Goal: Information Seeking & Learning: Learn about a topic

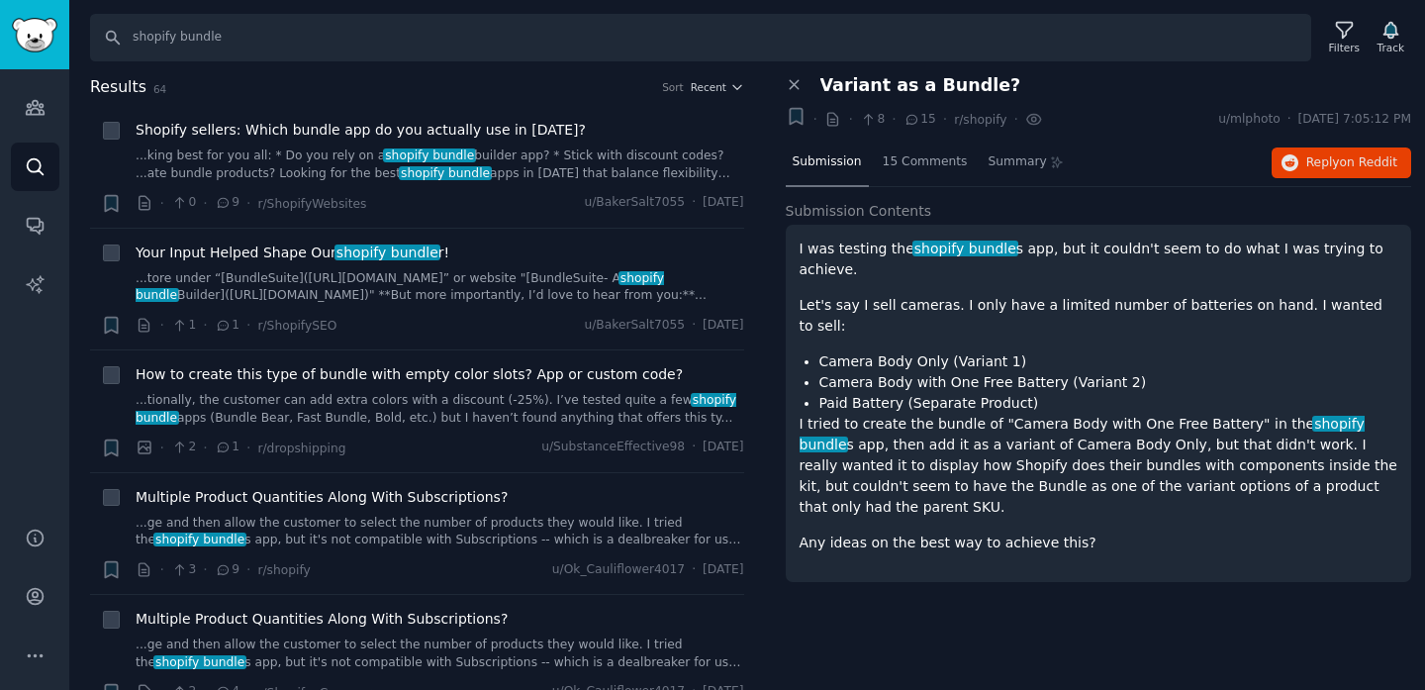
scroll to position [2063, 0]
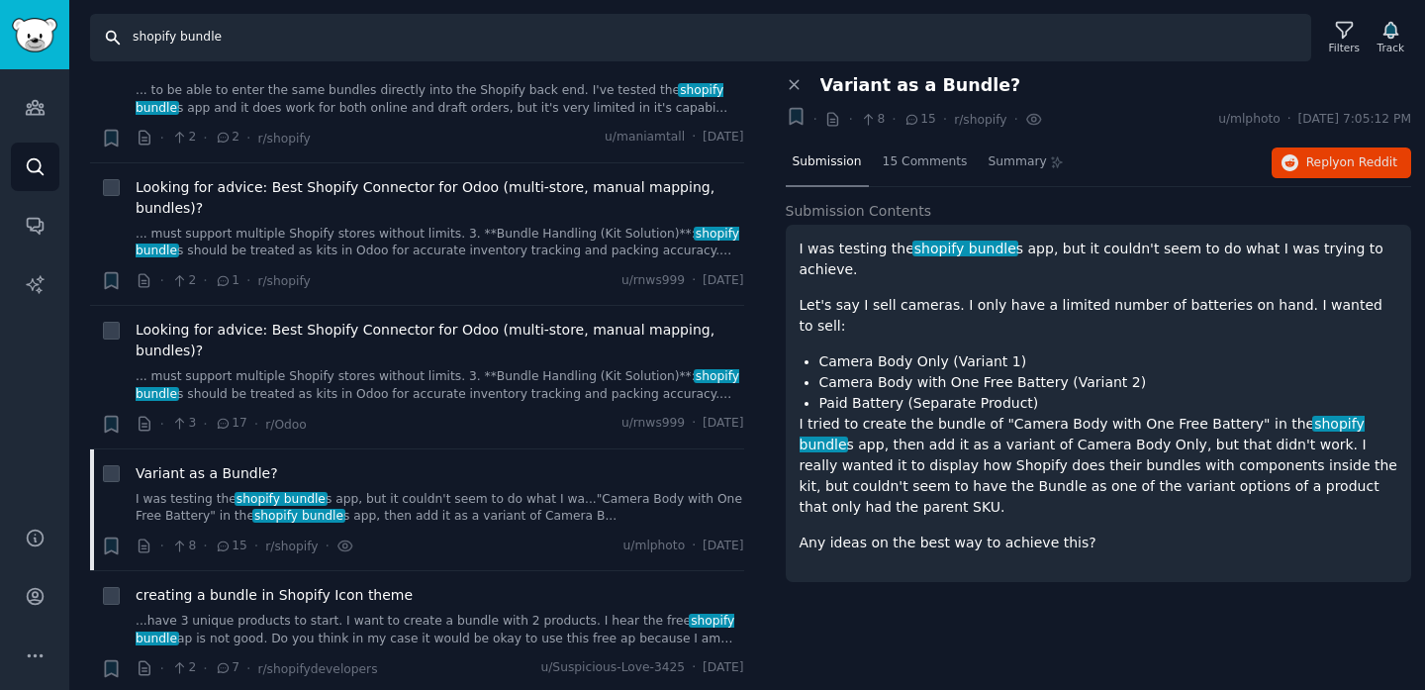
click at [771, 25] on input "shopify bundle" at bounding box center [700, 38] width 1221 height 48
click at [764, 39] on input "shopify bundle" at bounding box center [700, 38] width 1221 height 48
type input "shopify problem"
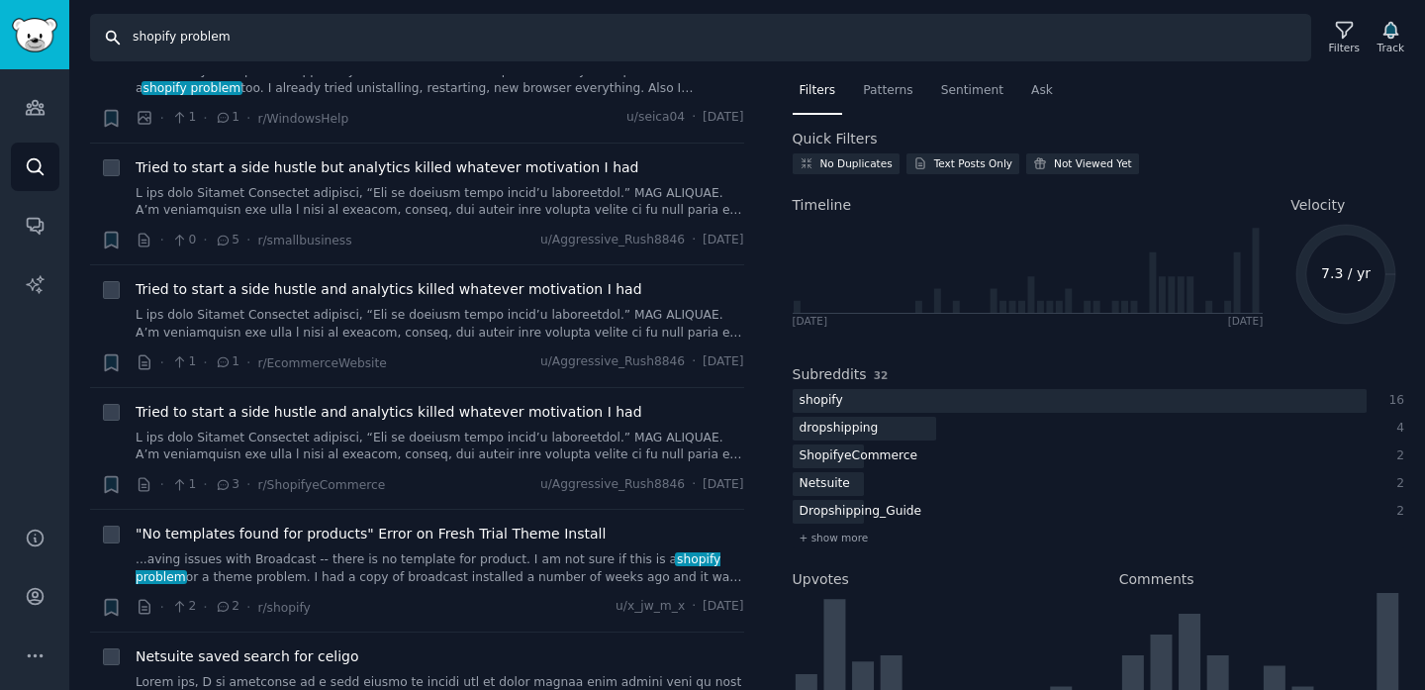
scroll to position [350, 0]
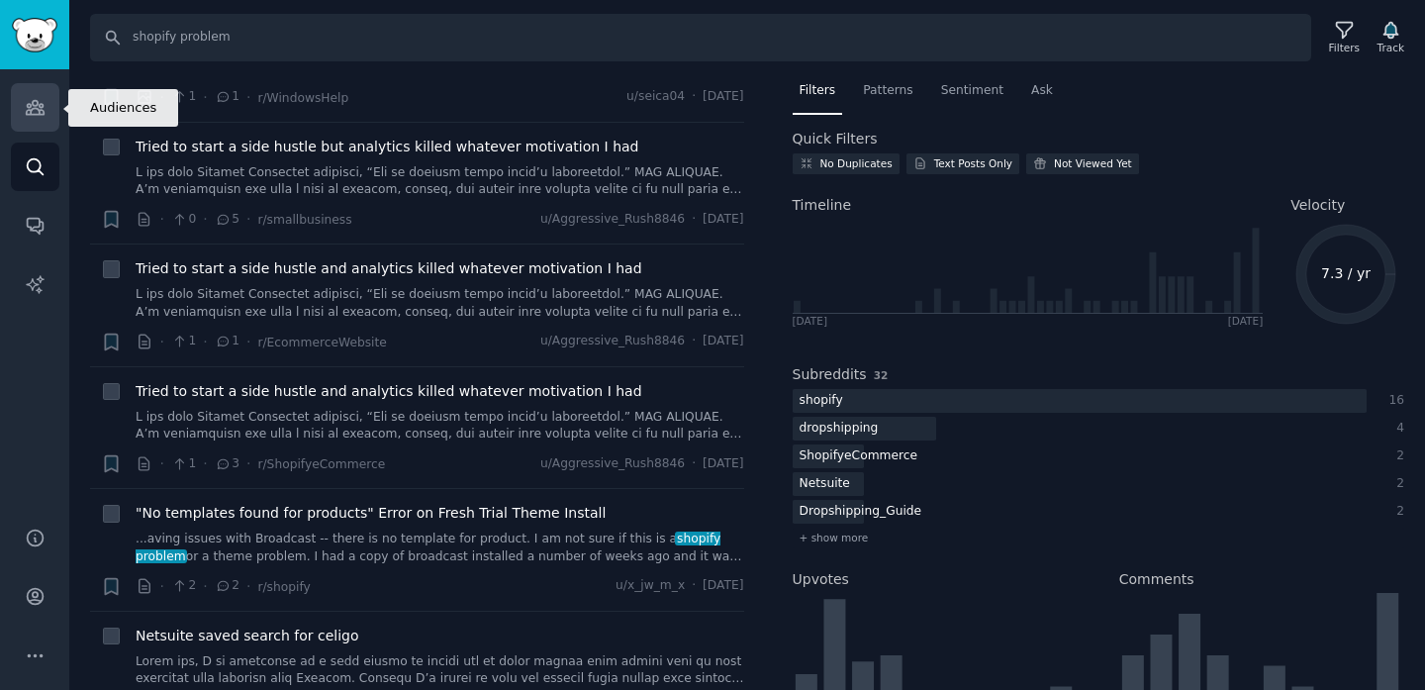
click at [42, 108] on icon "Sidebar" at bounding box center [35, 107] width 21 height 21
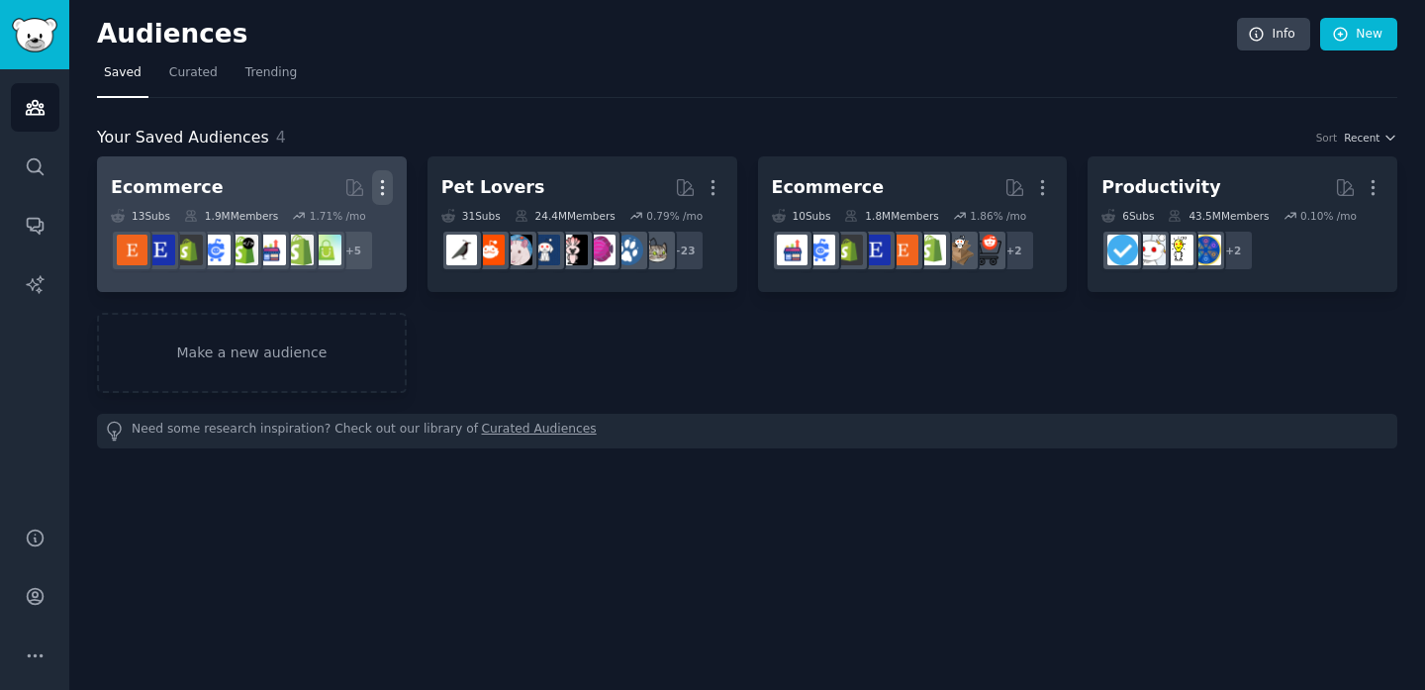
click at [377, 185] on icon "button" at bounding box center [382, 187] width 21 height 21
click at [327, 229] on p "Delete" at bounding box center [329, 229] width 46 height 21
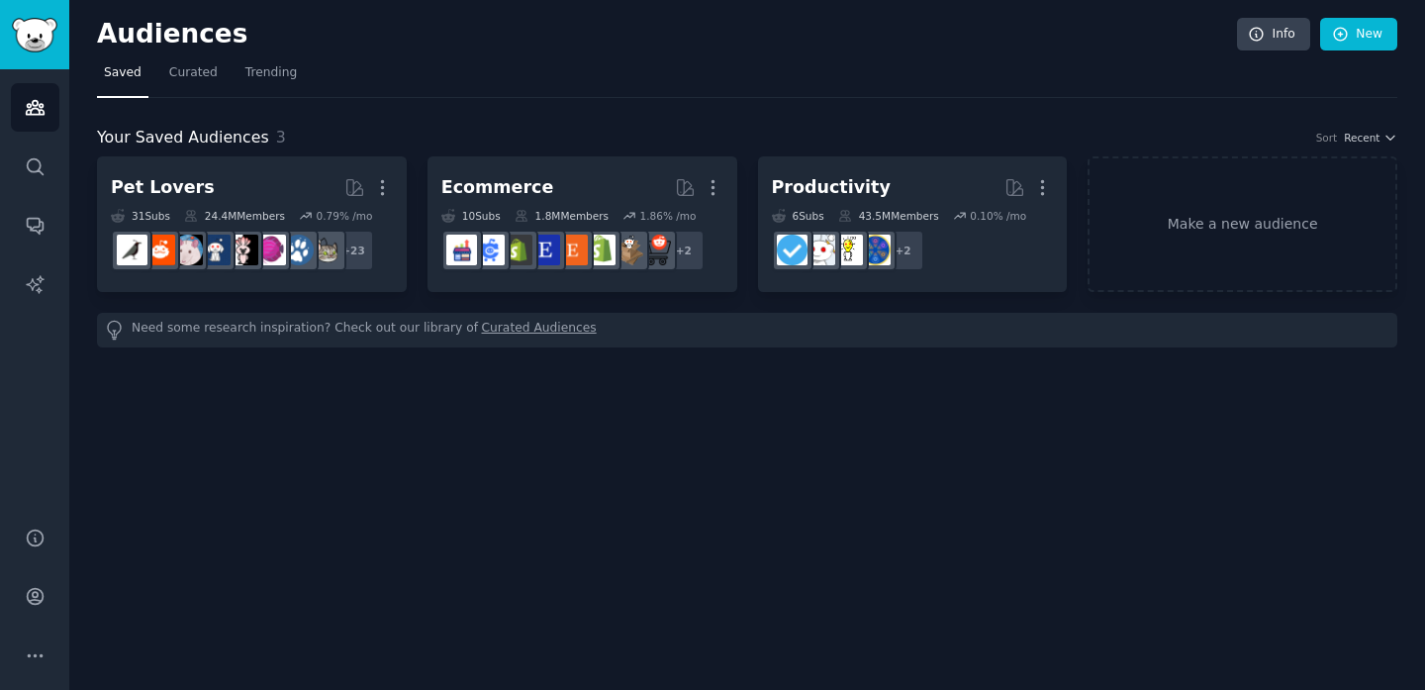
click at [383, 193] on icon "button" at bounding box center [382, 188] width 2 height 14
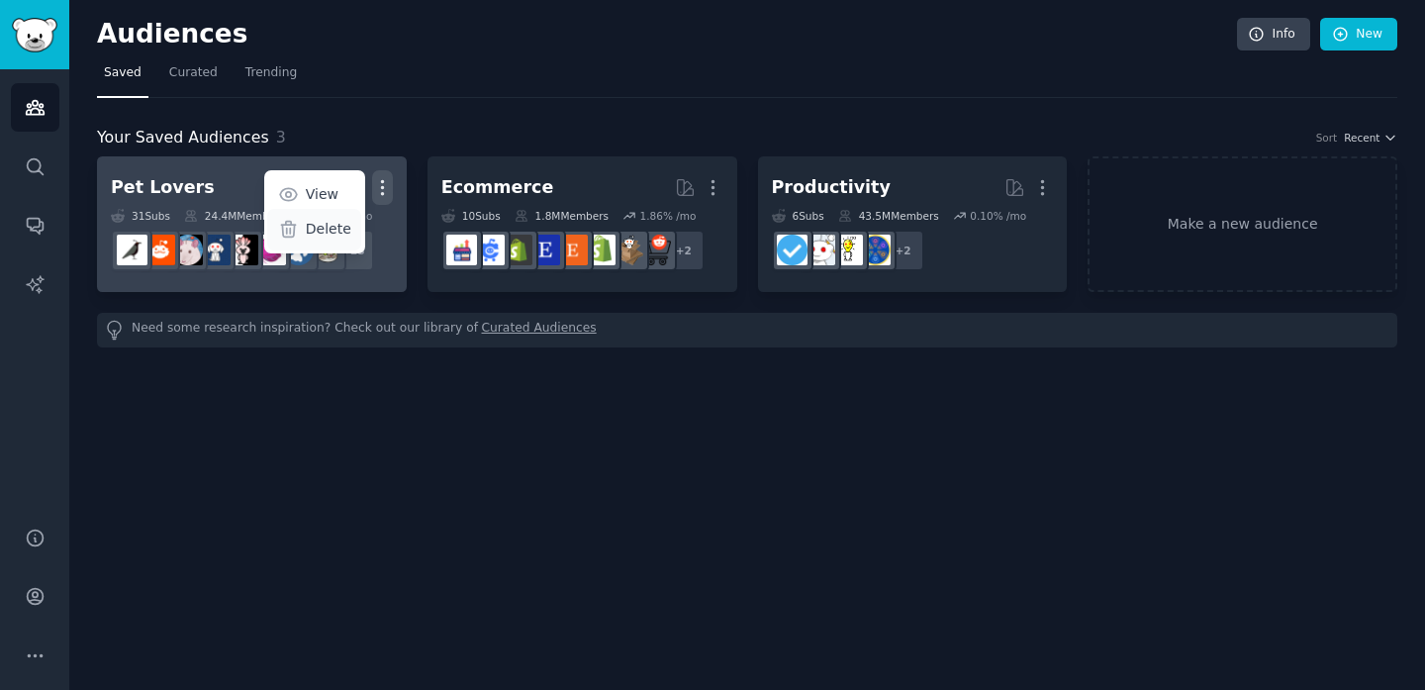
click at [333, 233] on p "Delete" at bounding box center [329, 229] width 46 height 21
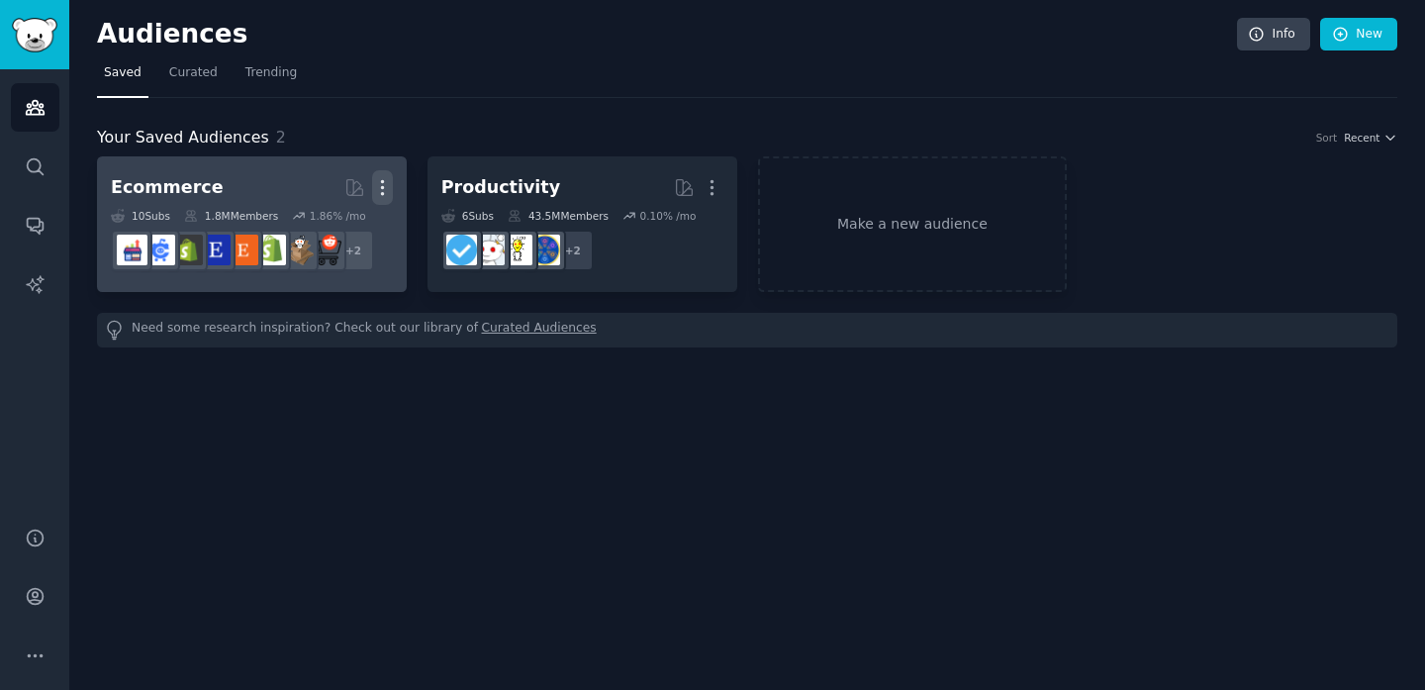
click at [376, 183] on icon "button" at bounding box center [382, 187] width 21 height 21
click at [332, 235] on p "Delete" at bounding box center [329, 229] width 46 height 21
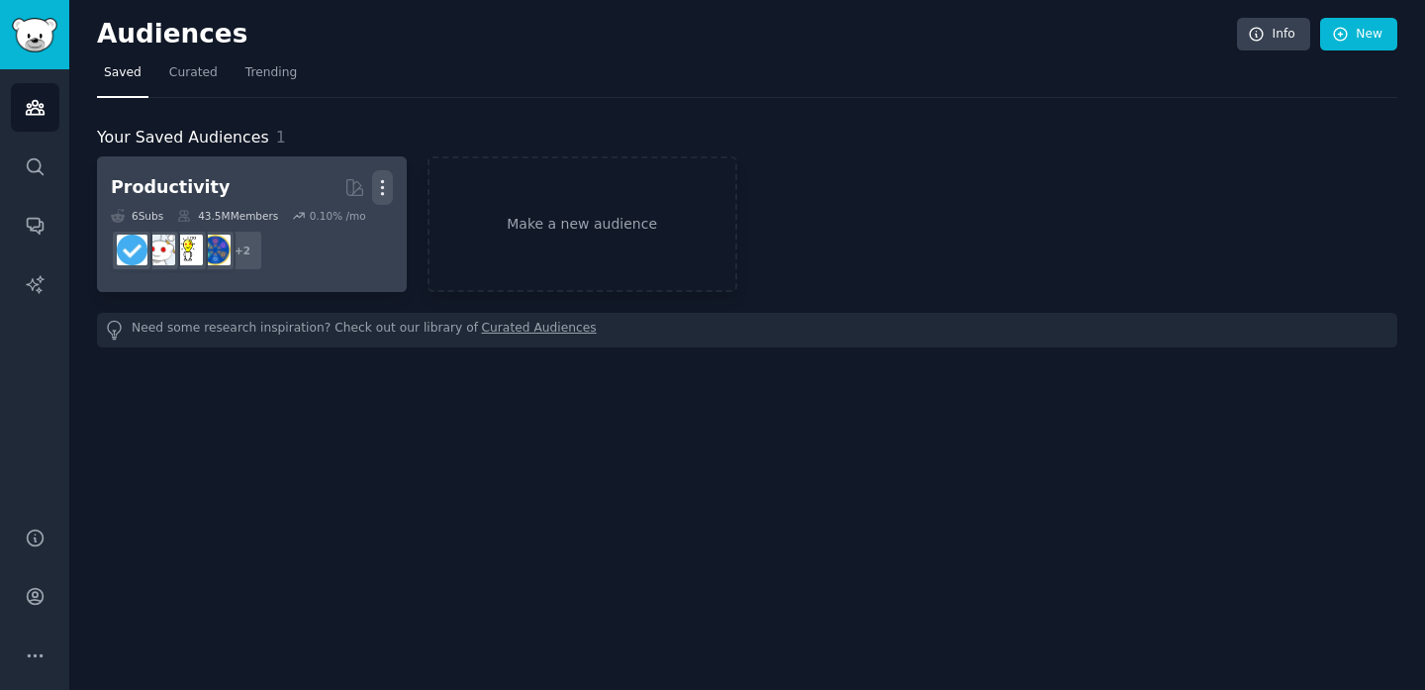
click at [386, 182] on icon "button" at bounding box center [382, 187] width 21 height 21
click at [338, 236] on p "Delete" at bounding box center [329, 229] width 46 height 21
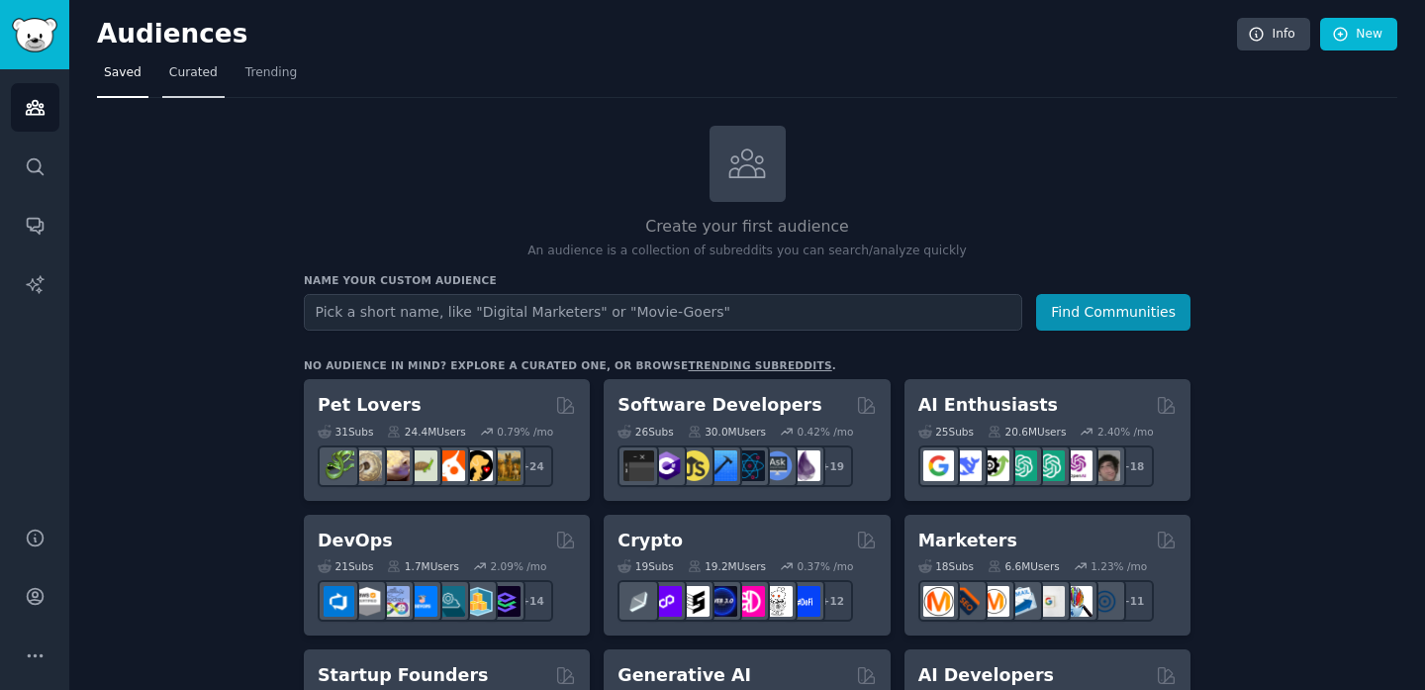
click at [176, 74] on span "Curated" at bounding box center [193, 73] width 49 height 18
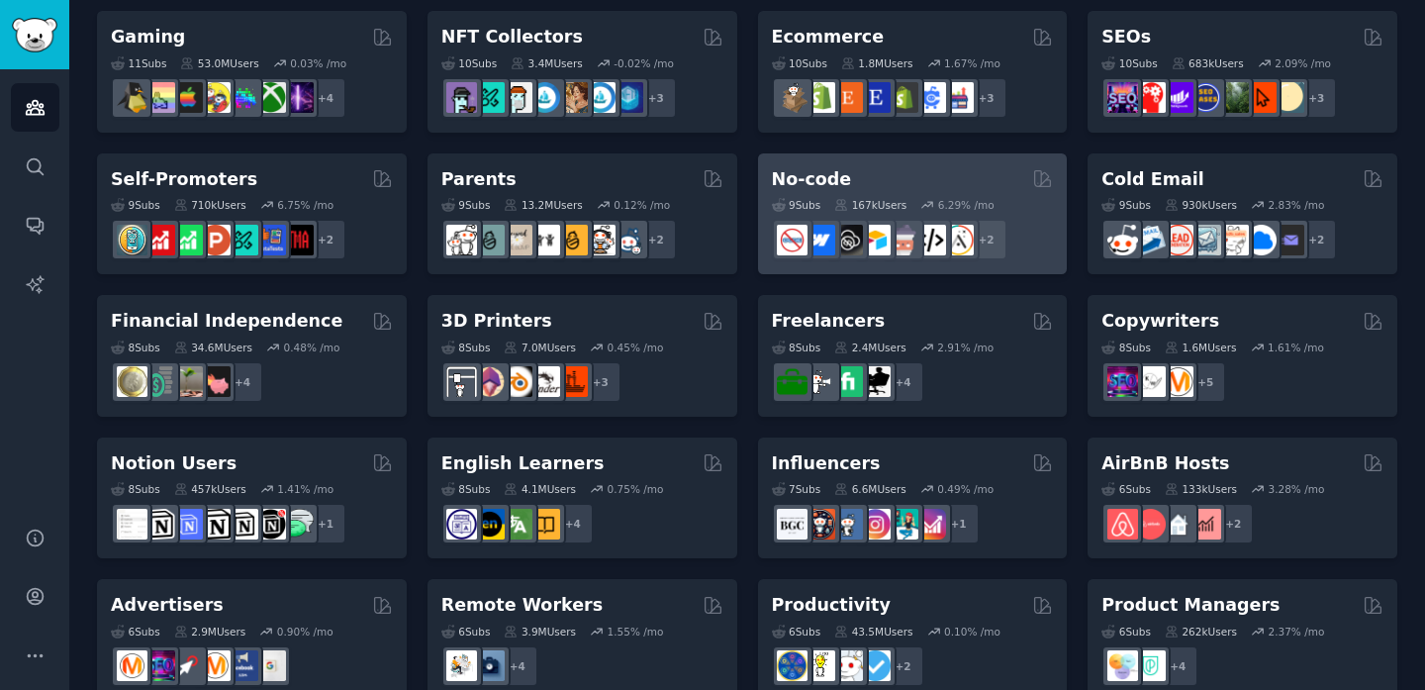
scroll to position [726, 0]
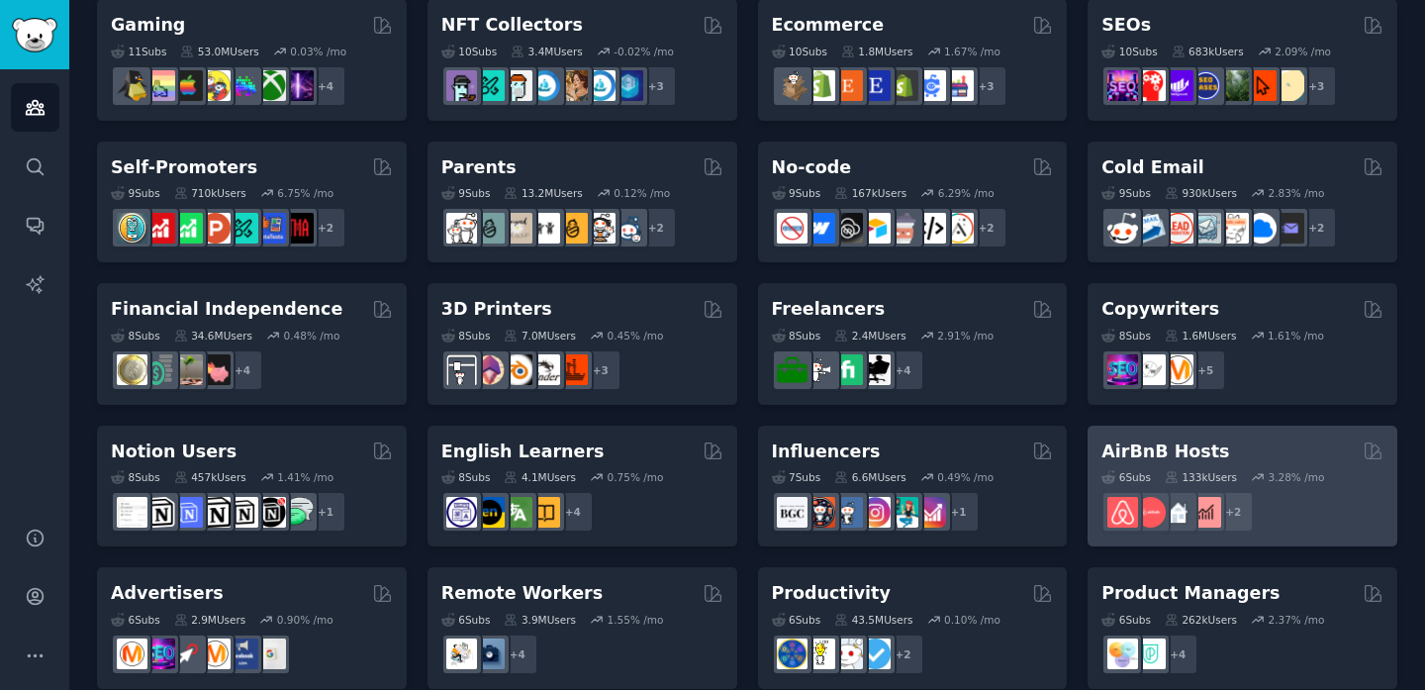
click at [1275, 440] on div "AirBnB Hosts" at bounding box center [1243, 451] width 282 height 25
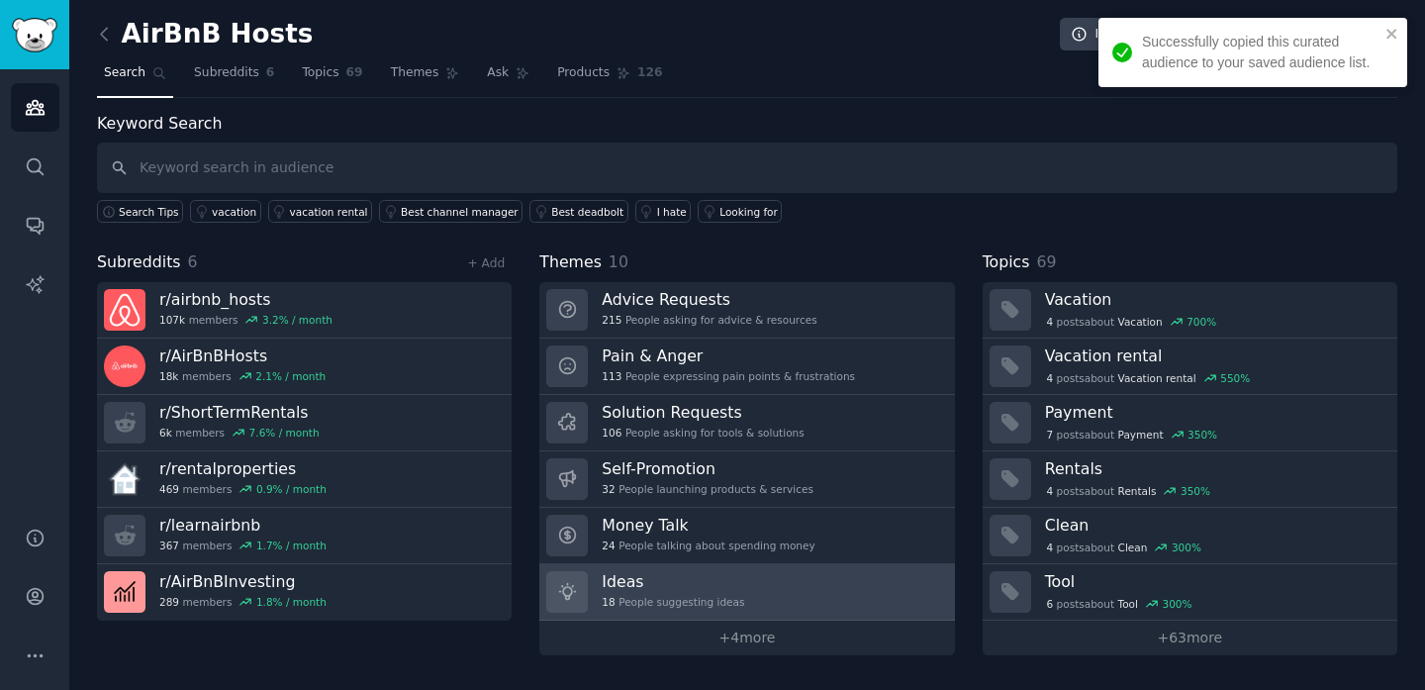
click at [729, 599] on div "18 People suggesting ideas" at bounding box center [673, 602] width 143 height 14
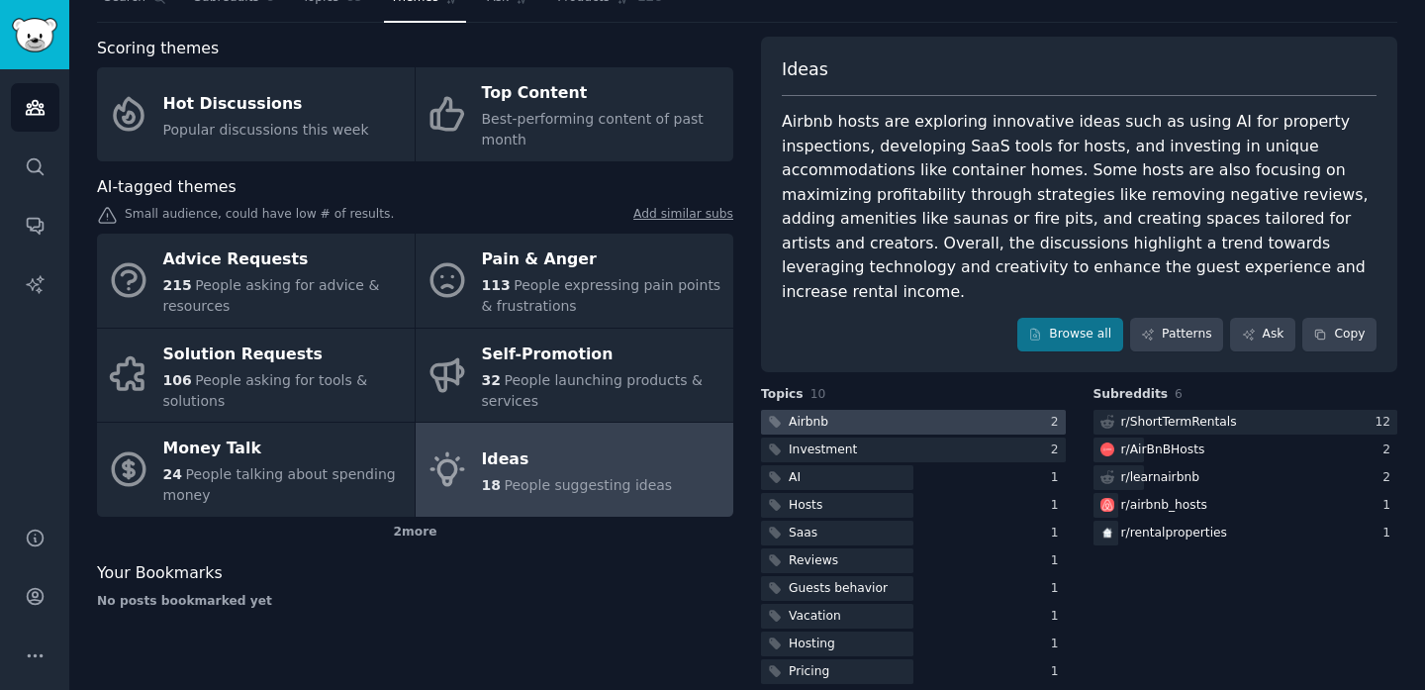
scroll to position [75, 0]
click at [421, 538] on div "2 more" at bounding box center [415, 533] width 636 height 32
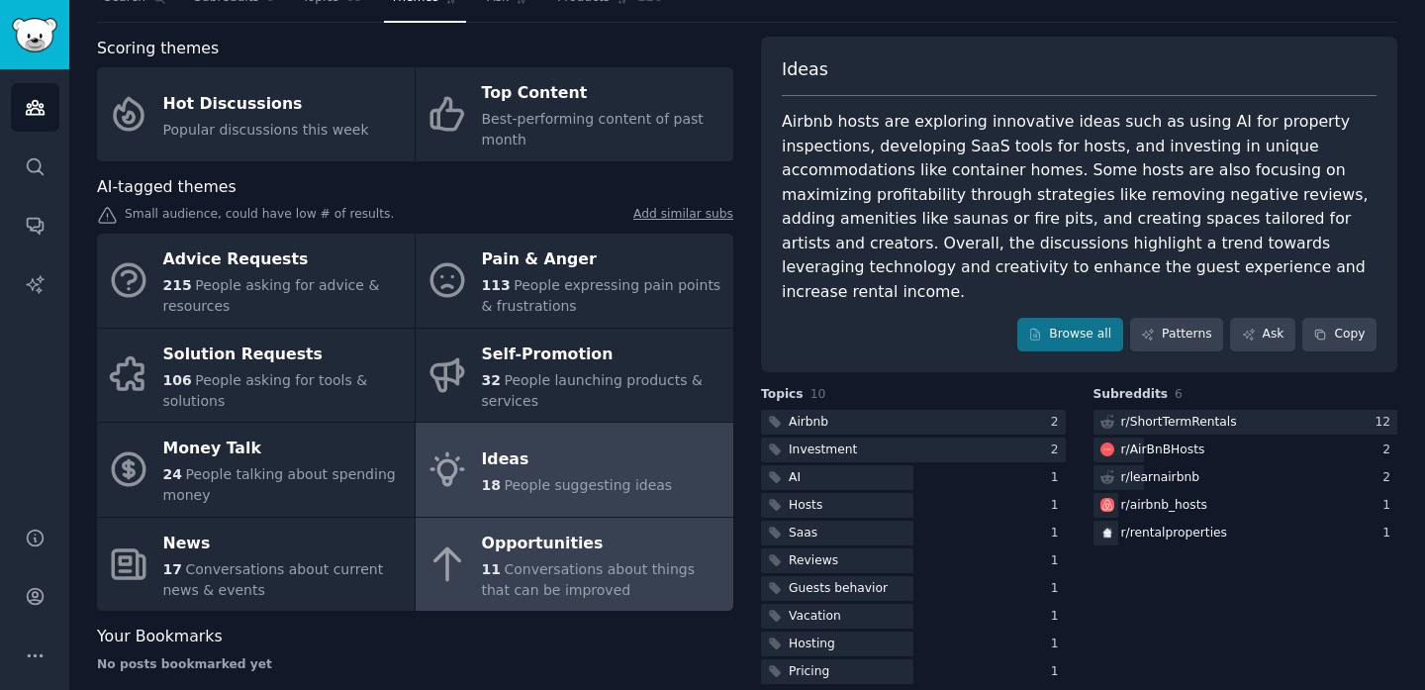
click at [591, 568] on span "Conversations about things that can be improved" at bounding box center [588, 579] width 213 height 37
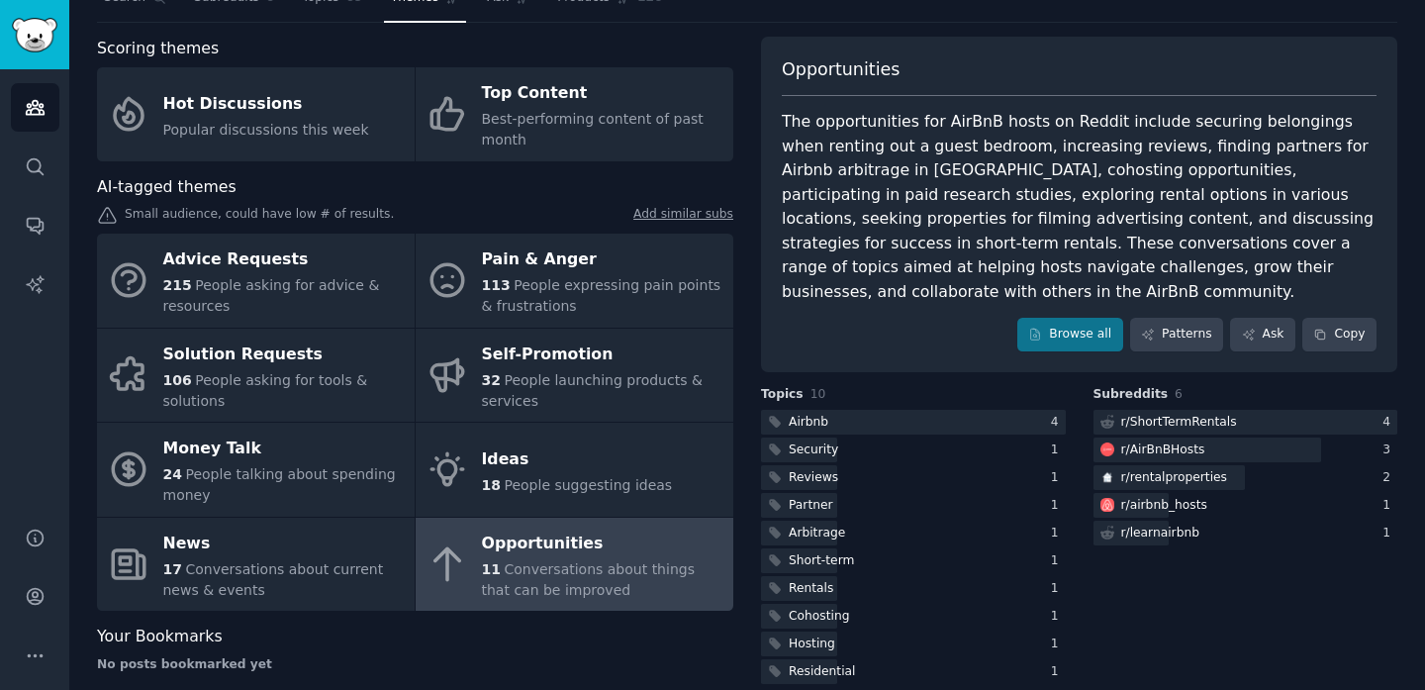
scroll to position [100, 0]
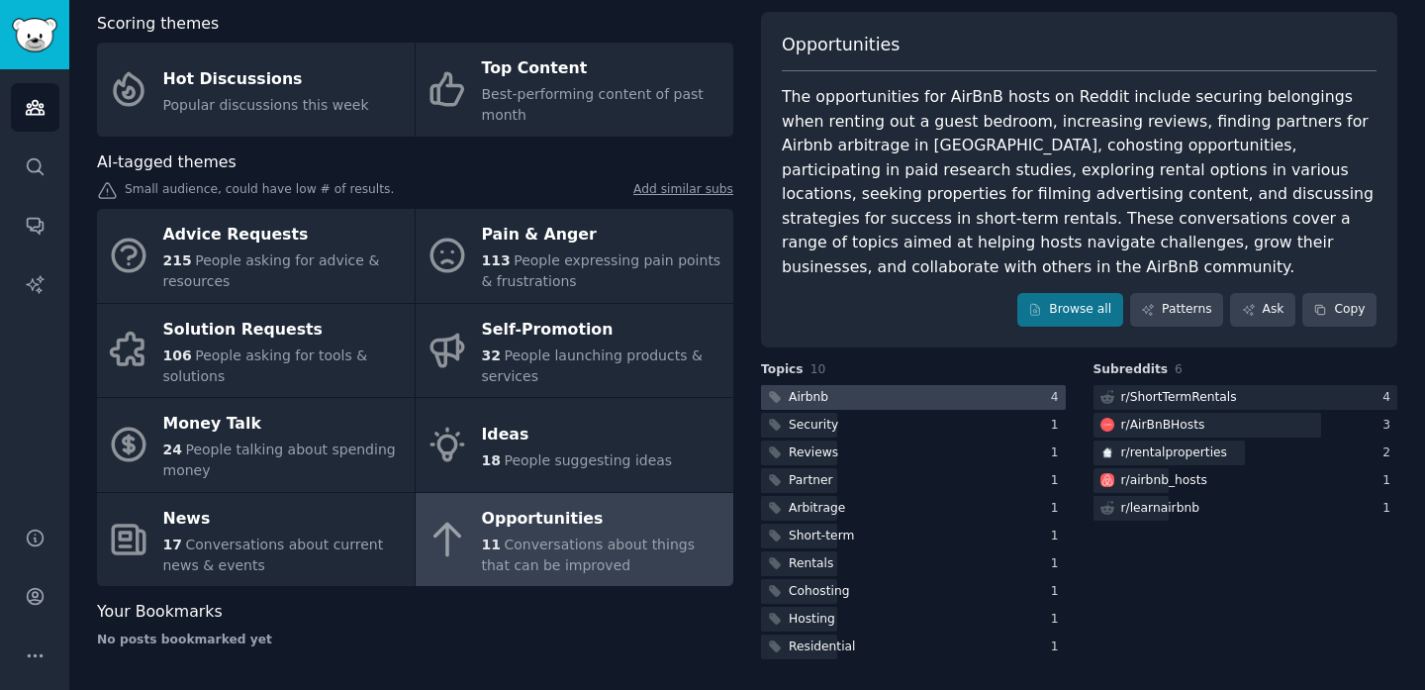
click at [898, 398] on div at bounding box center [913, 397] width 305 height 25
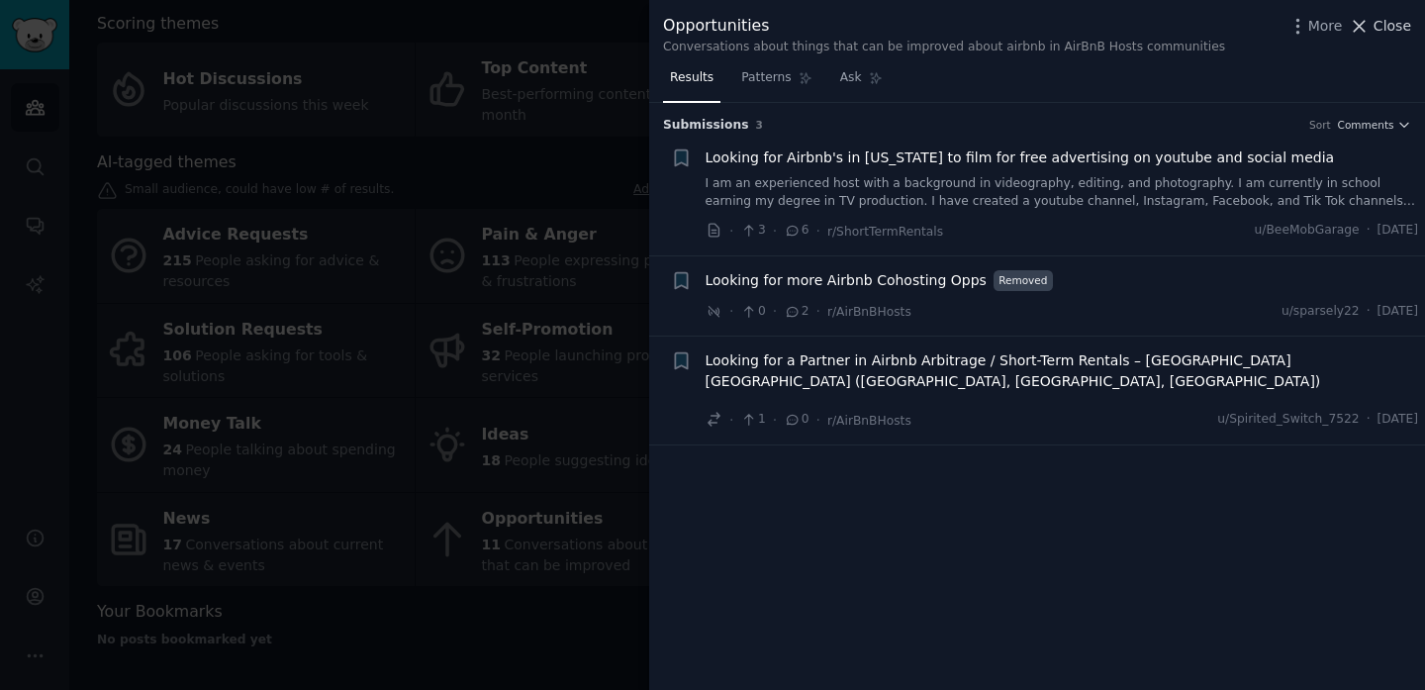
click at [1399, 30] on span "Close" at bounding box center [1393, 26] width 38 height 21
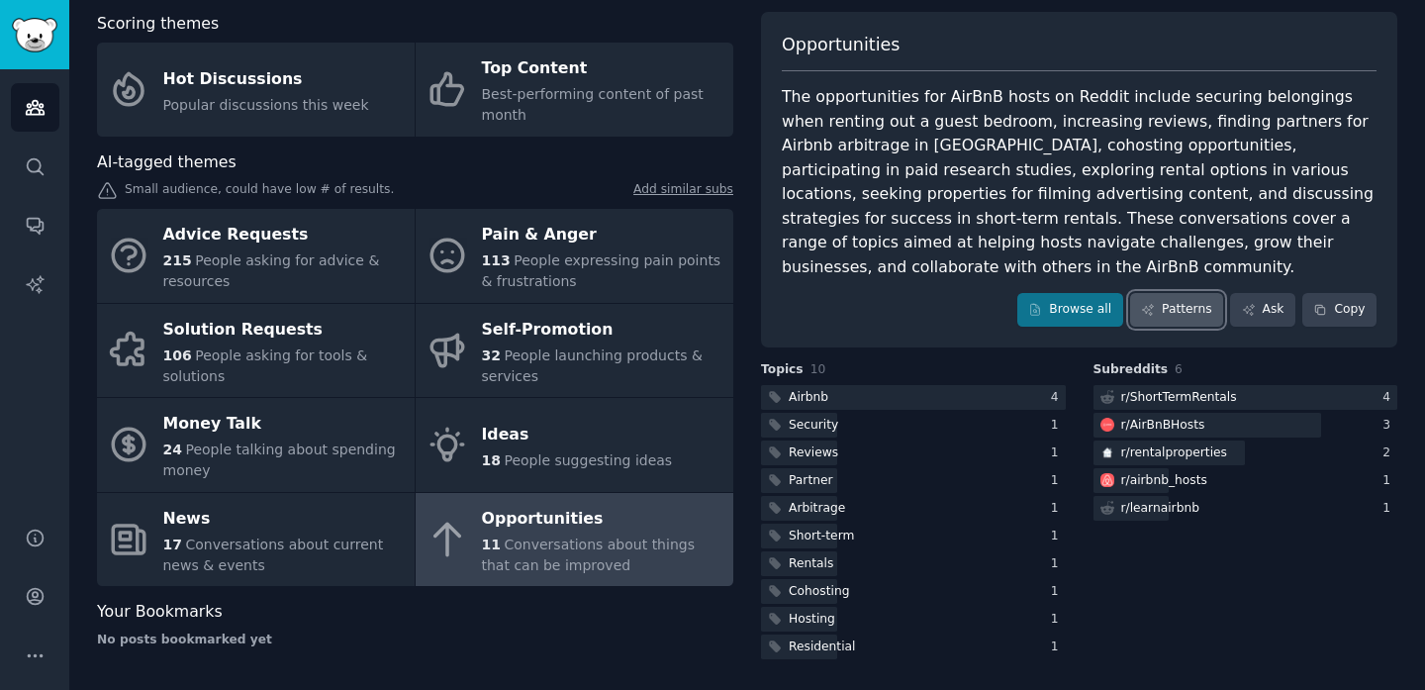
click at [1183, 308] on link "Patterns" at bounding box center [1176, 310] width 93 height 34
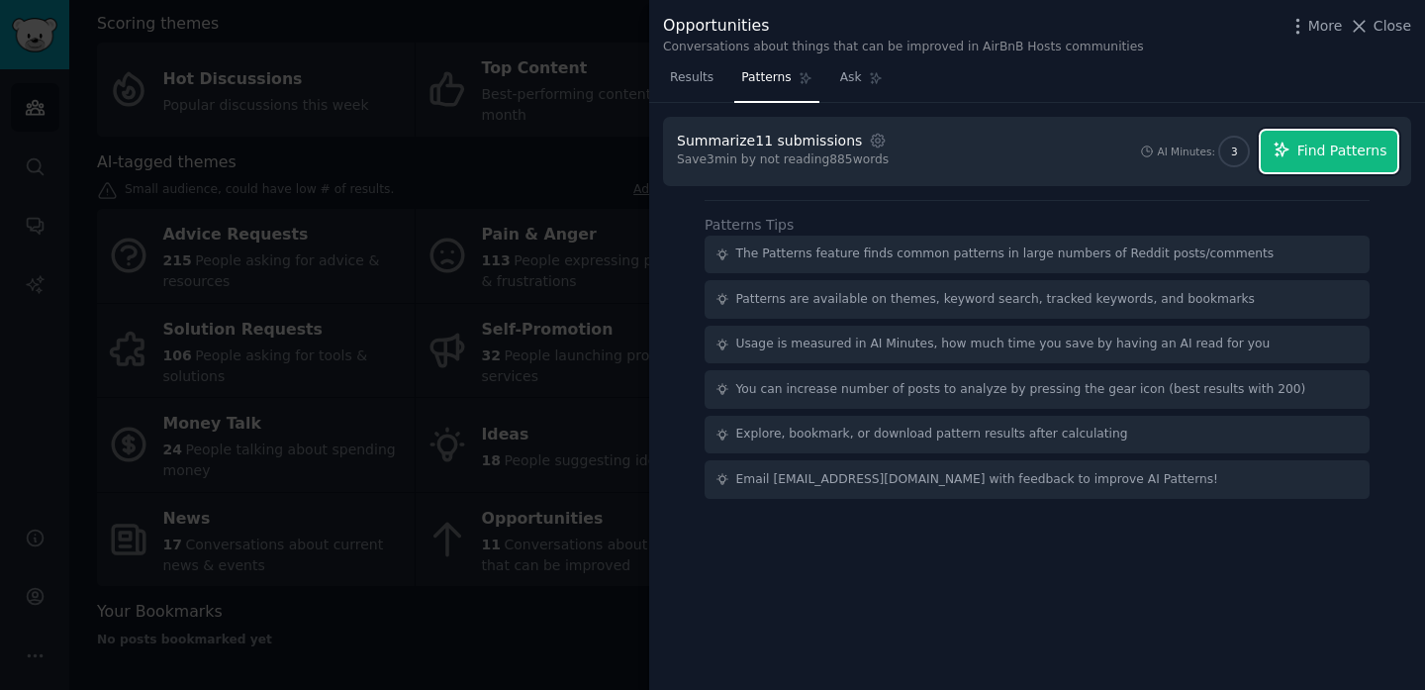
click at [1362, 163] on button "Find Patterns" at bounding box center [1329, 152] width 137 height 42
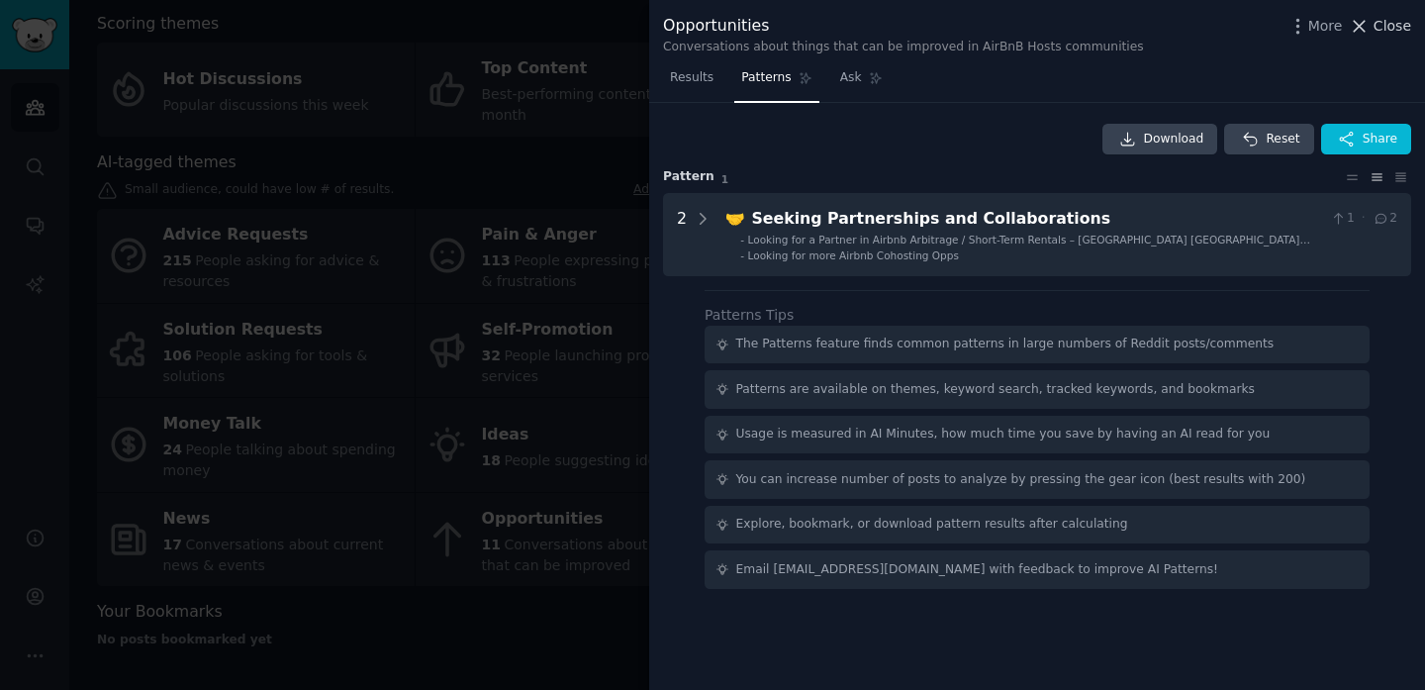
click at [1386, 27] on span "Close" at bounding box center [1393, 26] width 38 height 21
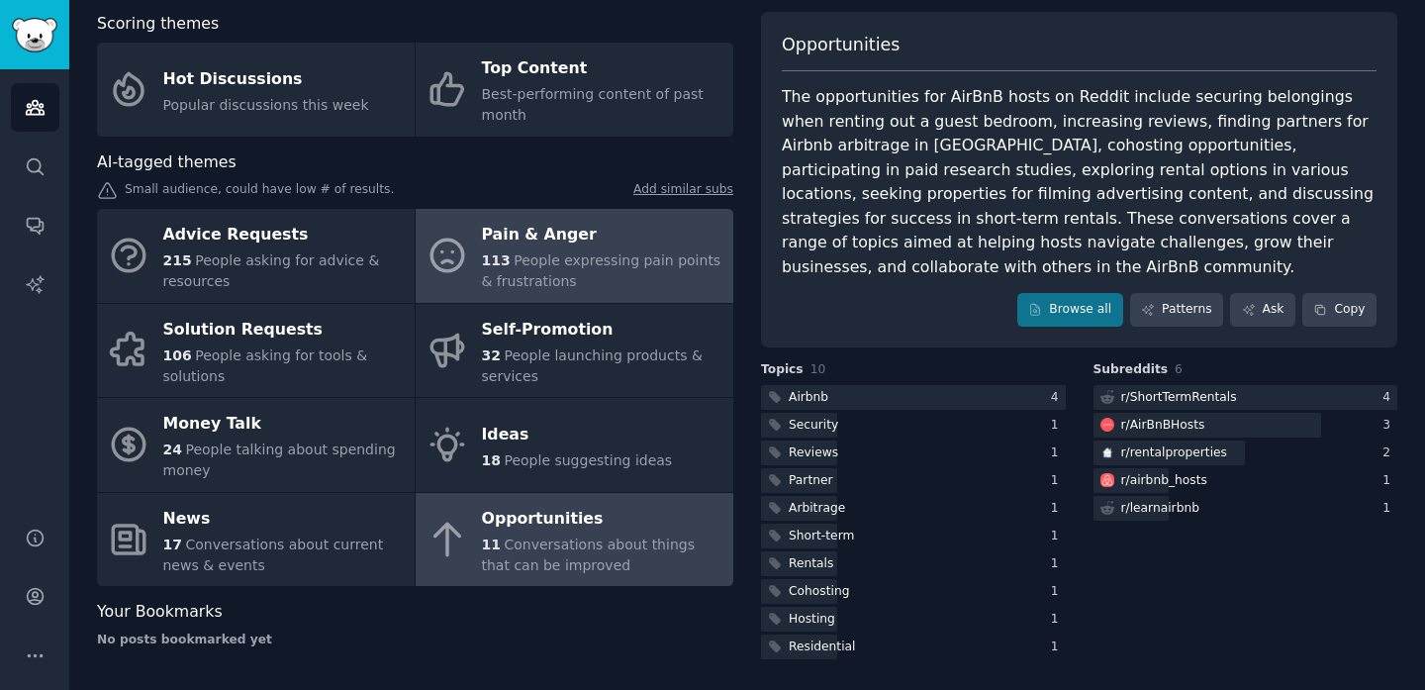
click at [666, 264] on span "People expressing pain points & frustrations" at bounding box center [602, 270] width 240 height 37
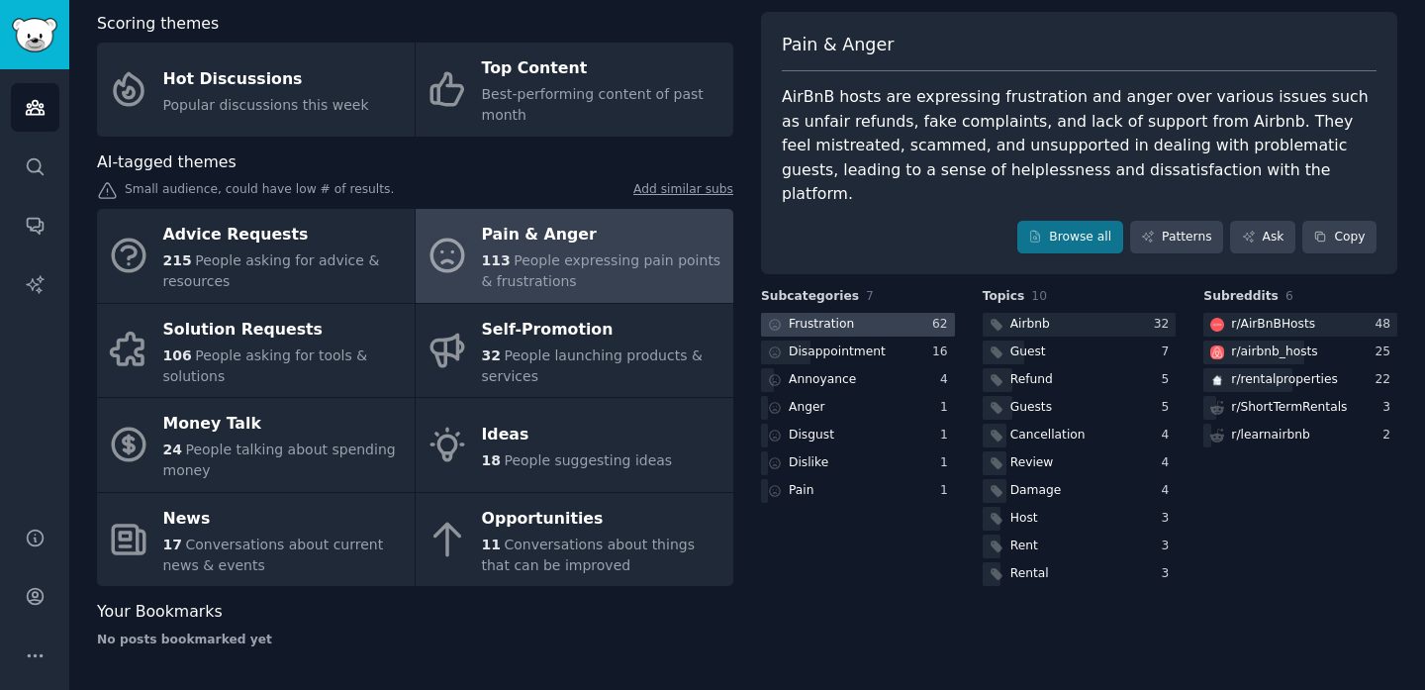
click at [899, 313] on div at bounding box center [858, 325] width 194 height 25
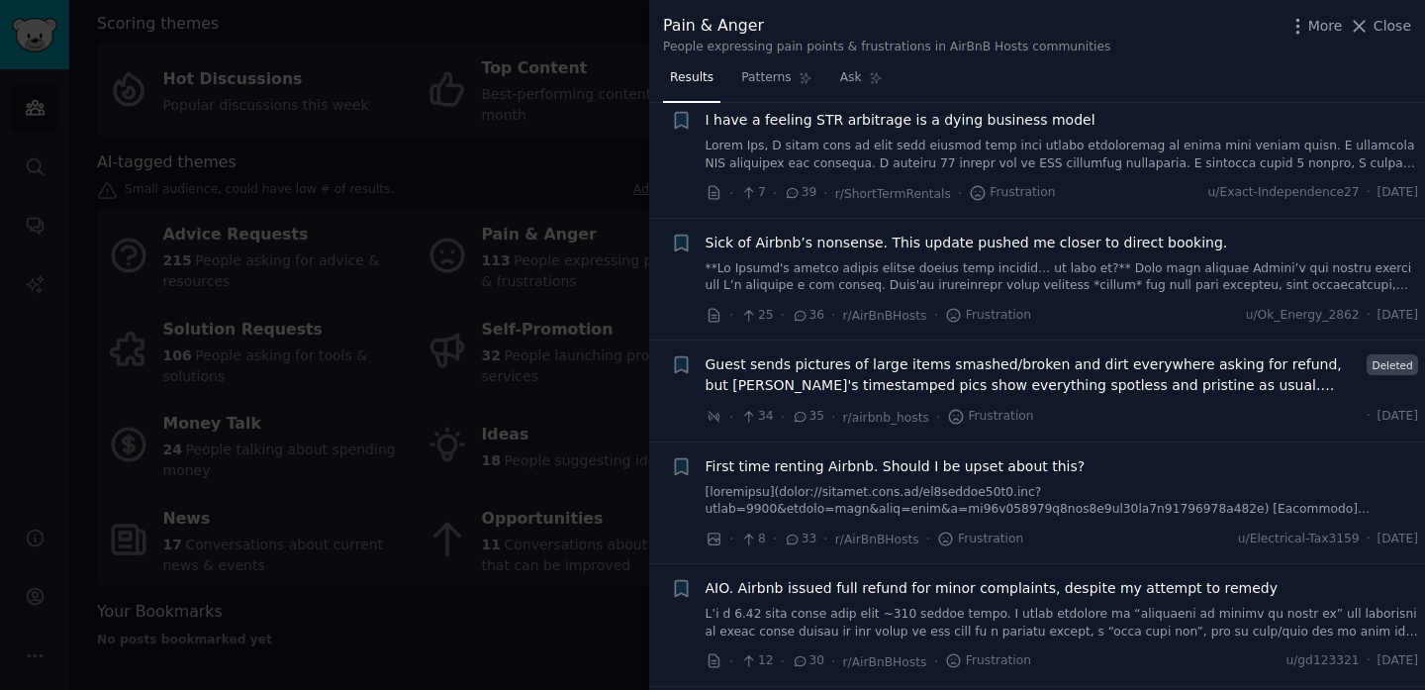
scroll to position [1541, 0]
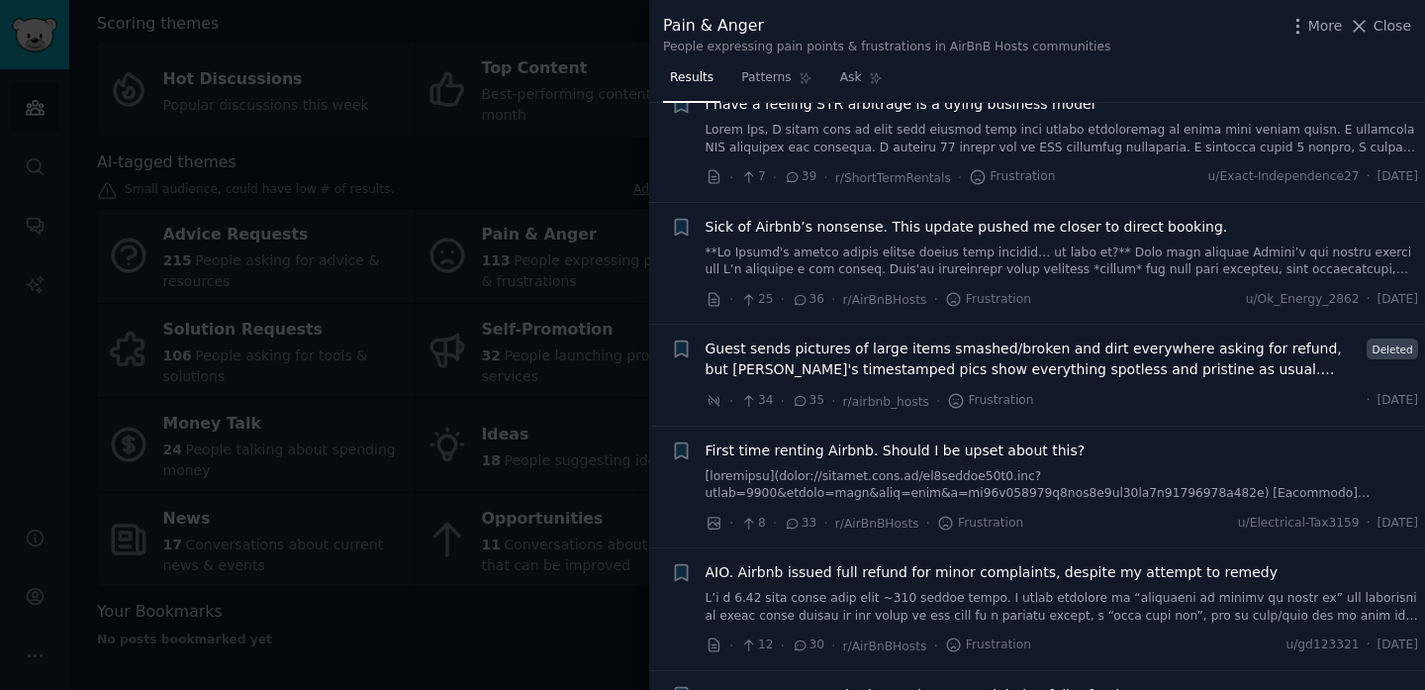
click at [403, 529] on div at bounding box center [712, 345] width 1425 height 690
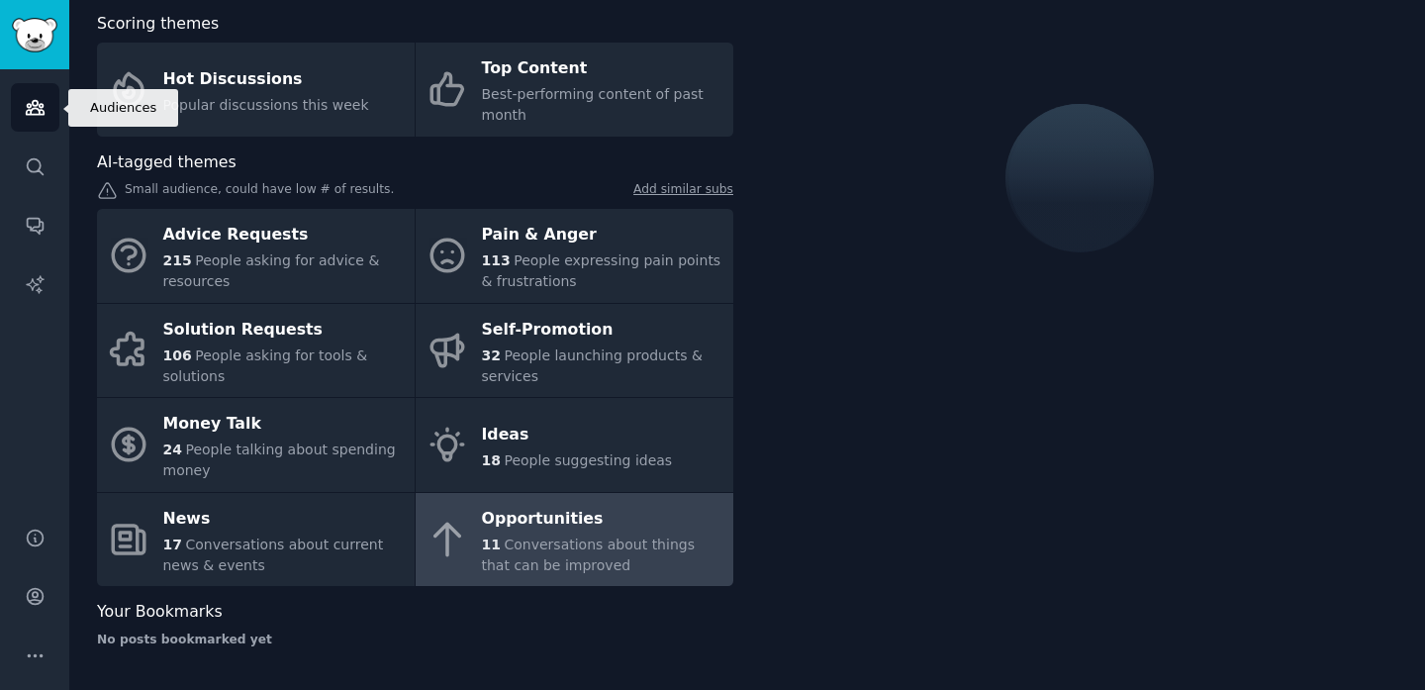
click at [25, 108] on icon "Sidebar" at bounding box center [35, 107] width 21 height 21
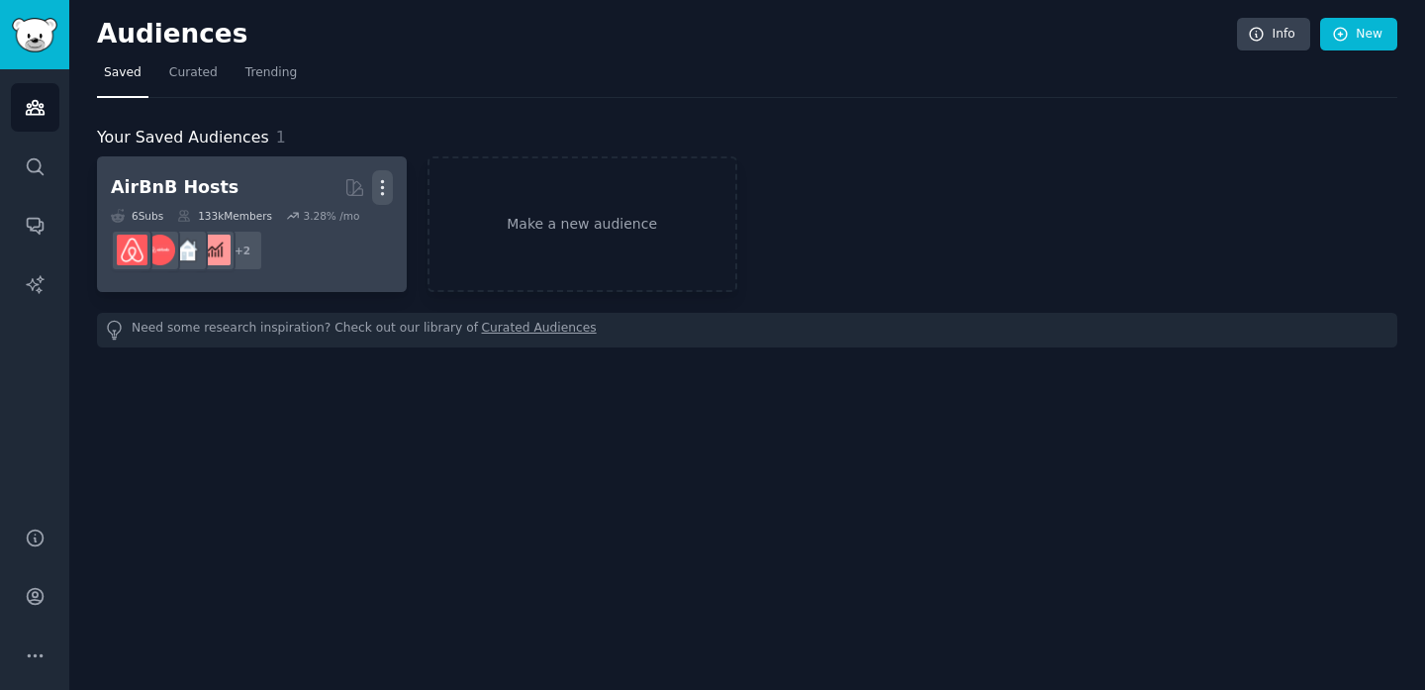
click at [382, 181] on icon "button" at bounding box center [382, 188] width 2 height 14
click at [320, 224] on p "Delete" at bounding box center [329, 229] width 46 height 21
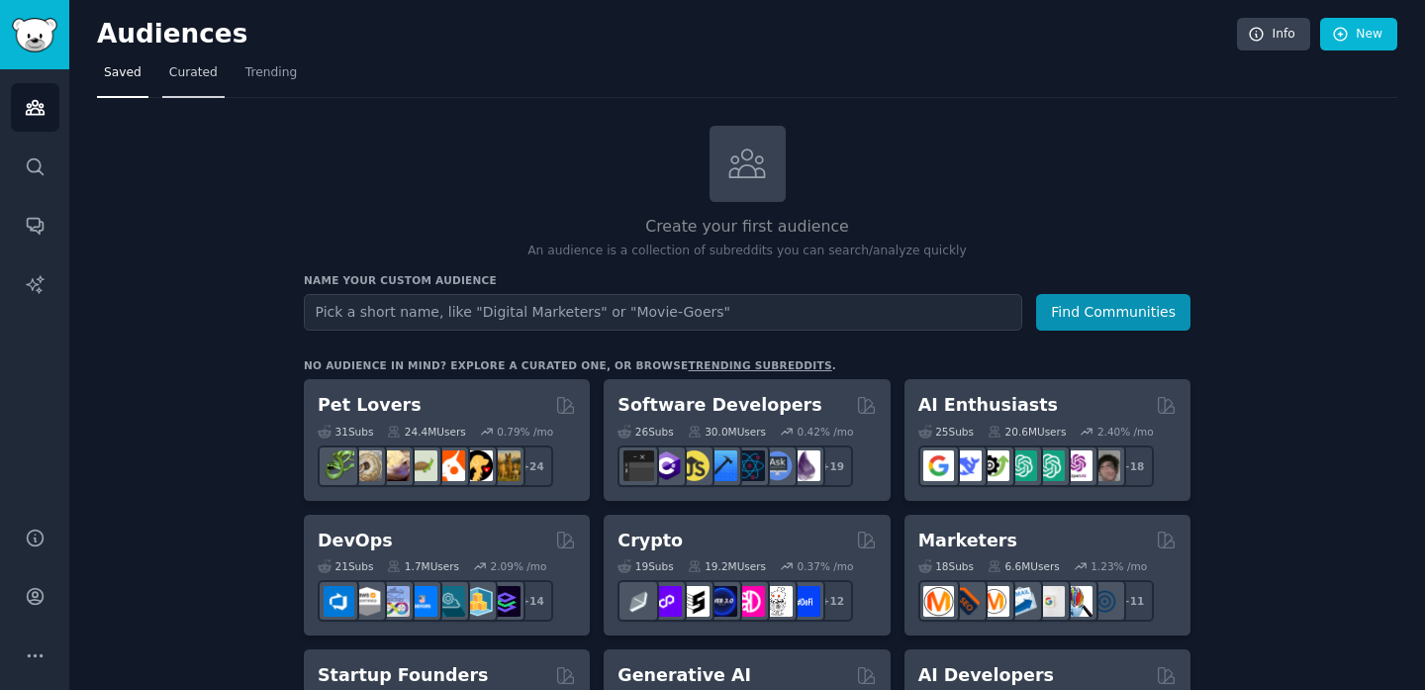
click at [201, 76] on span "Curated" at bounding box center [193, 73] width 49 height 18
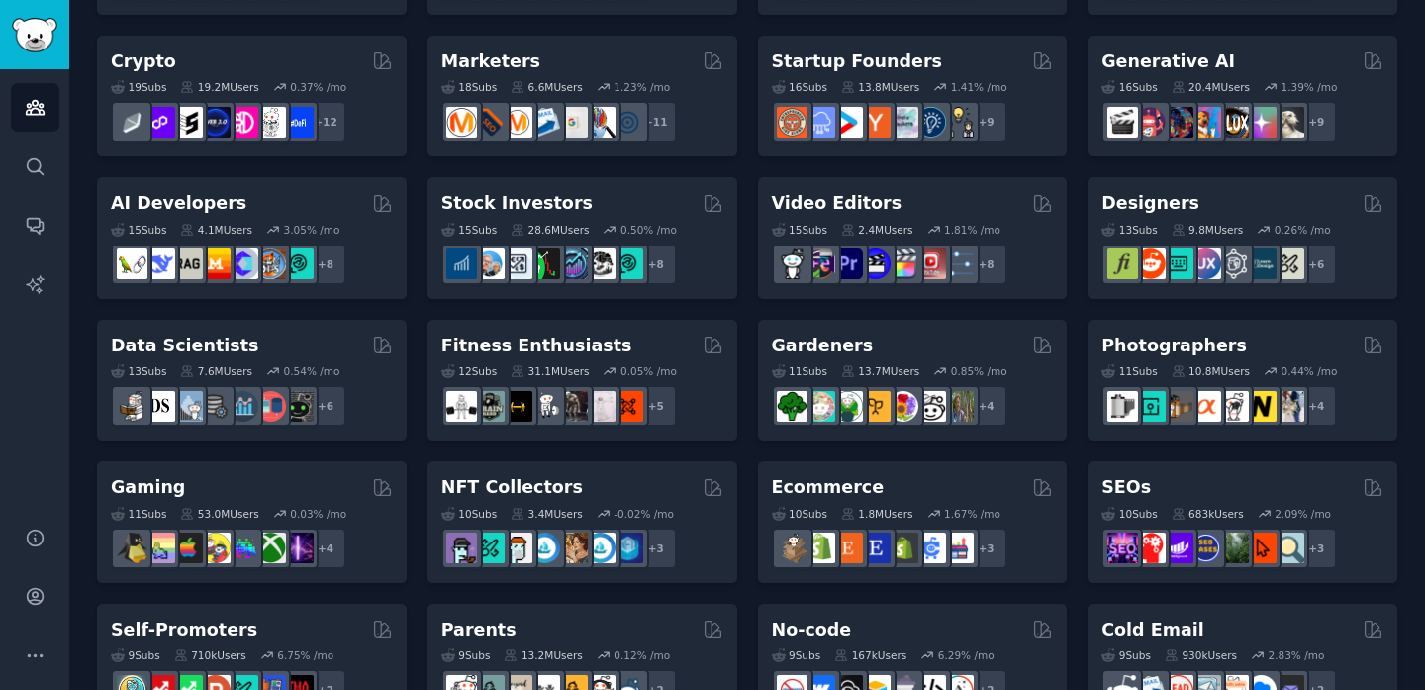
scroll to position [268, 0]
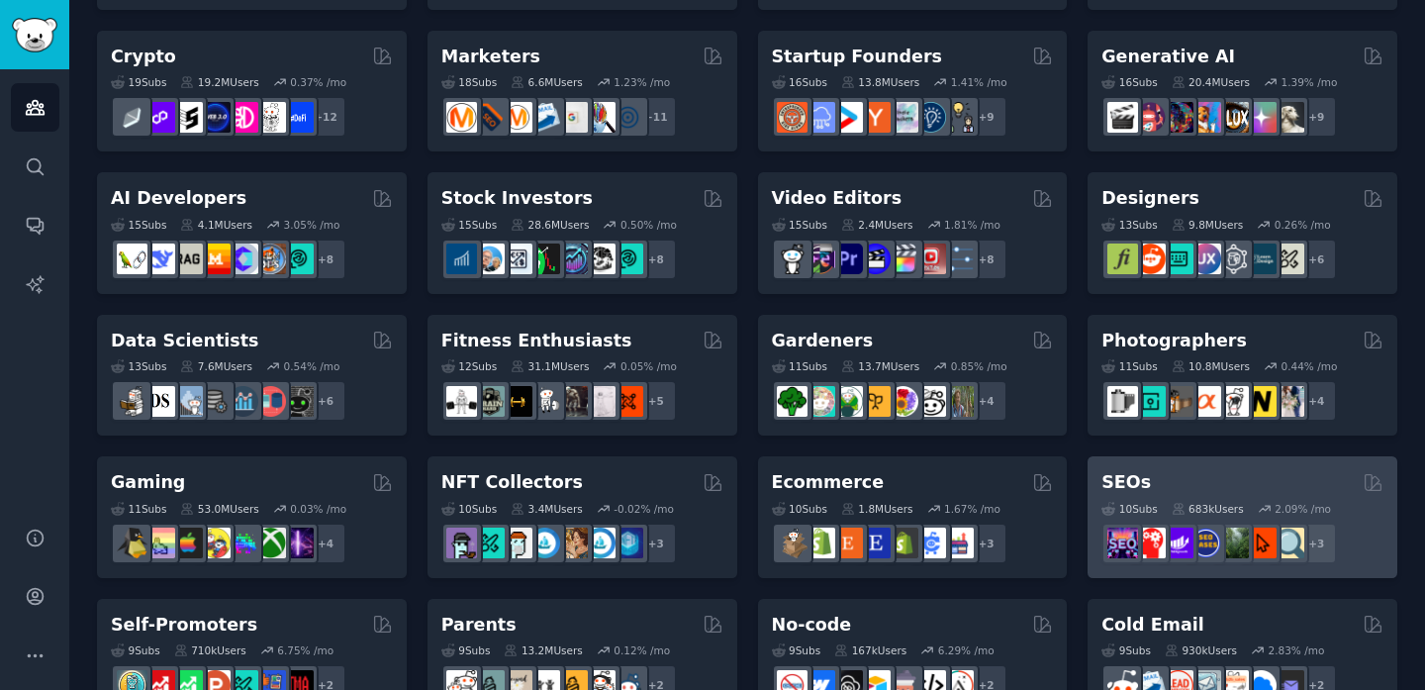
click at [1177, 473] on div "SEOs" at bounding box center [1243, 482] width 282 height 25
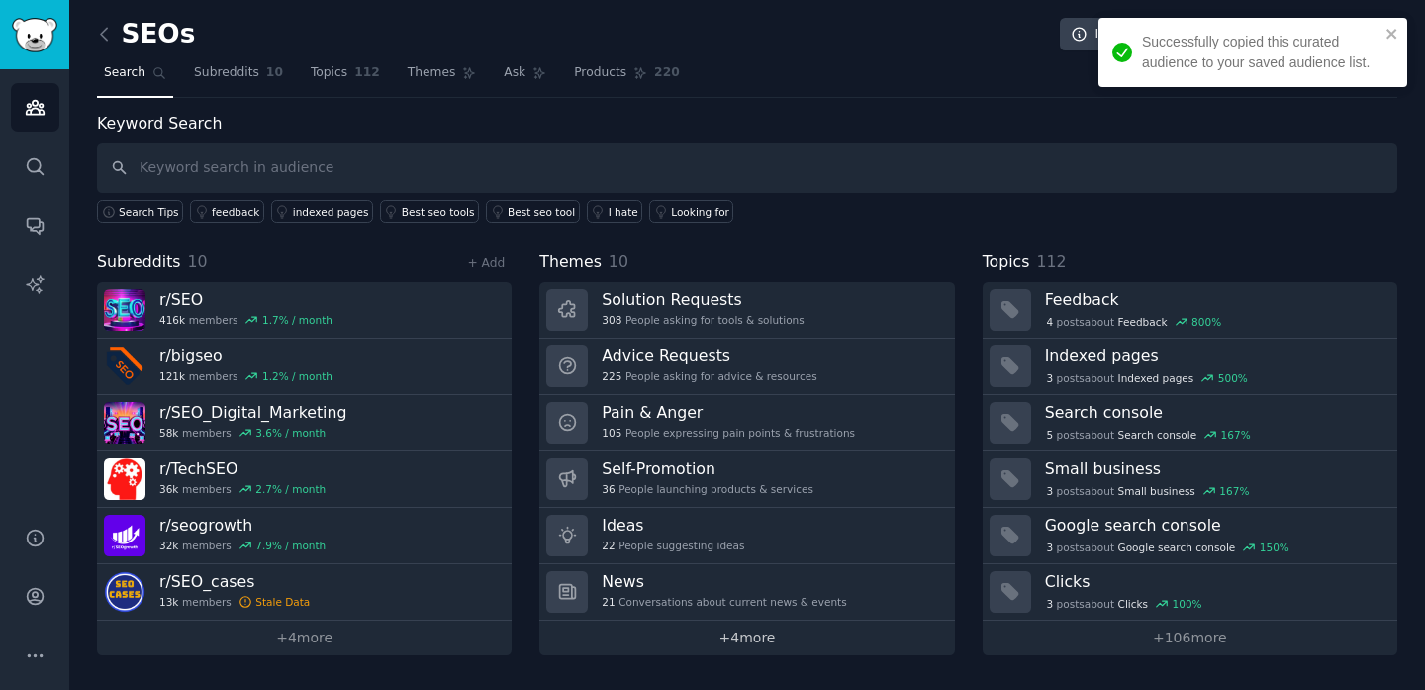
click at [727, 639] on link "+ 4 more" at bounding box center [746, 638] width 415 height 35
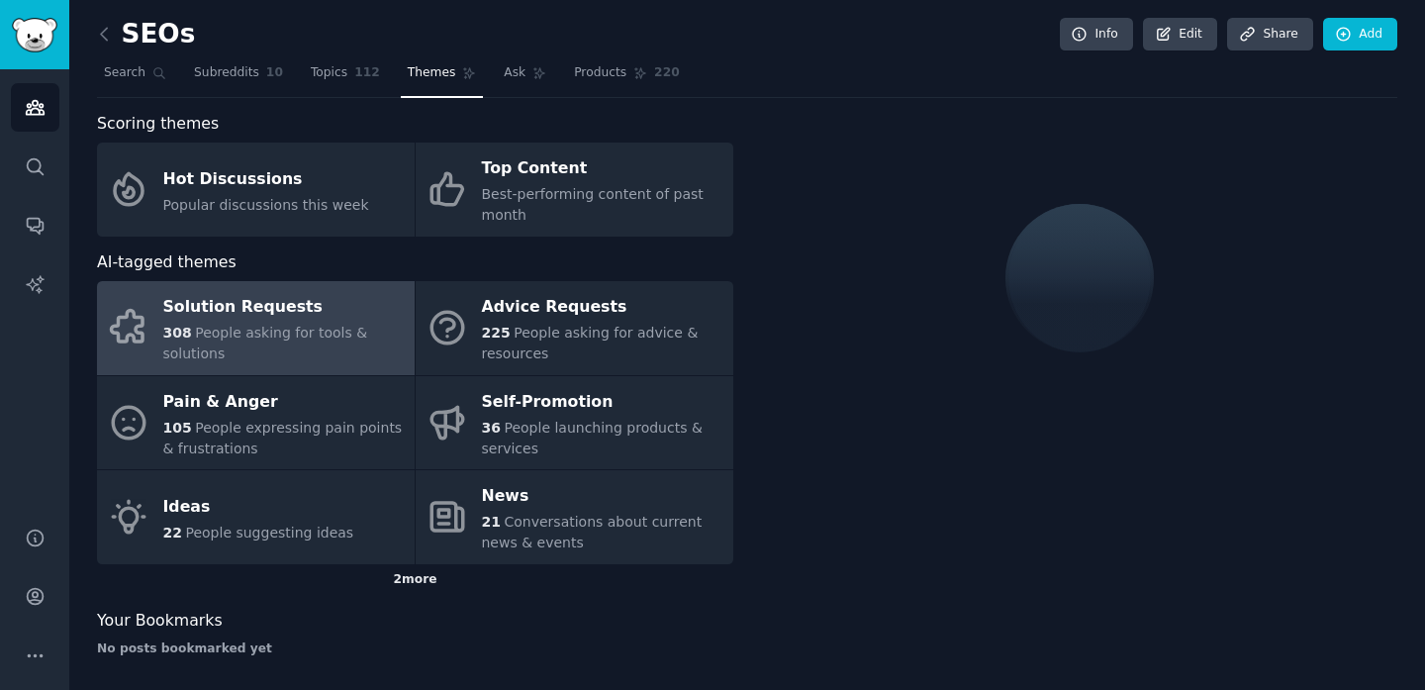
click at [431, 577] on div "2 more" at bounding box center [415, 580] width 636 height 32
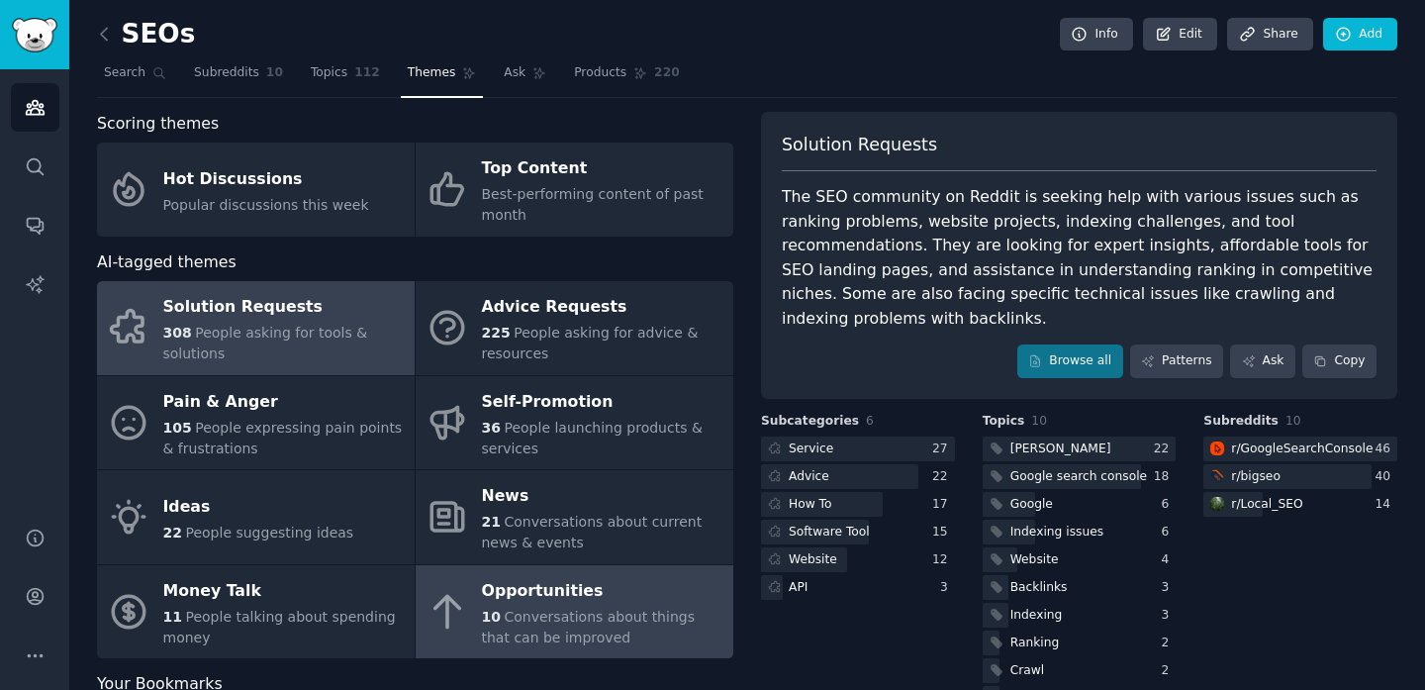
click at [619, 625] on div "10 Conversations about things that can be improved" at bounding box center [603, 628] width 242 height 42
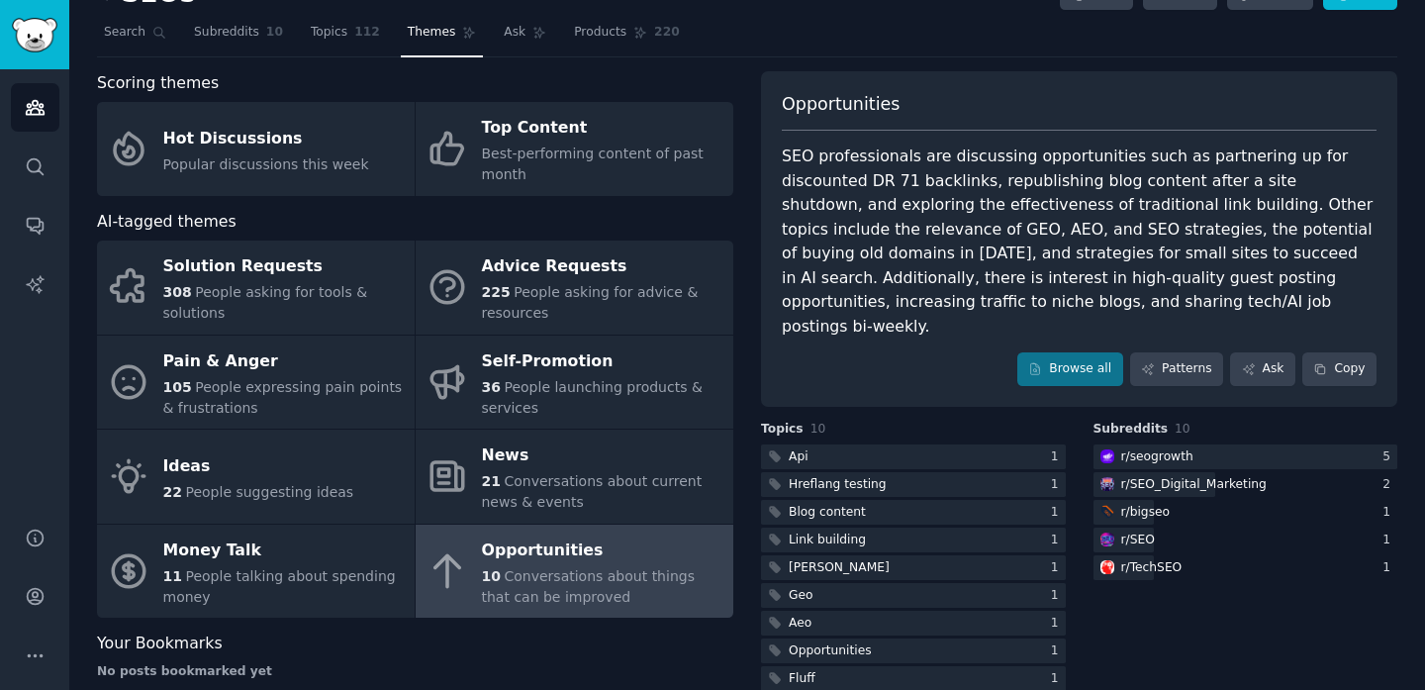
scroll to position [38, 0]
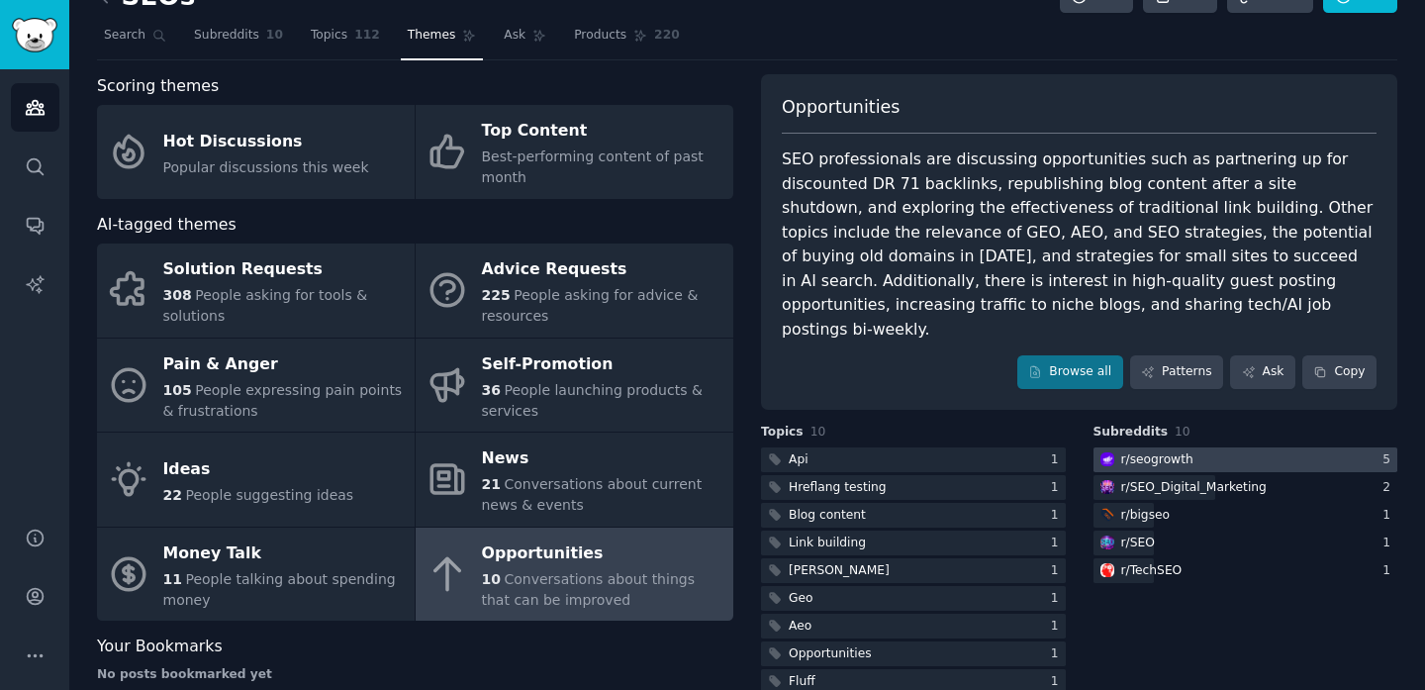
click at [1204, 447] on div at bounding box center [1246, 459] width 305 height 25
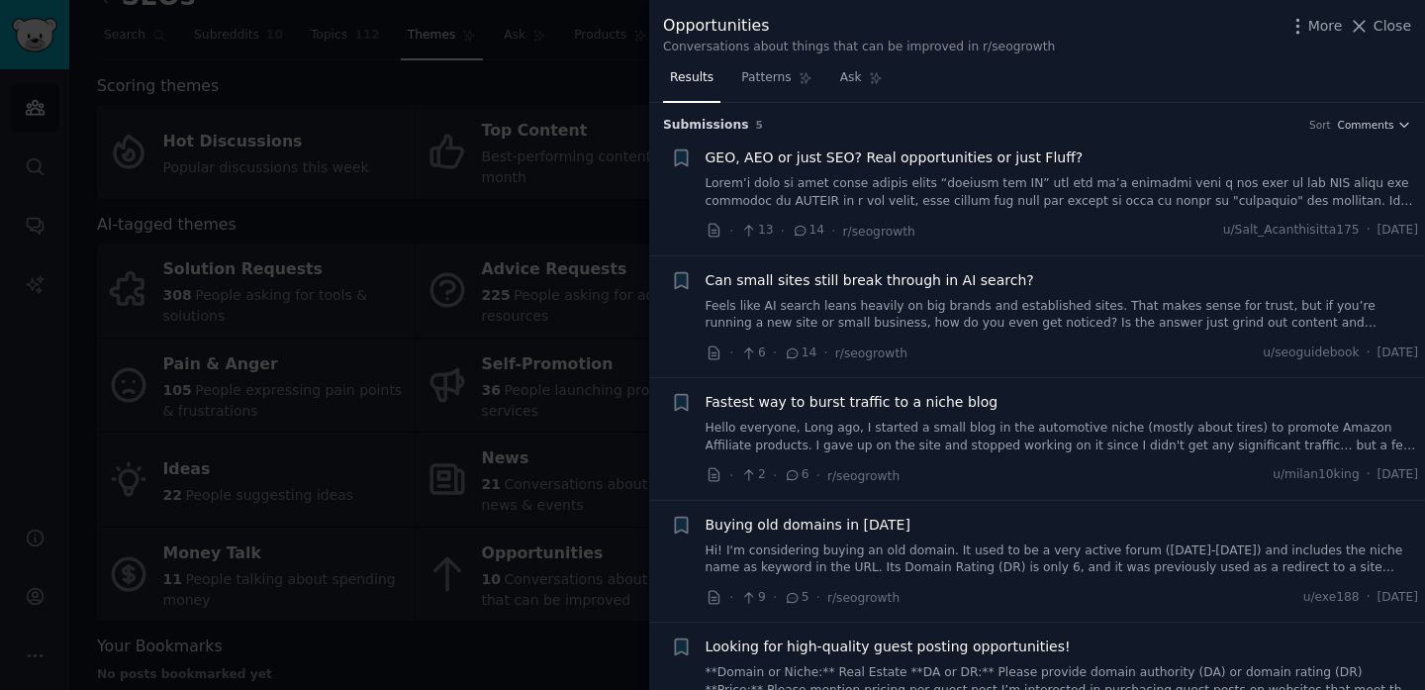
scroll to position [54, 0]
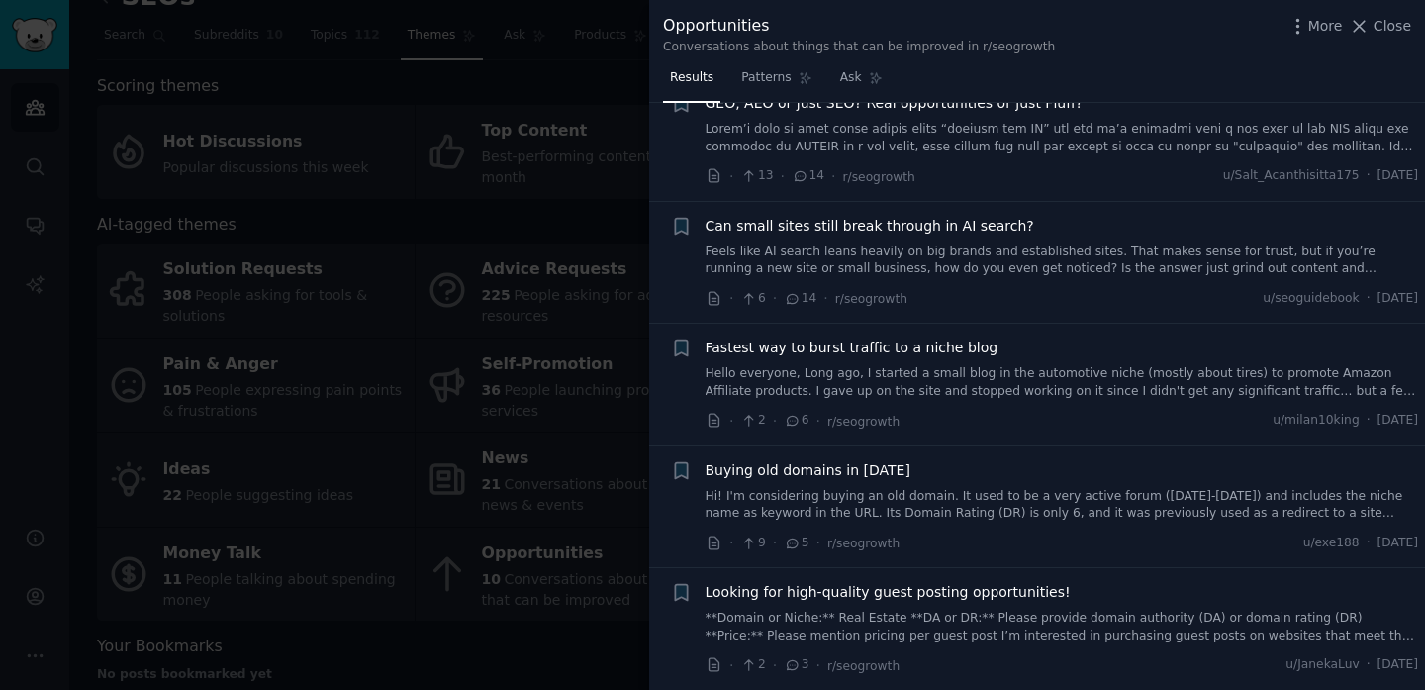
click at [540, 525] on div at bounding box center [712, 345] width 1425 height 690
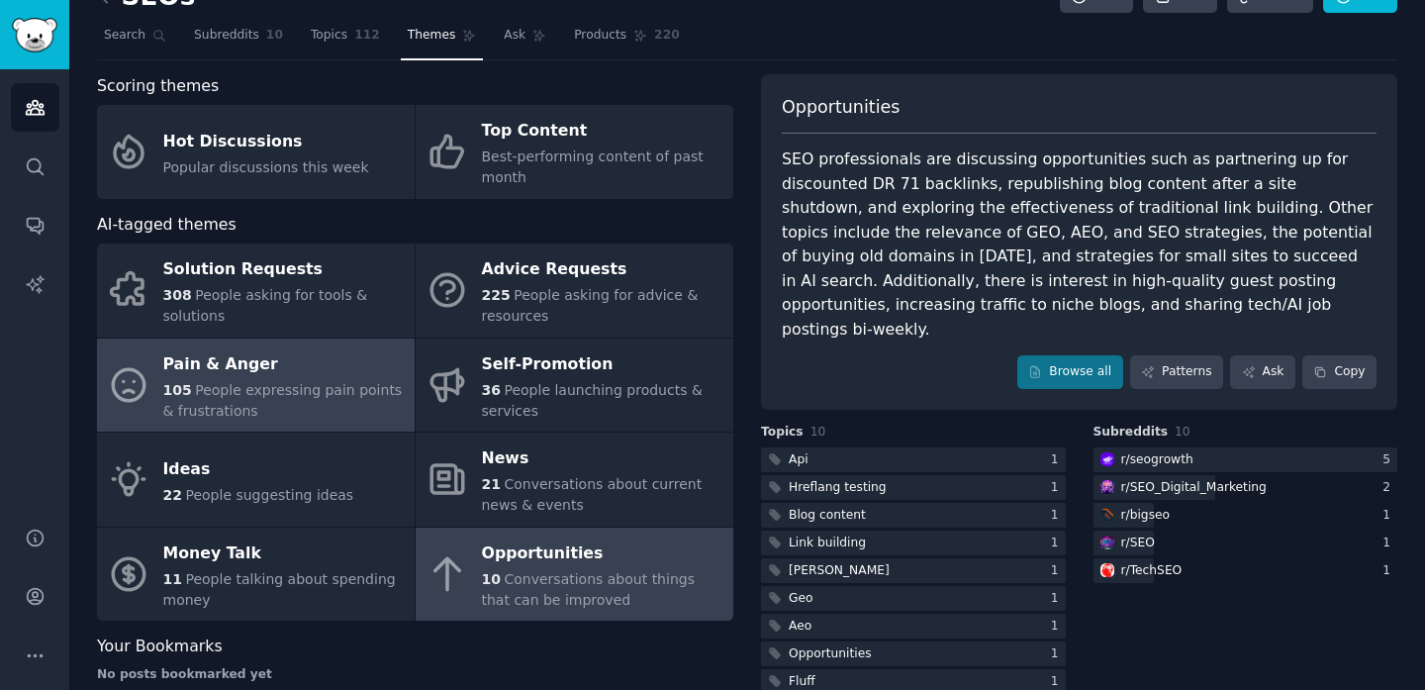
click at [251, 374] on div "Pain & Anger" at bounding box center [284, 364] width 242 height 32
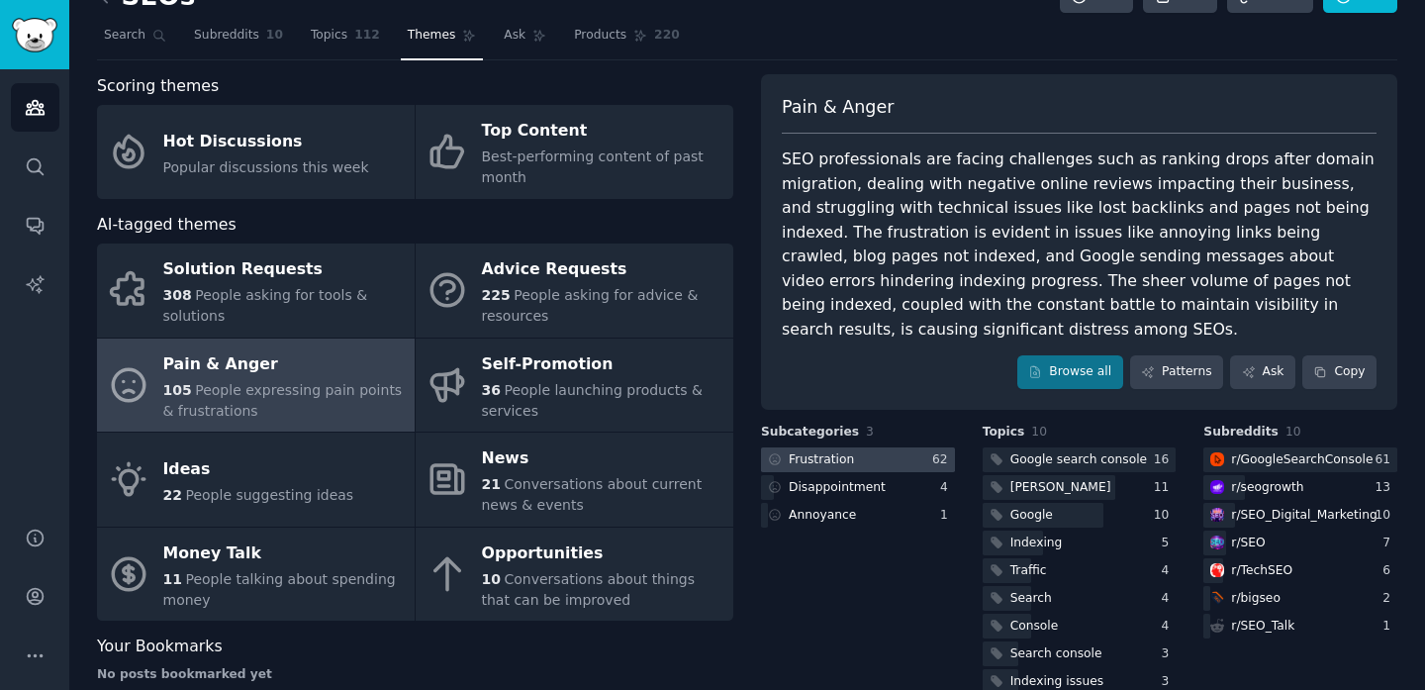
click at [836, 462] on div "Frustration" at bounding box center [821, 460] width 65 height 18
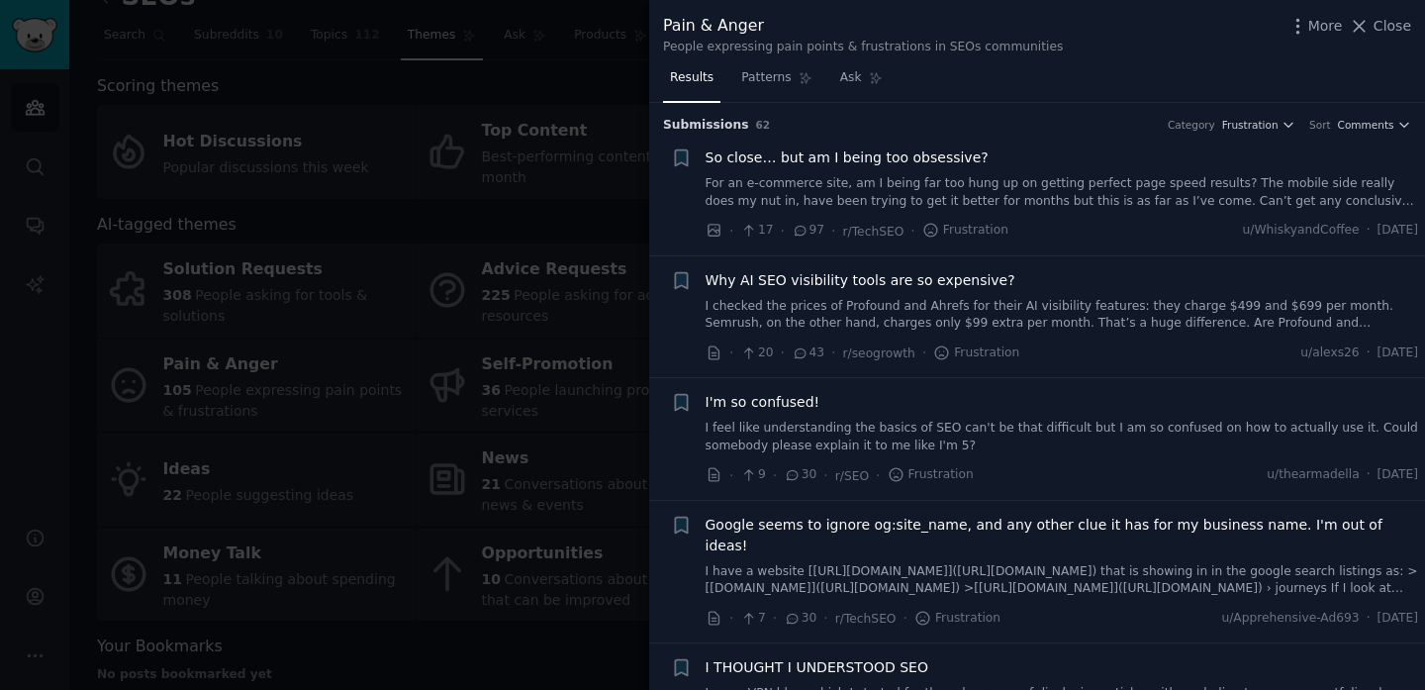
click at [965, 460] on div "I'm so confused! I feel like understanding the basics of SEO can't be that diff…" at bounding box center [1063, 439] width 714 height 94
click at [966, 434] on link "I feel like understanding the basics of SEO can't be that difficult but I am so…" at bounding box center [1063, 437] width 714 height 35
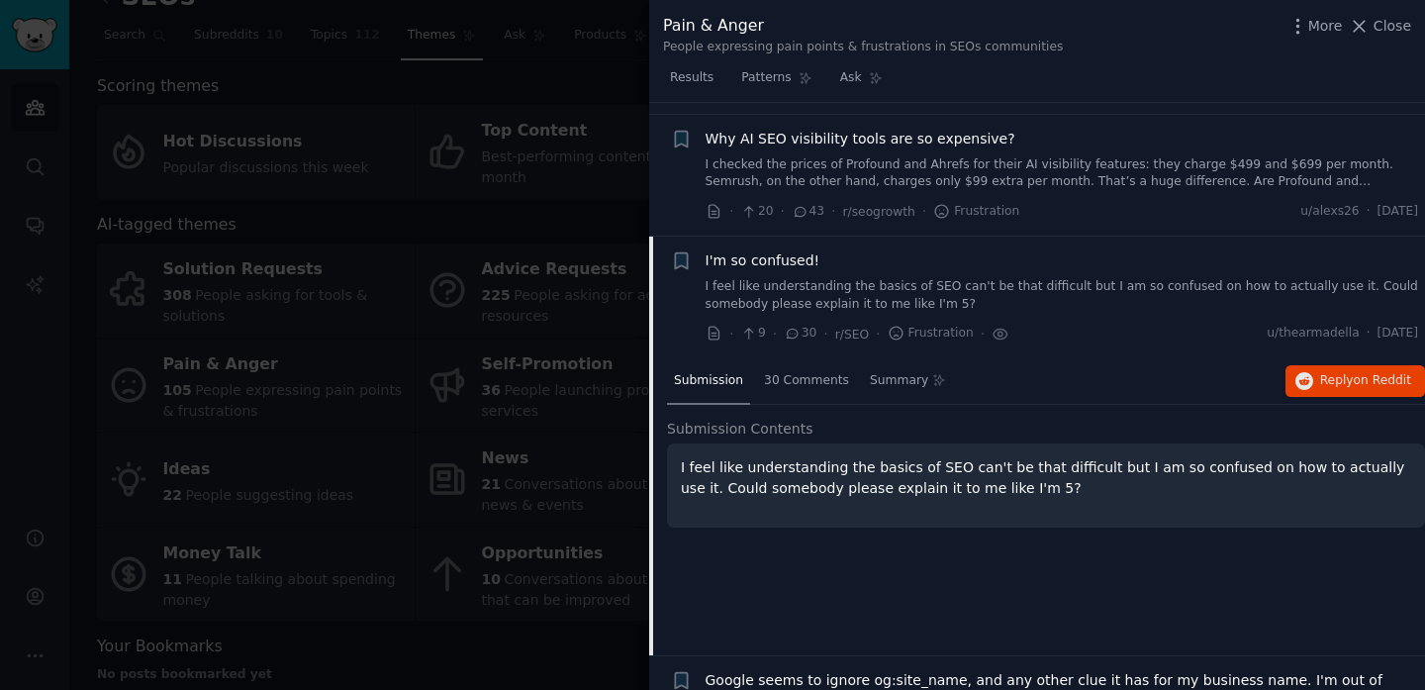
scroll to position [275, 0]
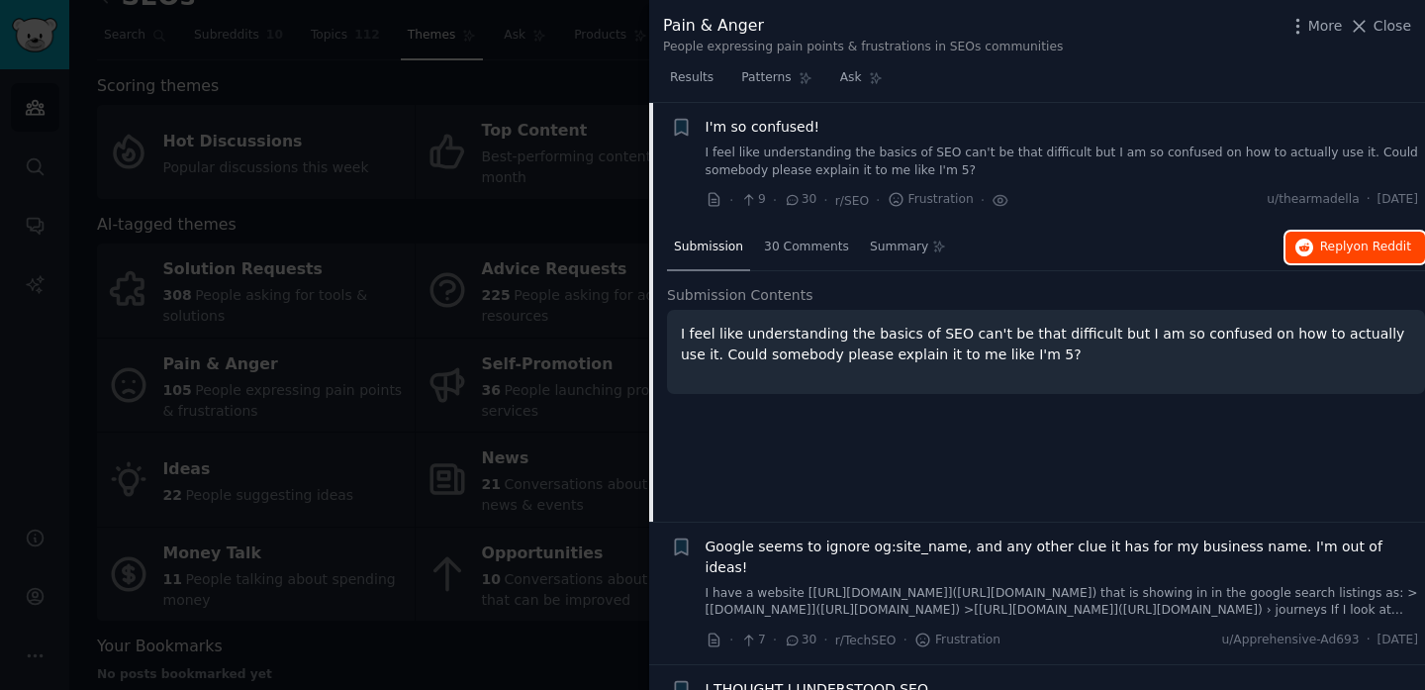
click at [1360, 250] on span "on Reddit" at bounding box center [1382, 247] width 57 height 14
click at [531, 432] on div at bounding box center [712, 345] width 1425 height 690
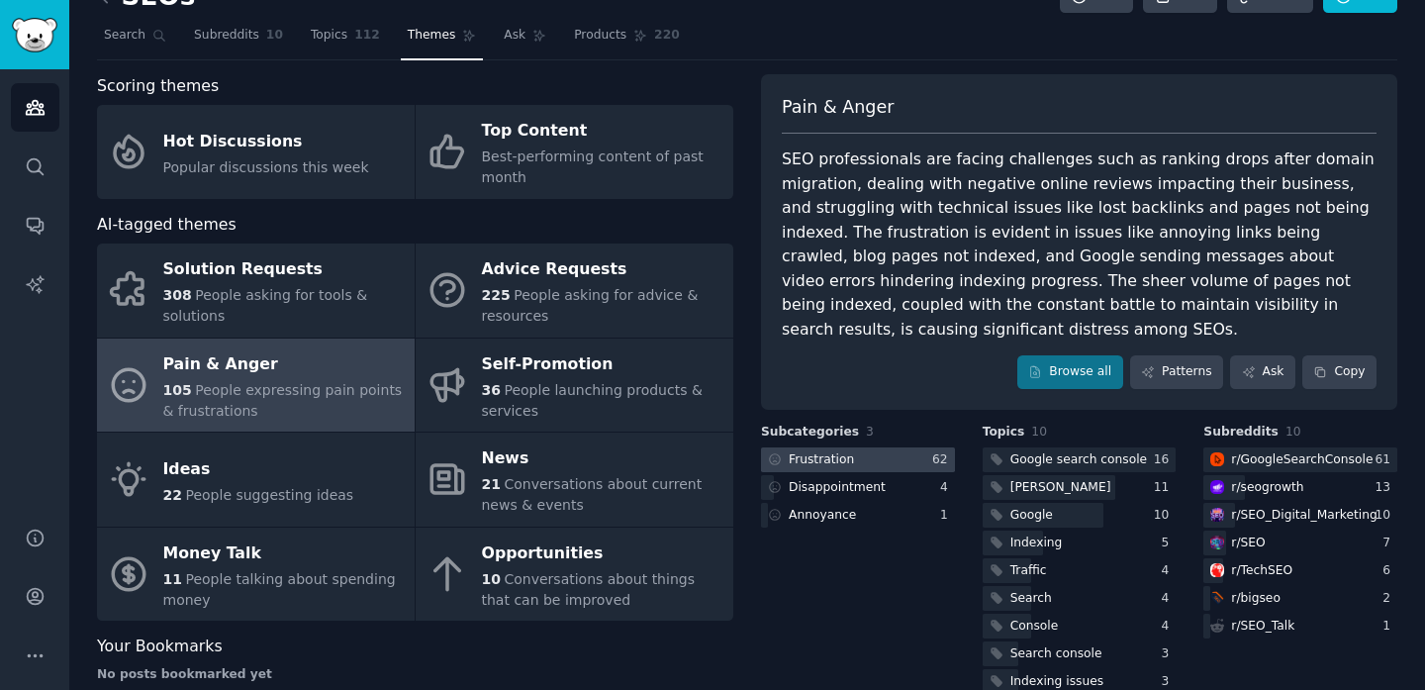
click at [820, 457] on div "Frustration" at bounding box center [821, 460] width 65 height 18
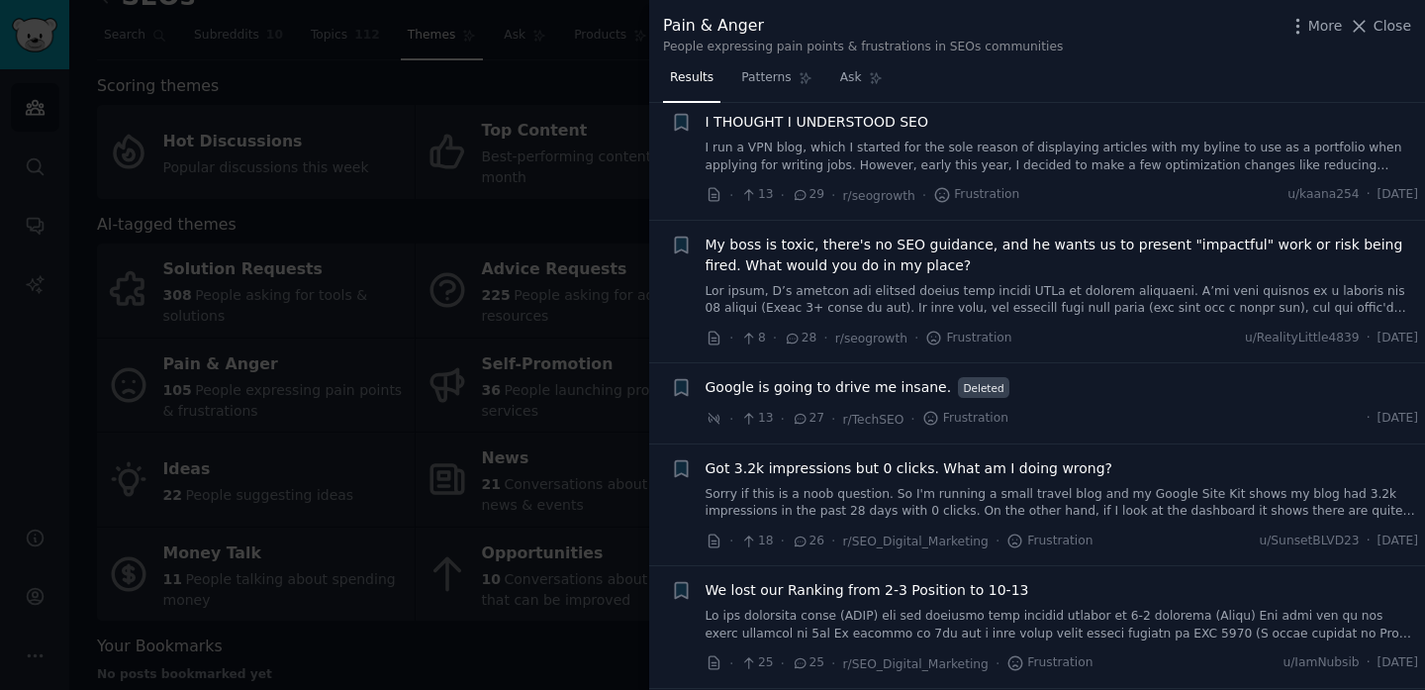
scroll to position [570, 0]
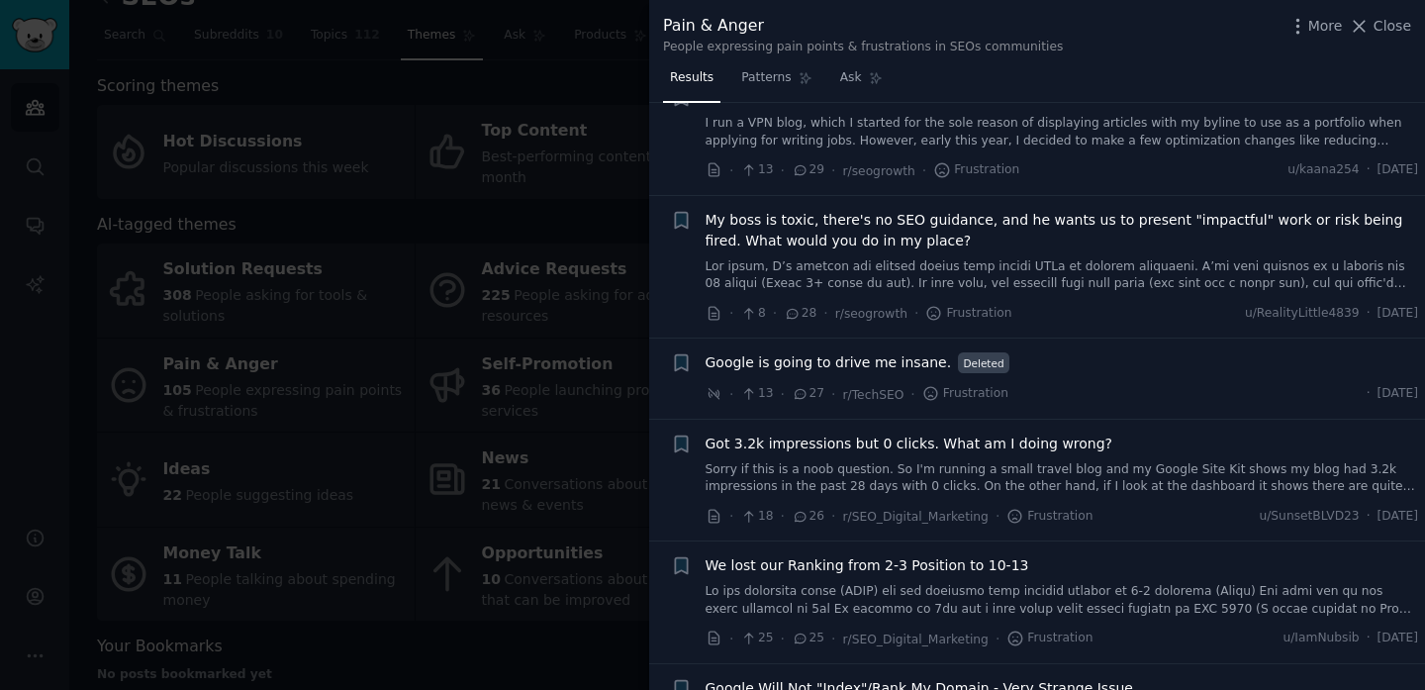
click at [89, 252] on div at bounding box center [712, 345] width 1425 height 690
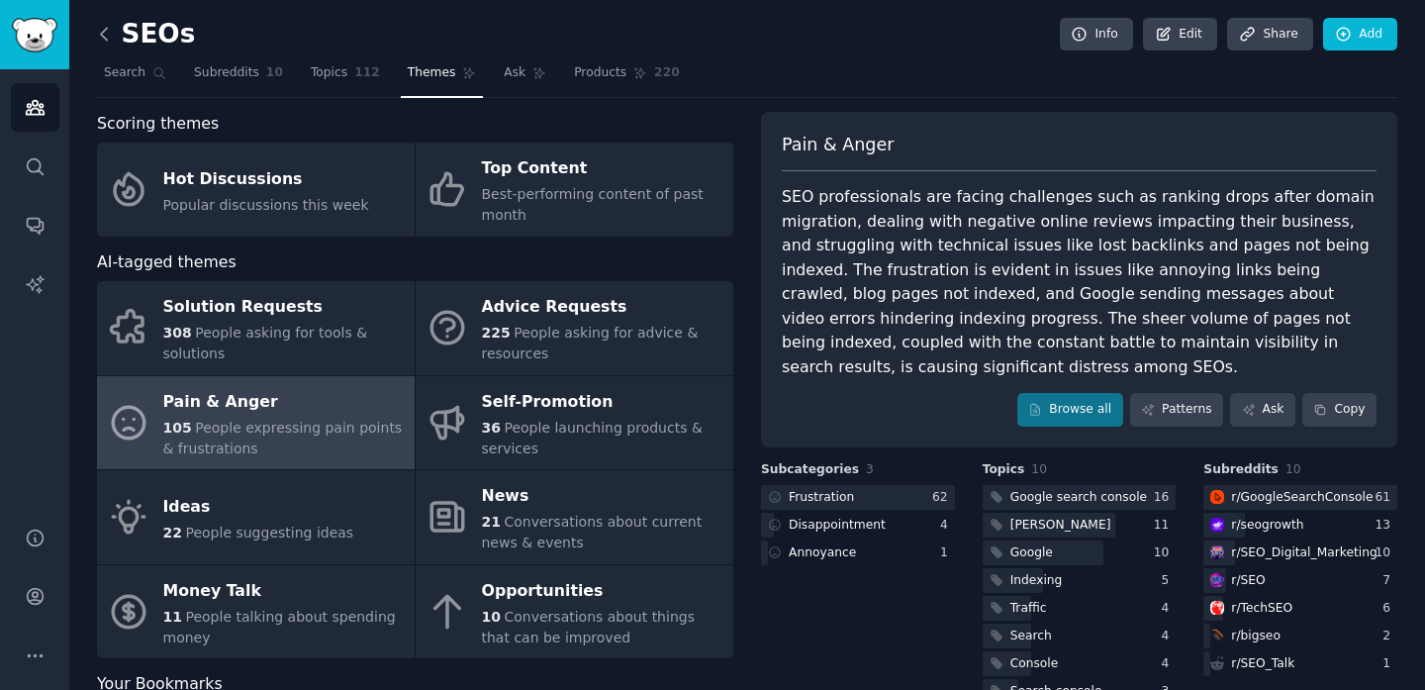
click at [103, 28] on icon at bounding box center [104, 34] width 21 height 21
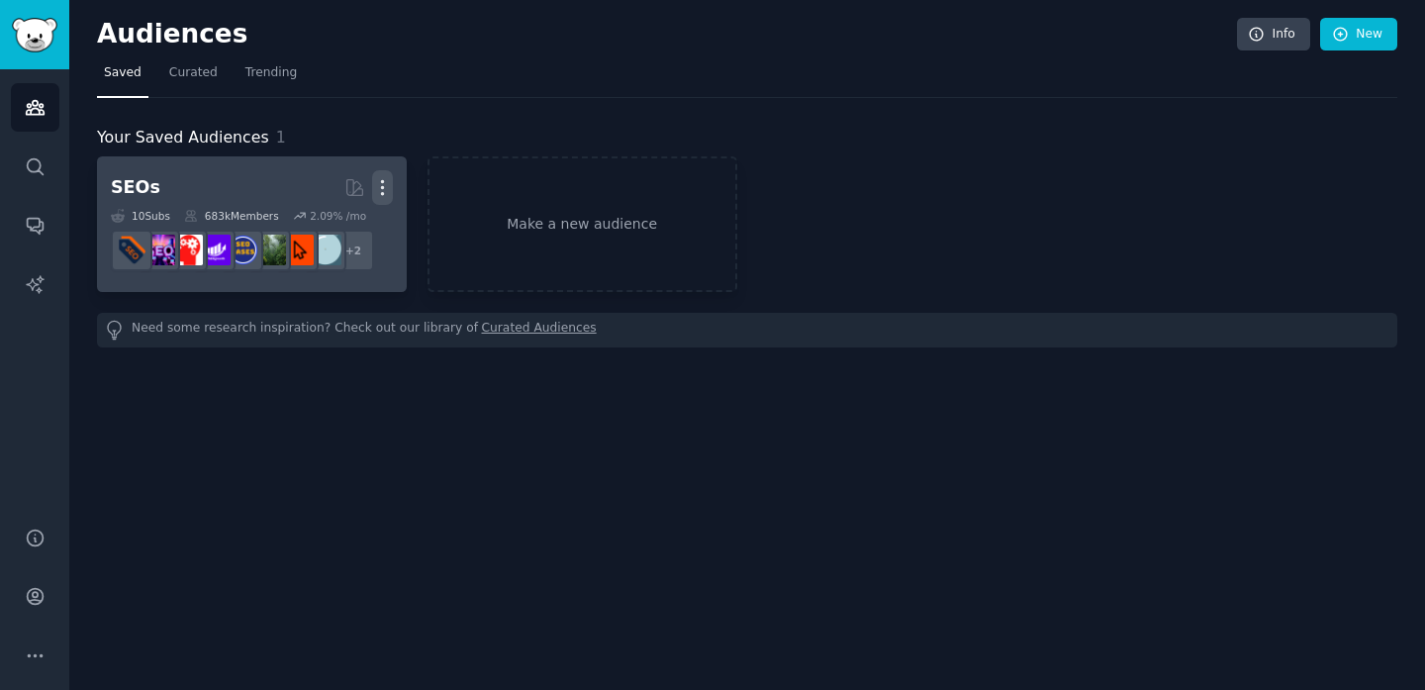
click at [376, 184] on icon "button" at bounding box center [382, 187] width 21 height 21
click at [339, 233] on p "Delete" at bounding box center [329, 229] width 46 height 21
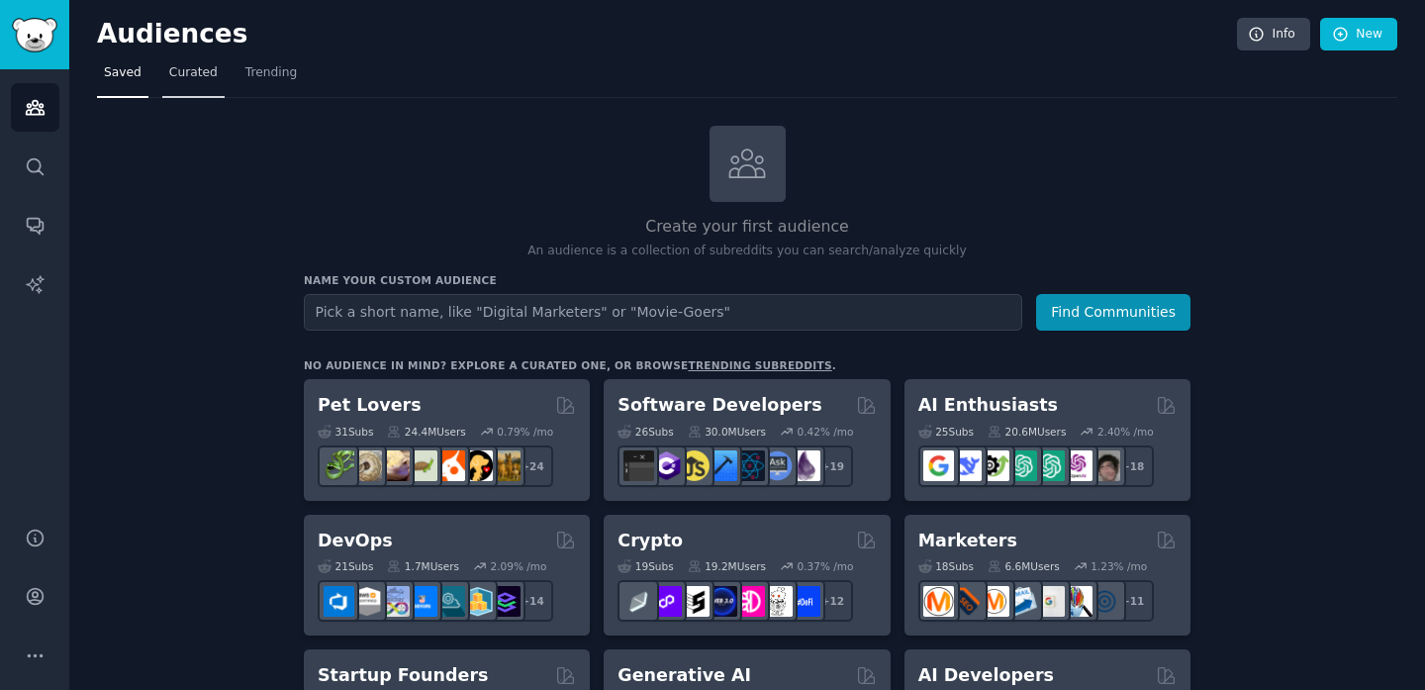
click at [173, 83] on link "Curated" at bounding box center [193, 77] width 62 height 41
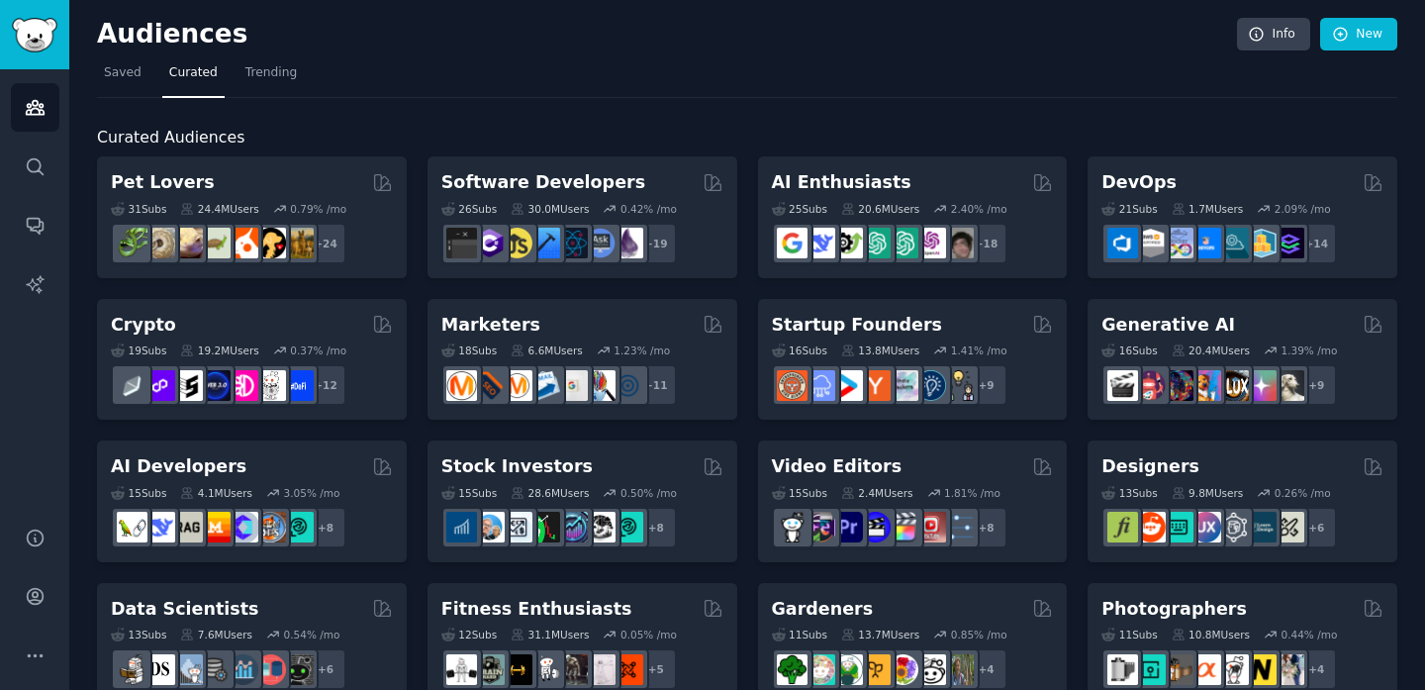
scroll to position [15, 0]
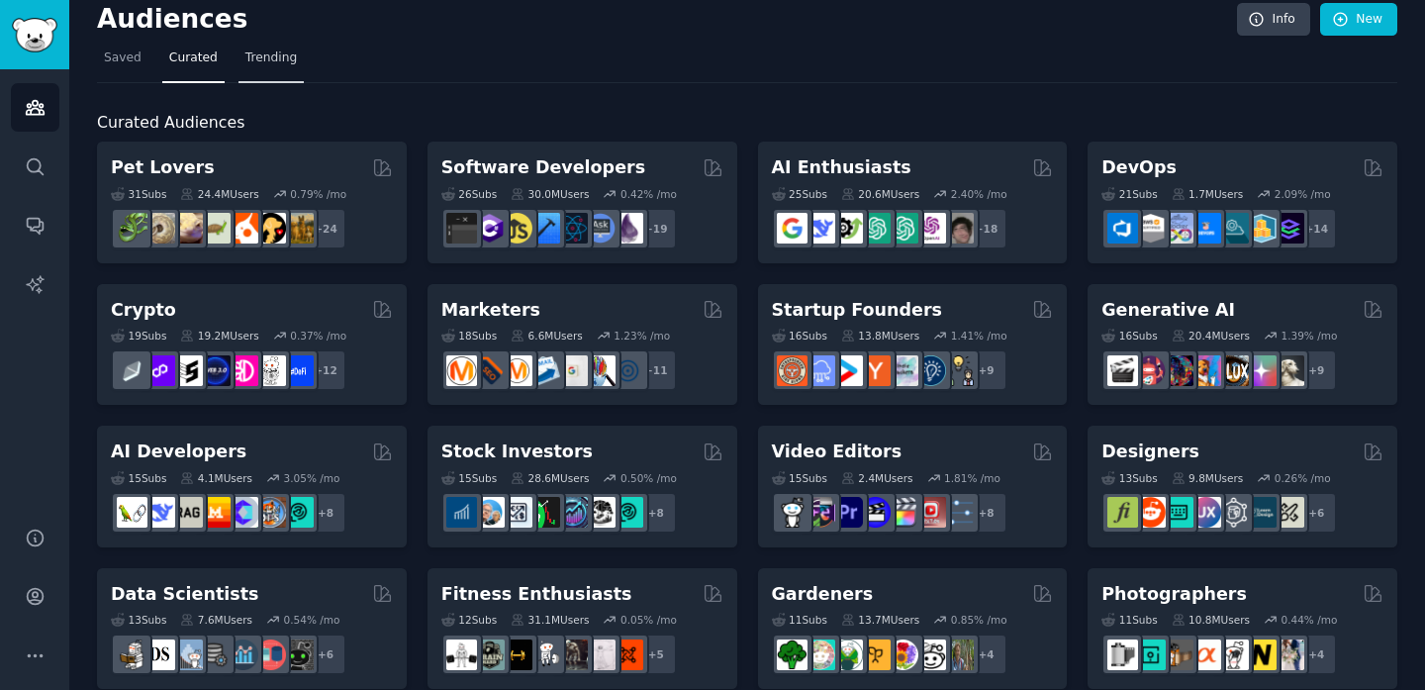
click at [267, 61] on span "Trending" at bounding box center [270, 58] width 51 height 18
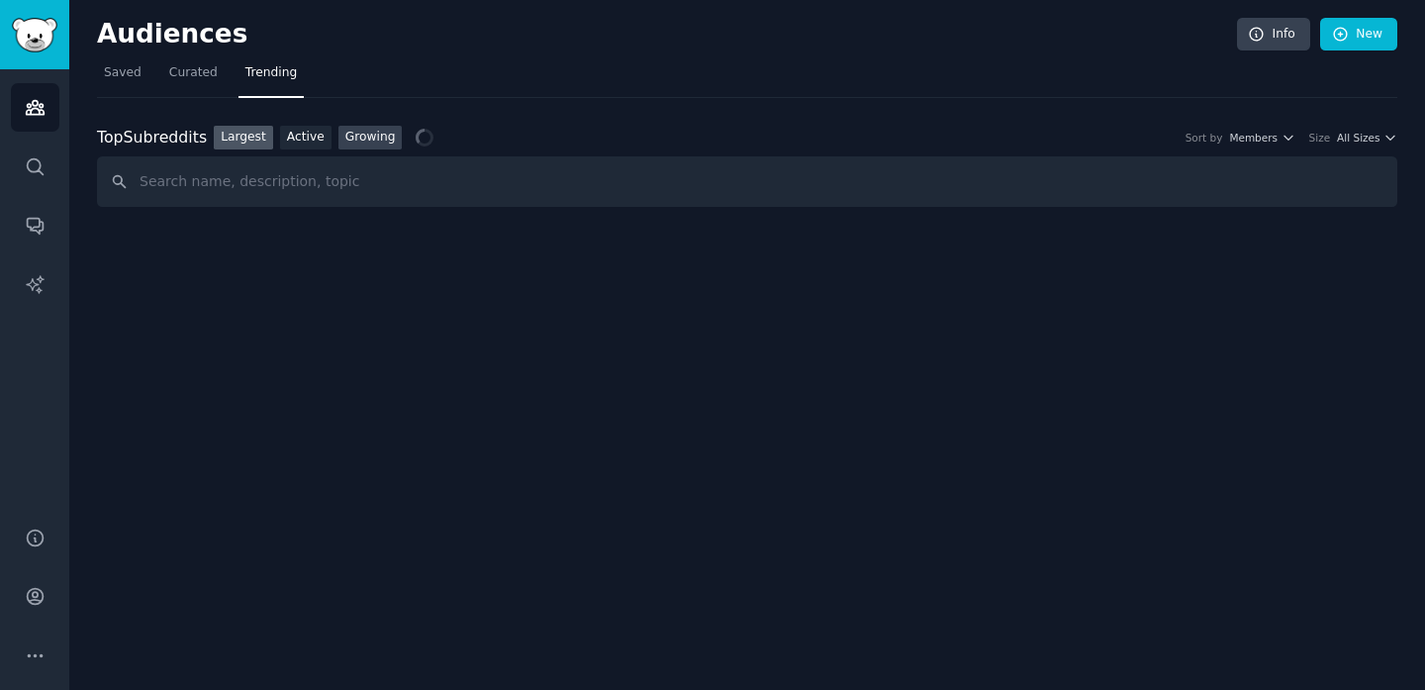
click at [363, 145] on link "Growing" at bounding box center [371, 138] width 64 height 25
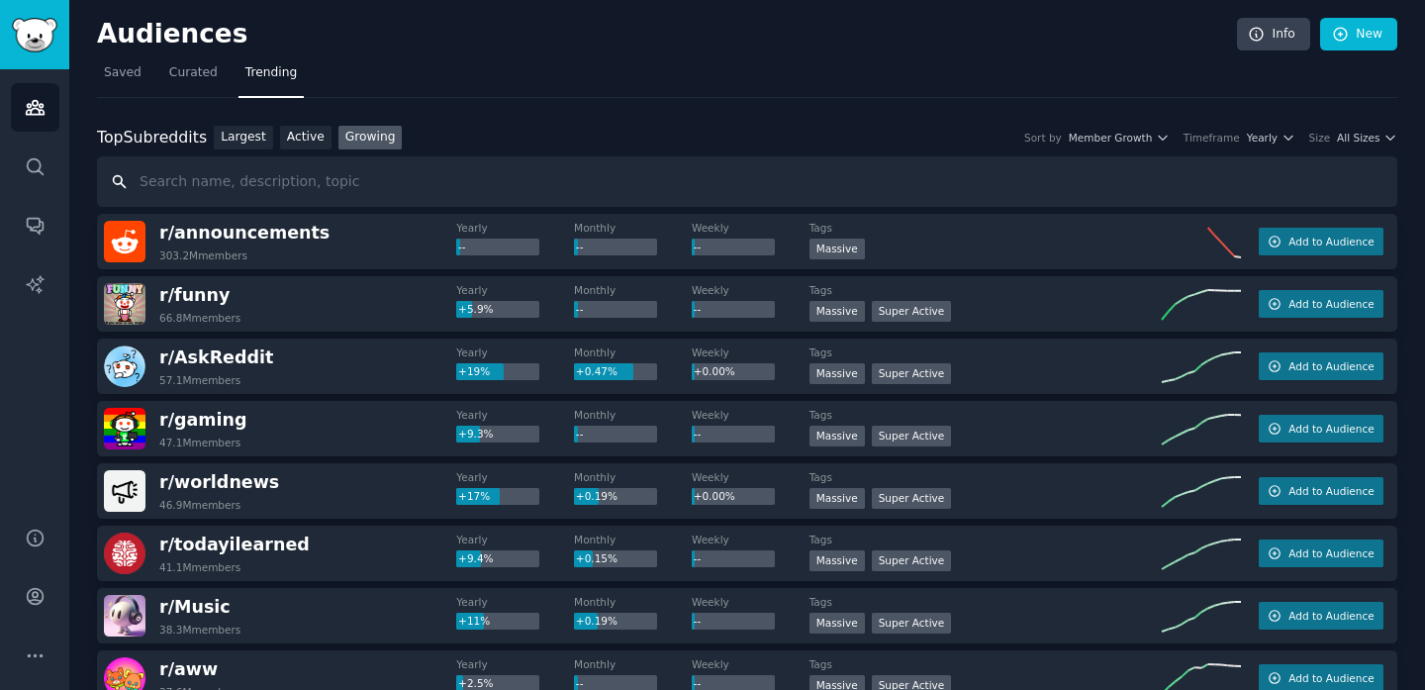
click at [357, 180] on input "text" at bounding box center [747, 181] width 1301 height 50
type input "shopify"
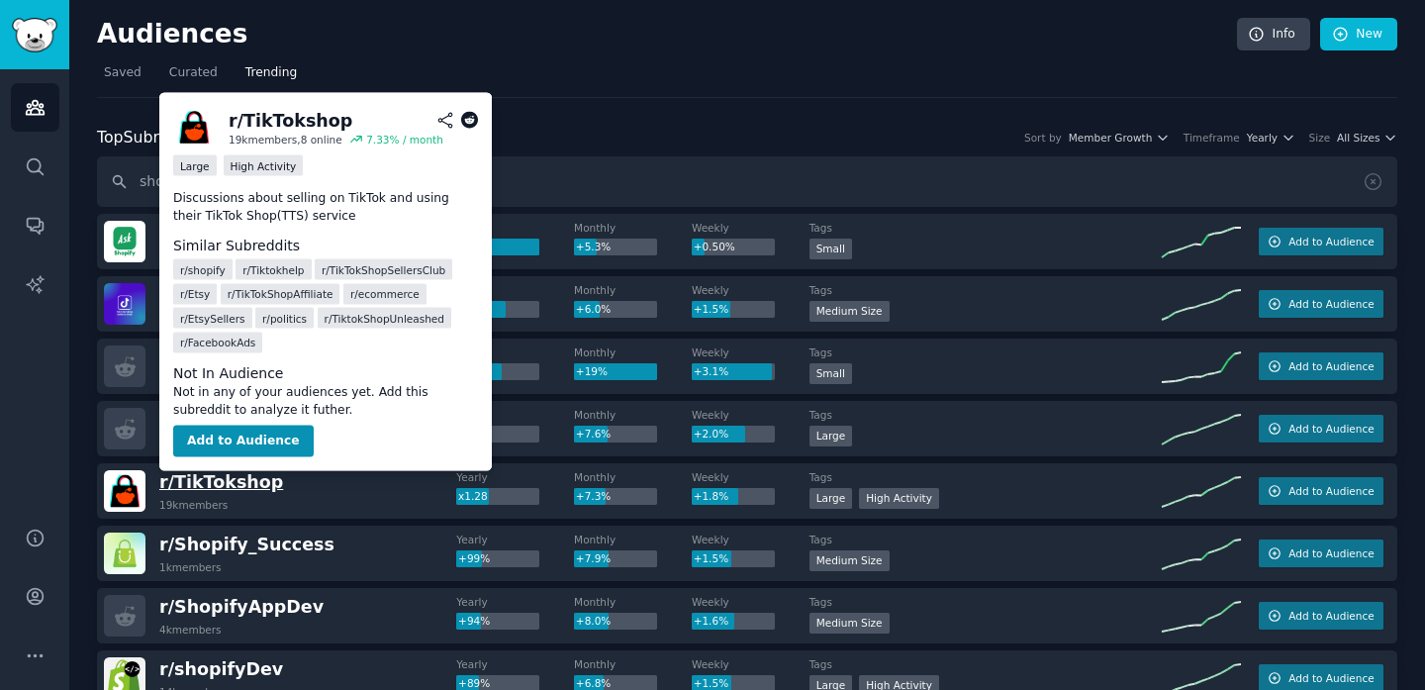
click at [217, 489] on span "r/ TikTokshop" at bounding box center [221, 482] width 124 height 20
click at [219, 439] on button "Add to Audience" at bounding box center [243, 442] width 141 height 32
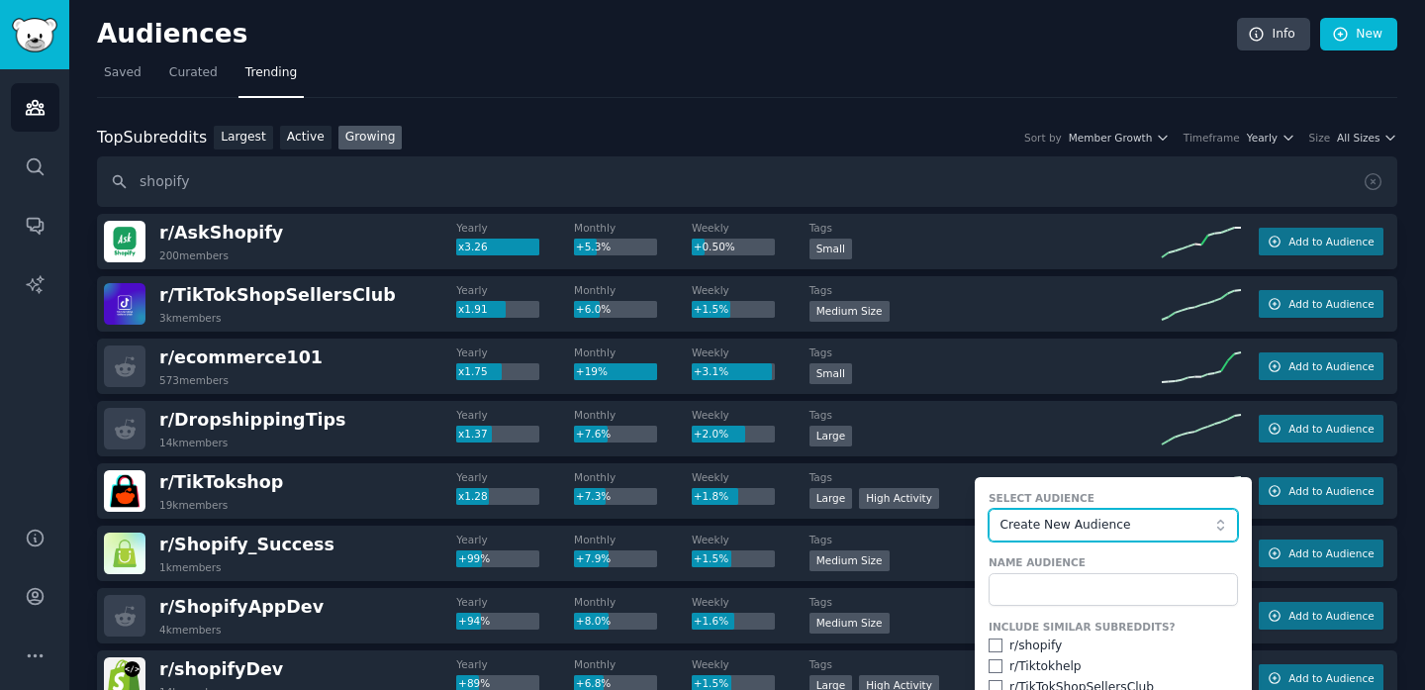
click at [1130, 522] on span "Create New Audience" at bounding box center [1108, 526] width 217 height 18
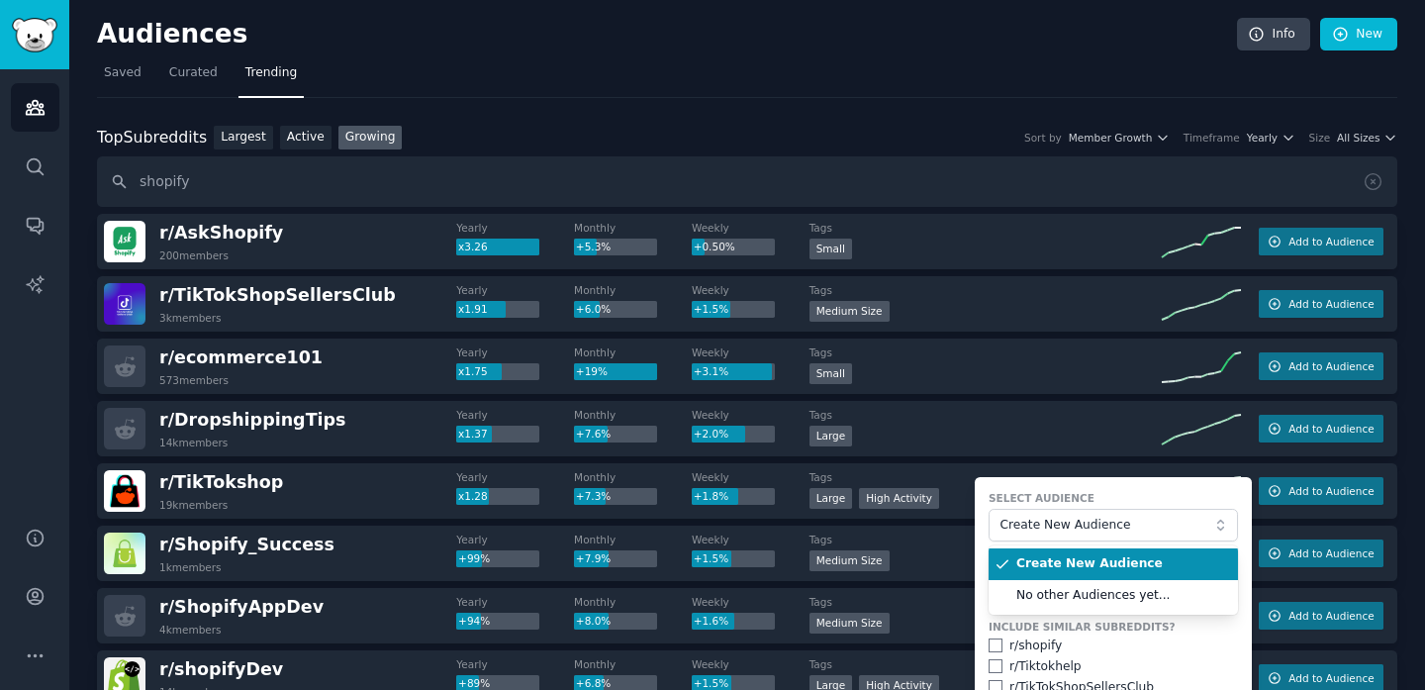
click at [1139, 555] on span "Create New Audience" at bounding box center [1121, 564] width 208 height 18
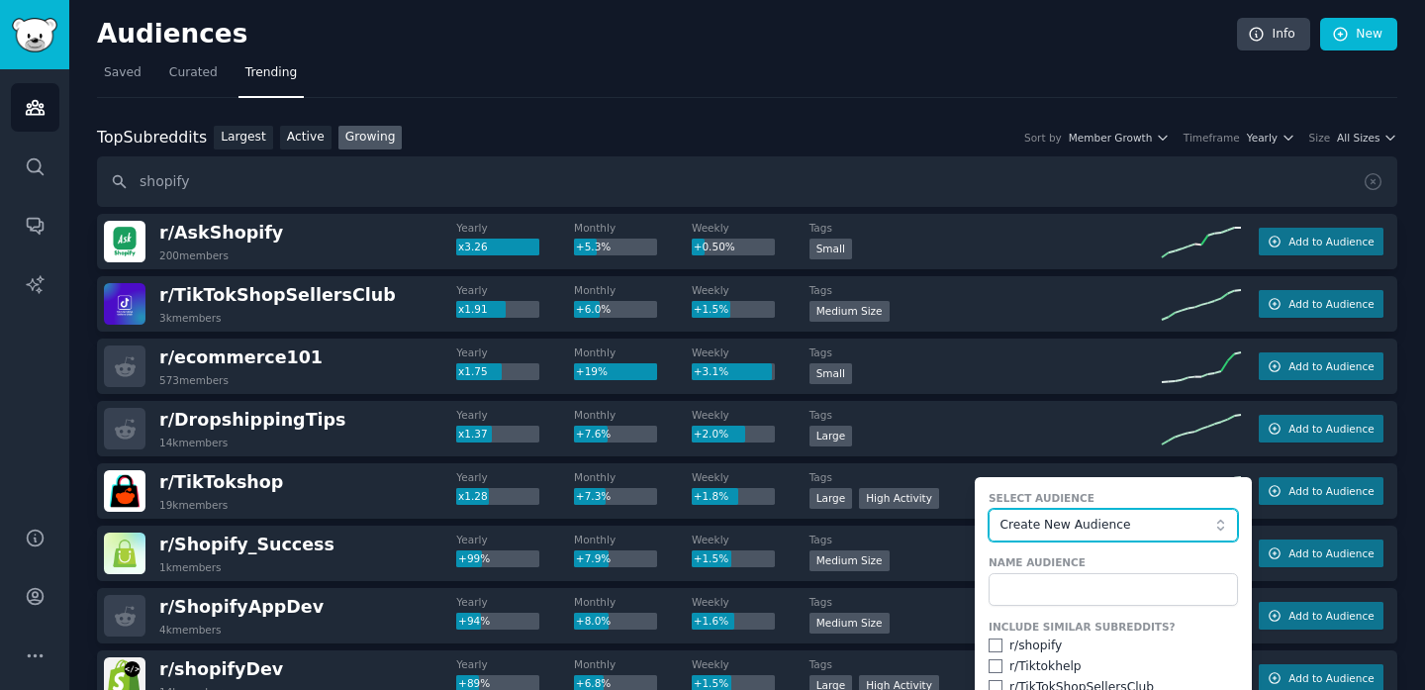
click at [1145, 534] on button "Create New Audience" at bounding box center [1113, 526] width 249 height 34
click at [1160, 518] on span "Create New Audience" at bounding box center [1108, 526] width 217 height 18
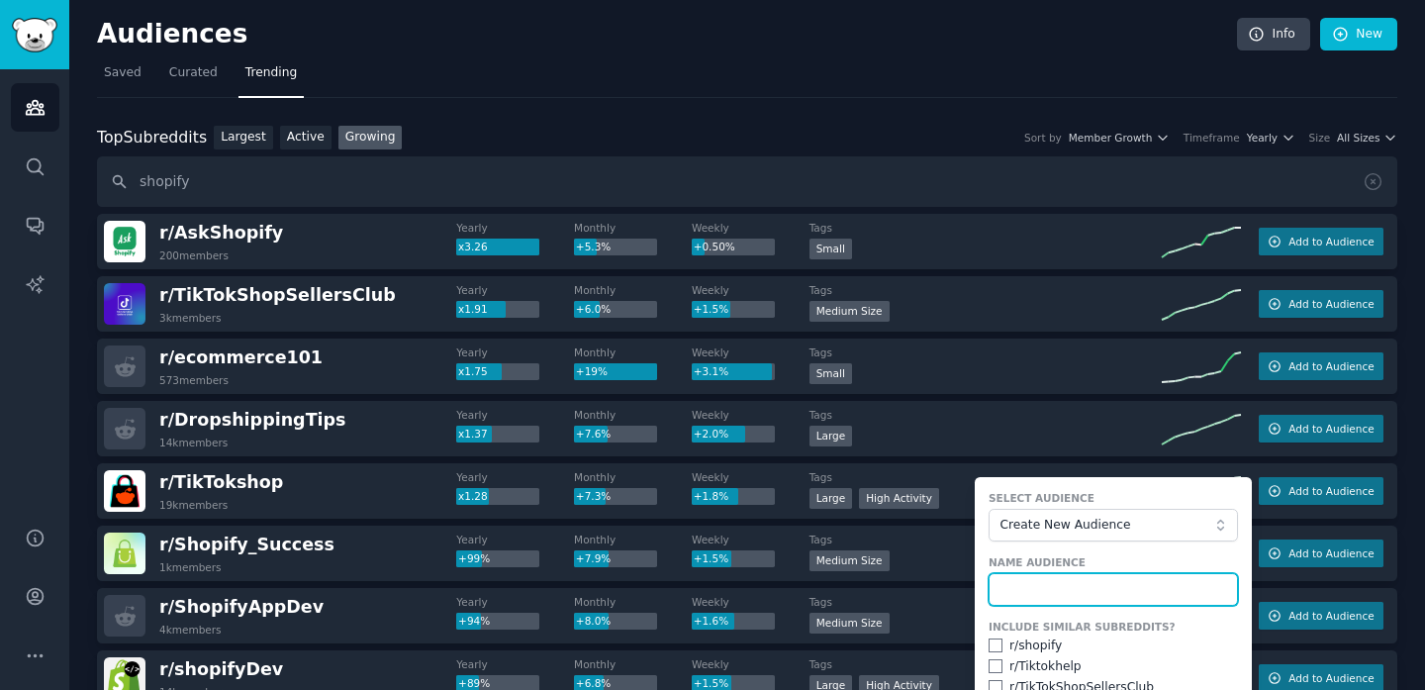
click at [1136, 588] on input "text" at bounding box center [1113, 590] width 249 height 34
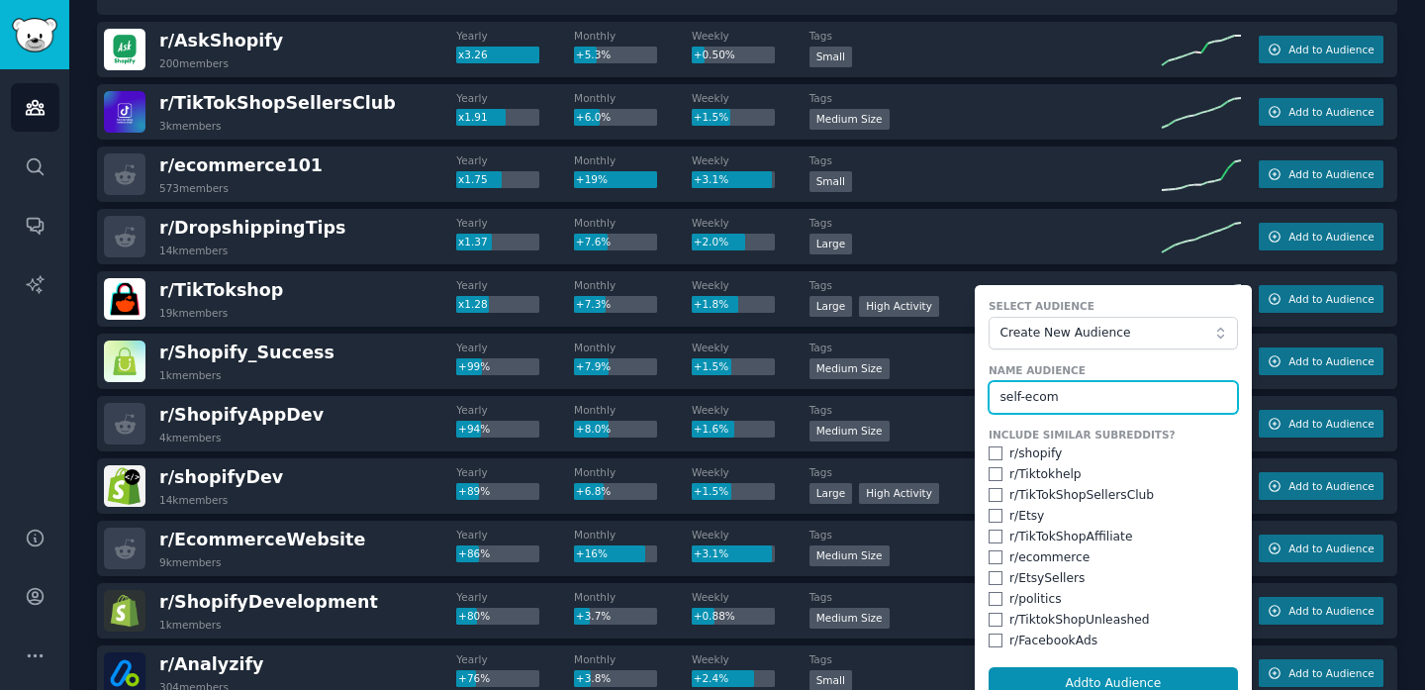
scroll to position [195, 0]
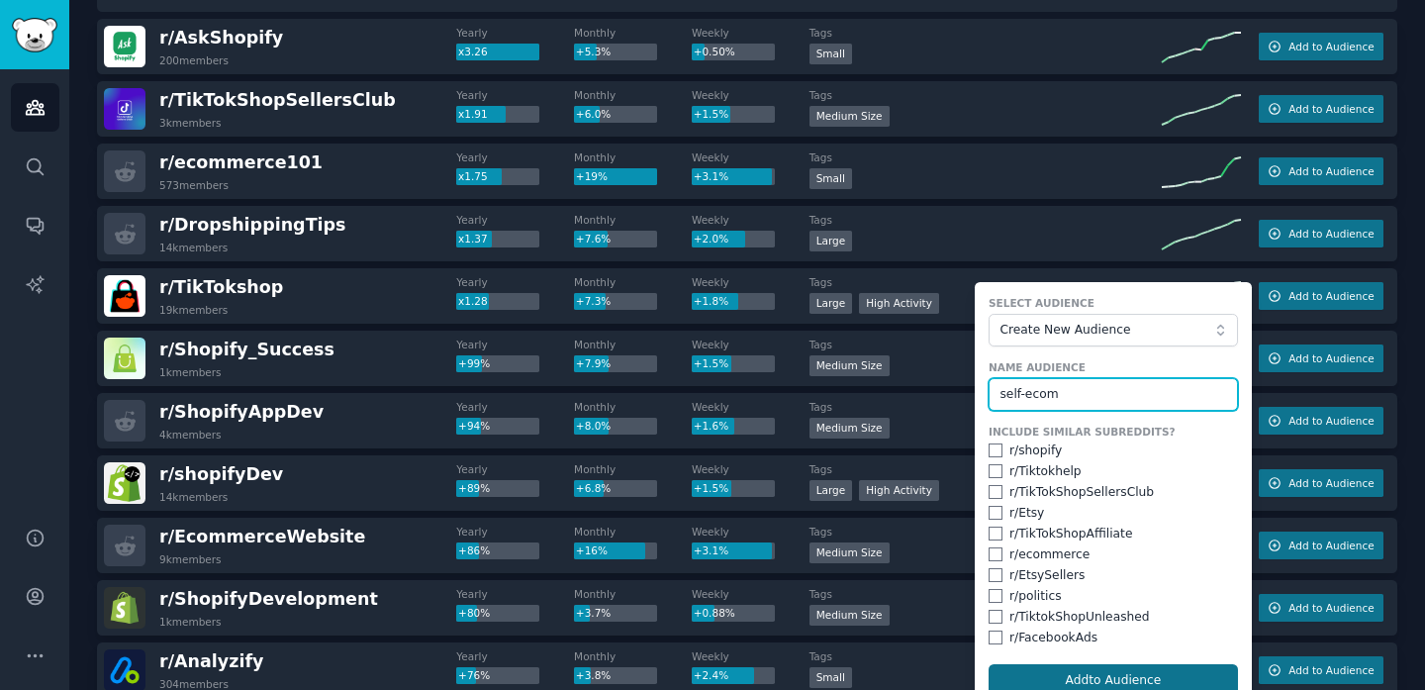
type input "self-ecom"
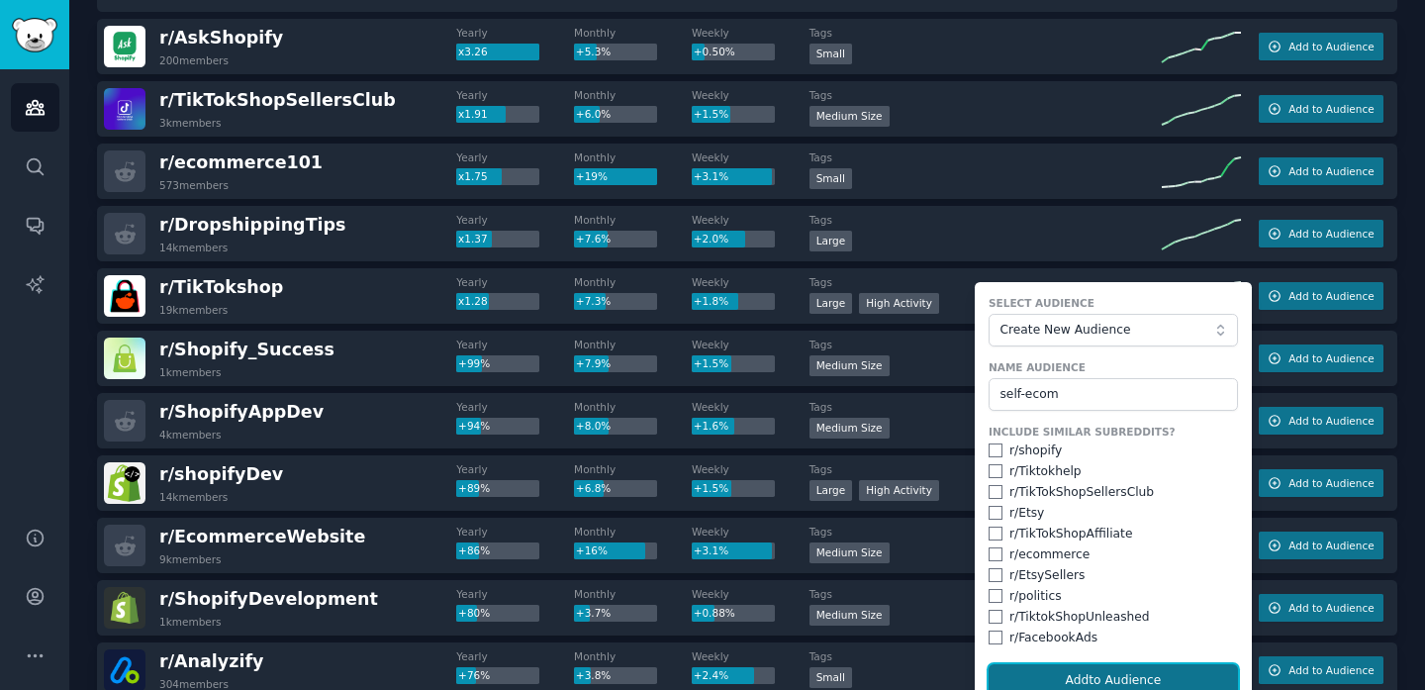
click at [1155, 671] on button "Add to Audience" at bounding box center [1113, 681] width 249 height 34
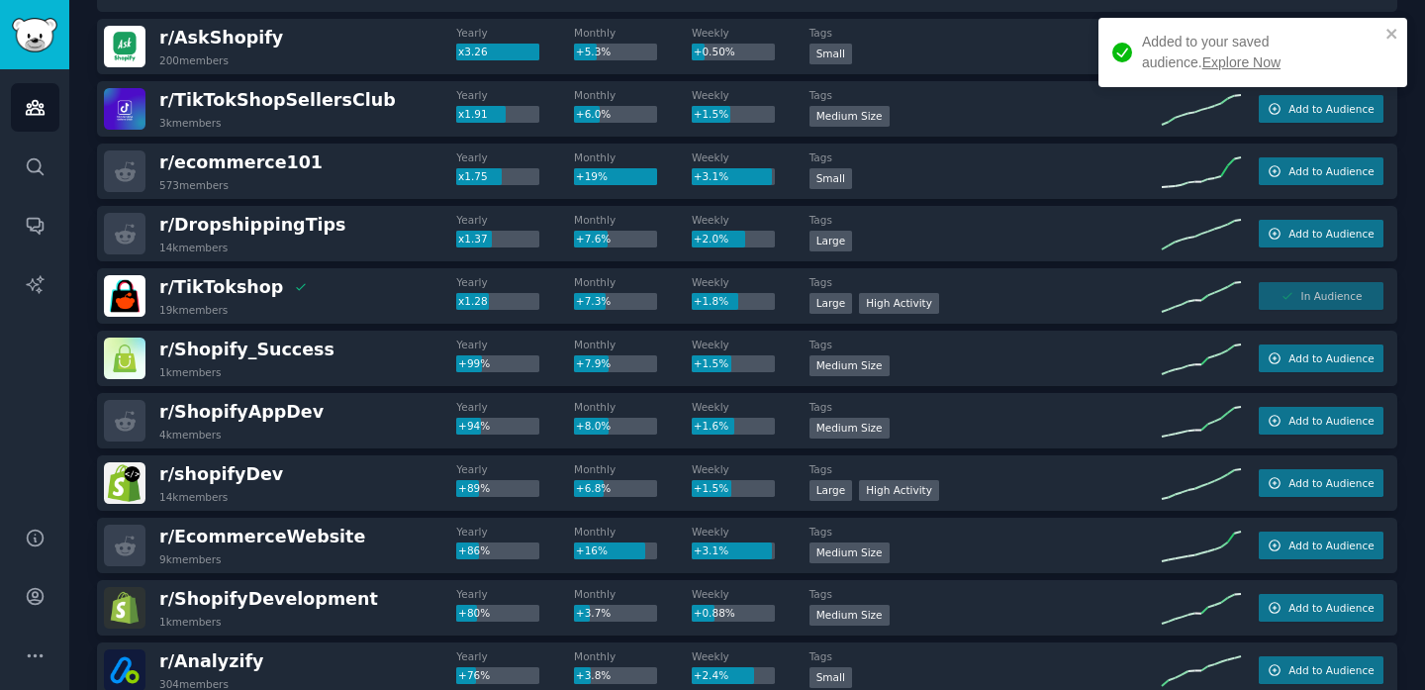
click at [1203, 68] on link "Explore Now" at bounding box center [1242, 62] width 78 height 16
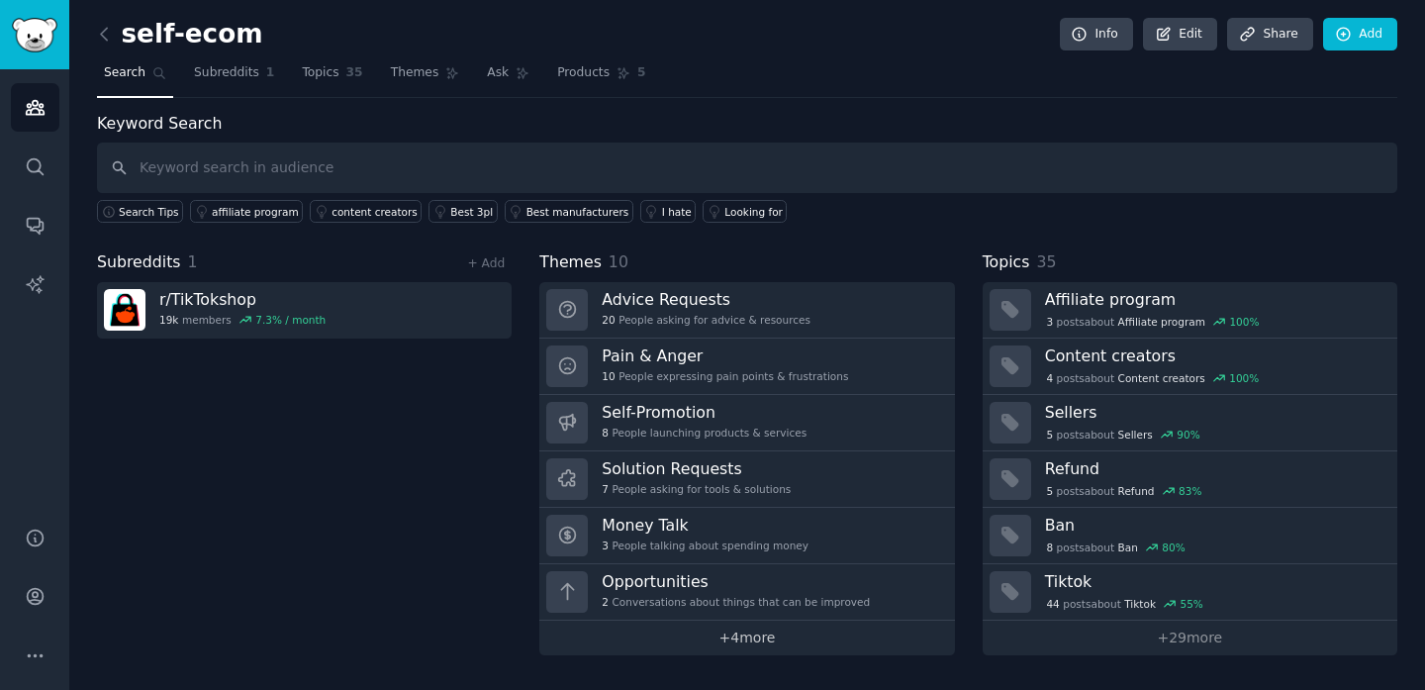
click at [759, 631] on link "+ 4 more" at bounding box center [746, 638] width 415 height 35
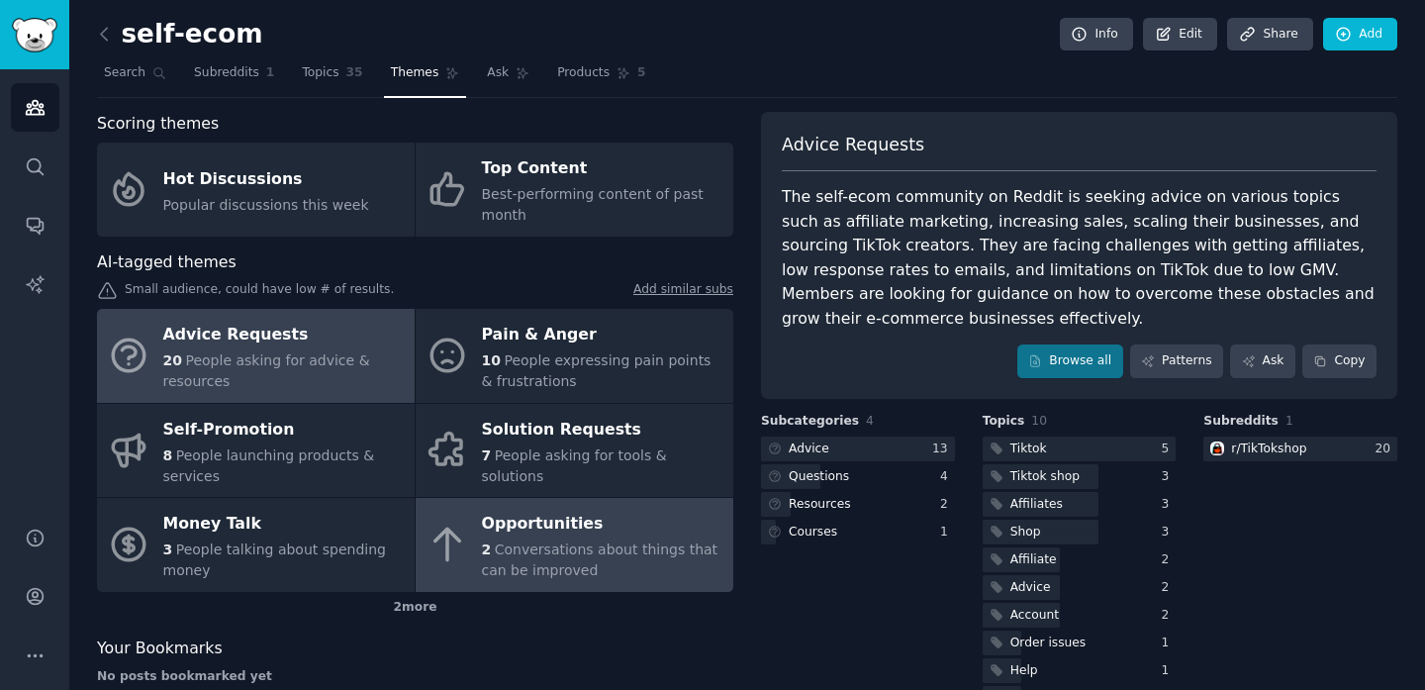
click at [658, 565] on div "2 Conversations about things that can be improved" at bounding box center [603, 560] width 242 height 42
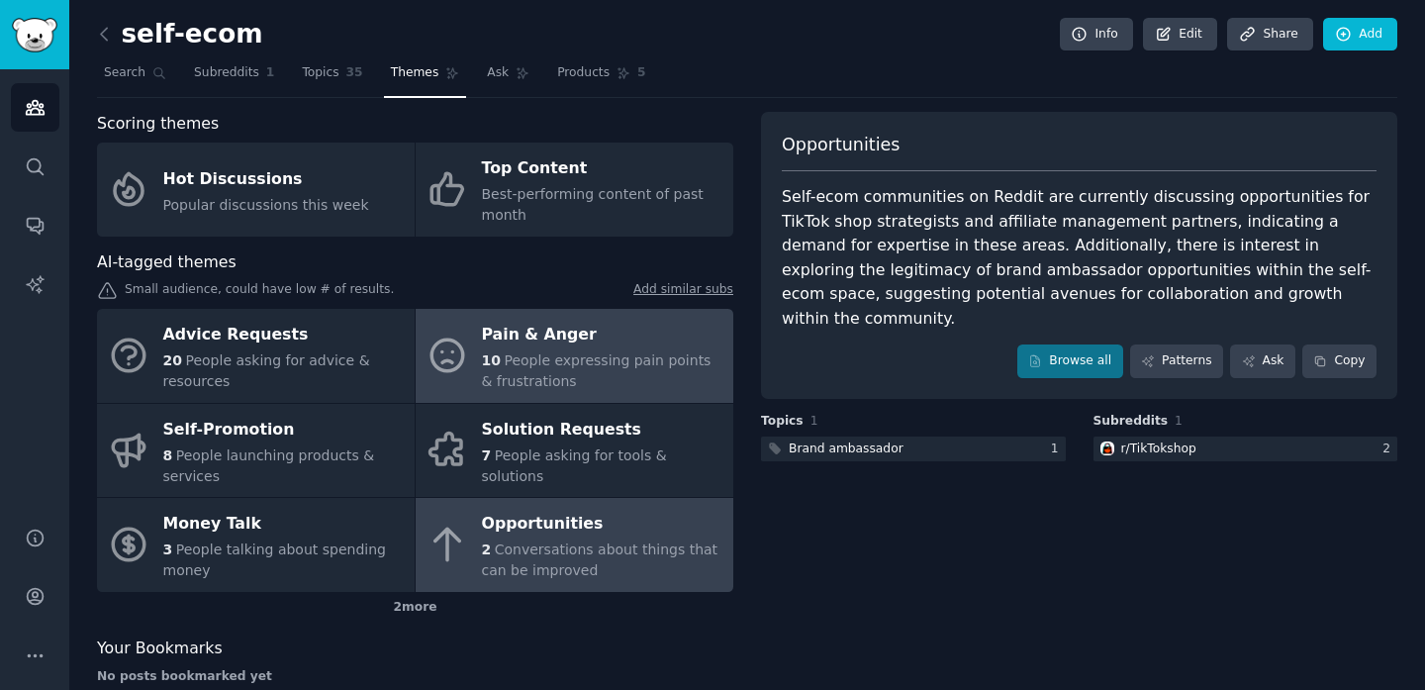
click at [621, 363] on span "People expressing pain points & frustrations" at bounding box center [597, 370] width 230 height 37
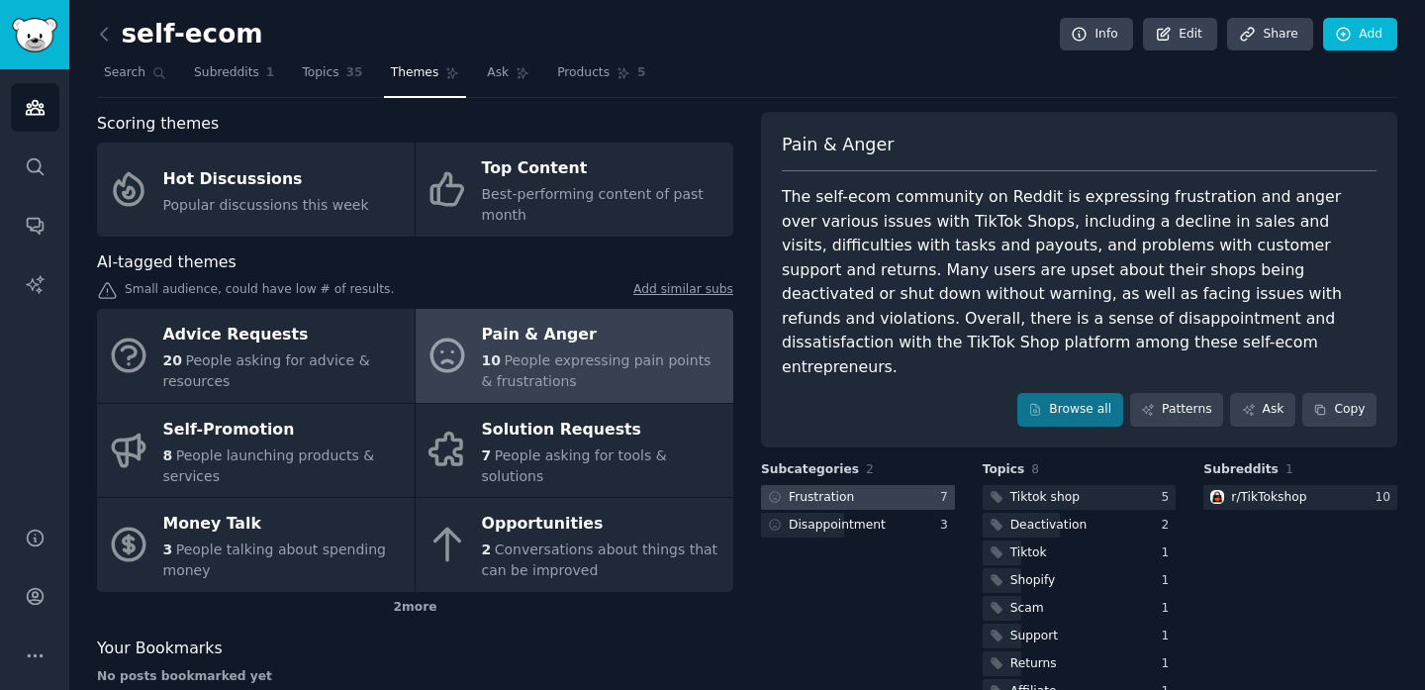
click at [837, 489] on div "Frustration" at bounding box center [821, 498] width 65 height 18
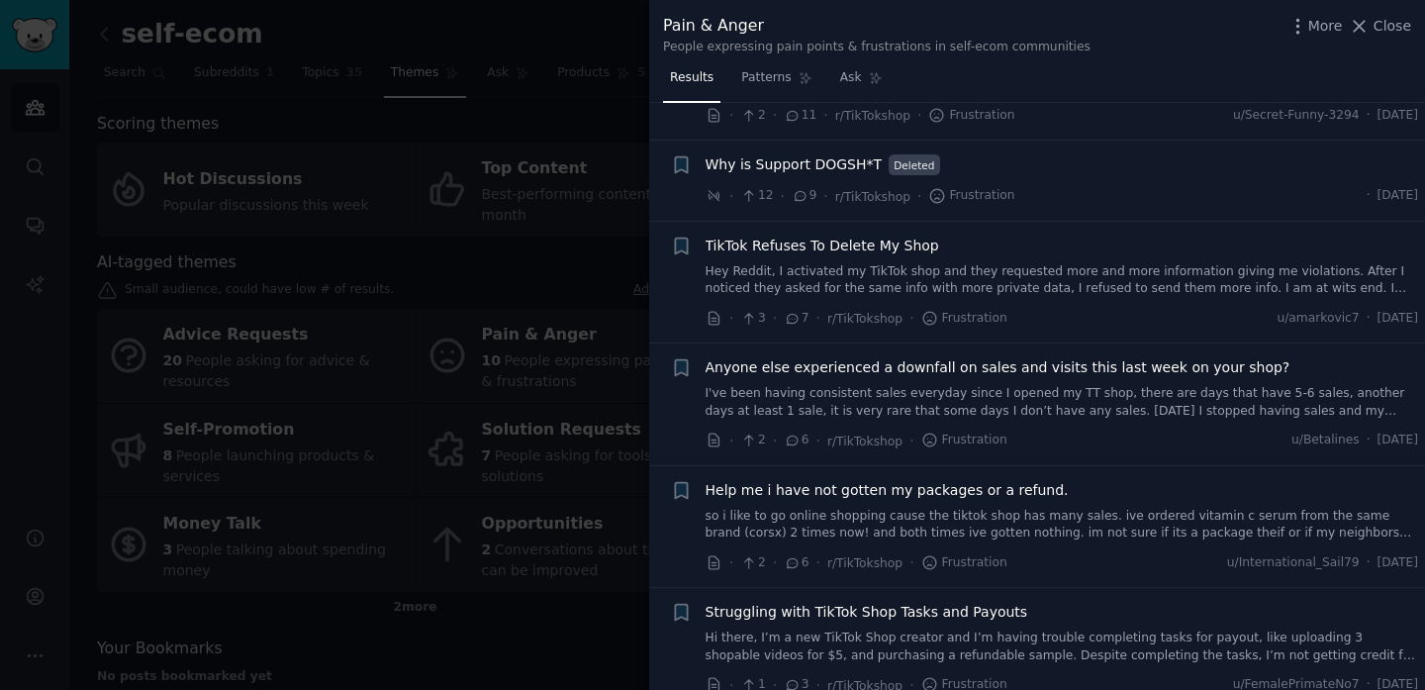
scroll to position [257, 0]
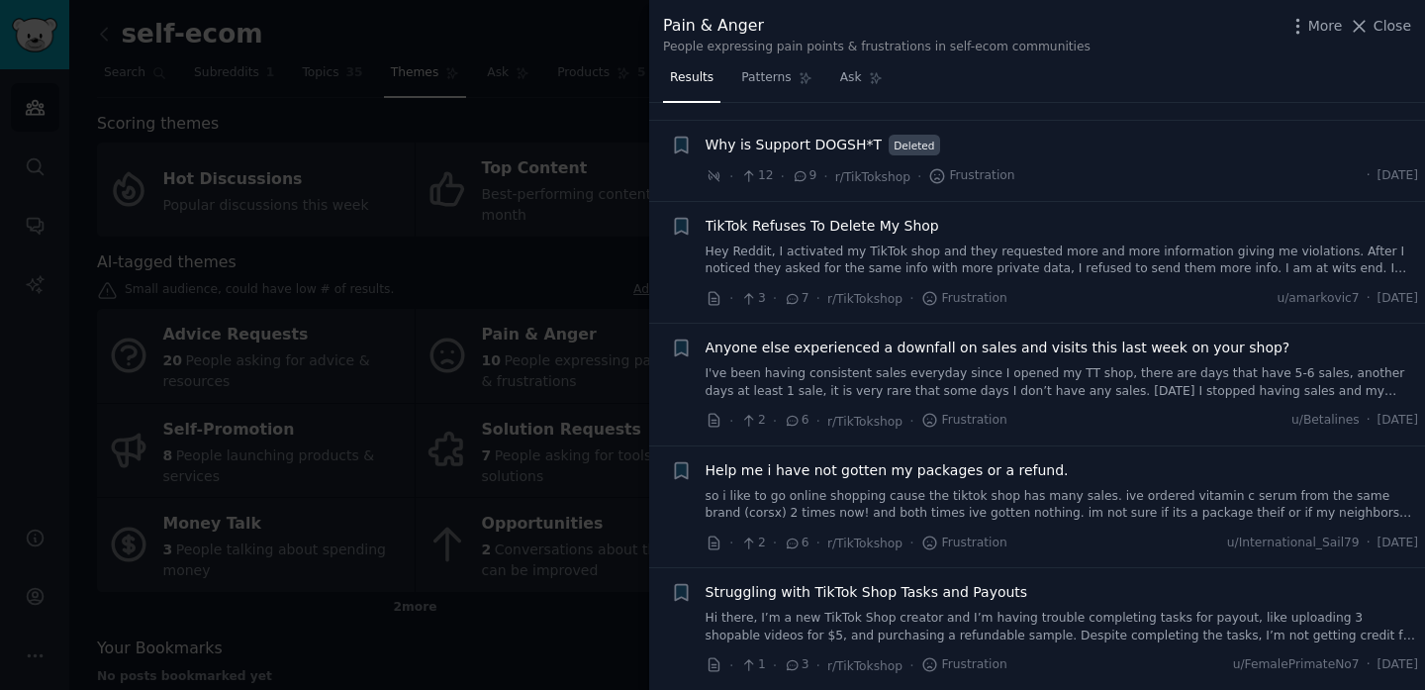
click at [544, 382] on div at bounding box center [712, 345] width 1425 height 690
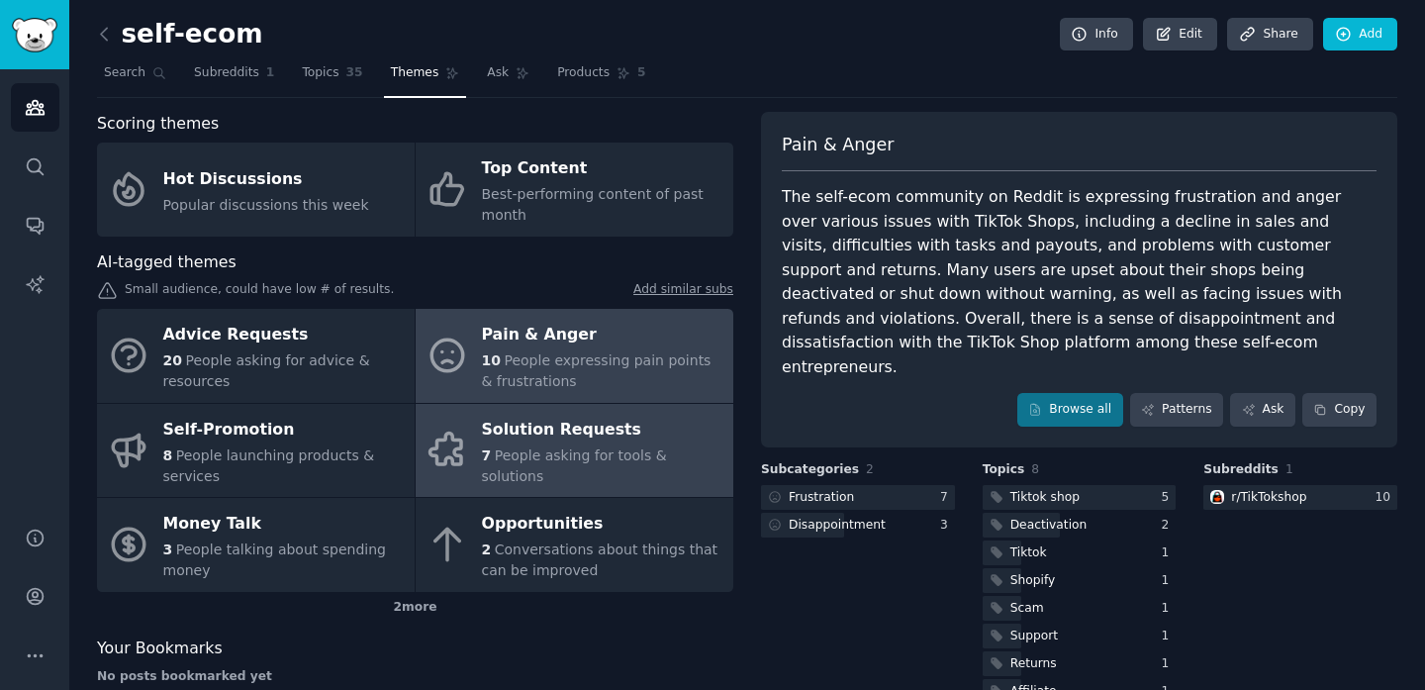
click at [500, 487] on link "Solution Requests 7 People asking for tools & solutions" at bounding box center [575, 451] width 318 height 94
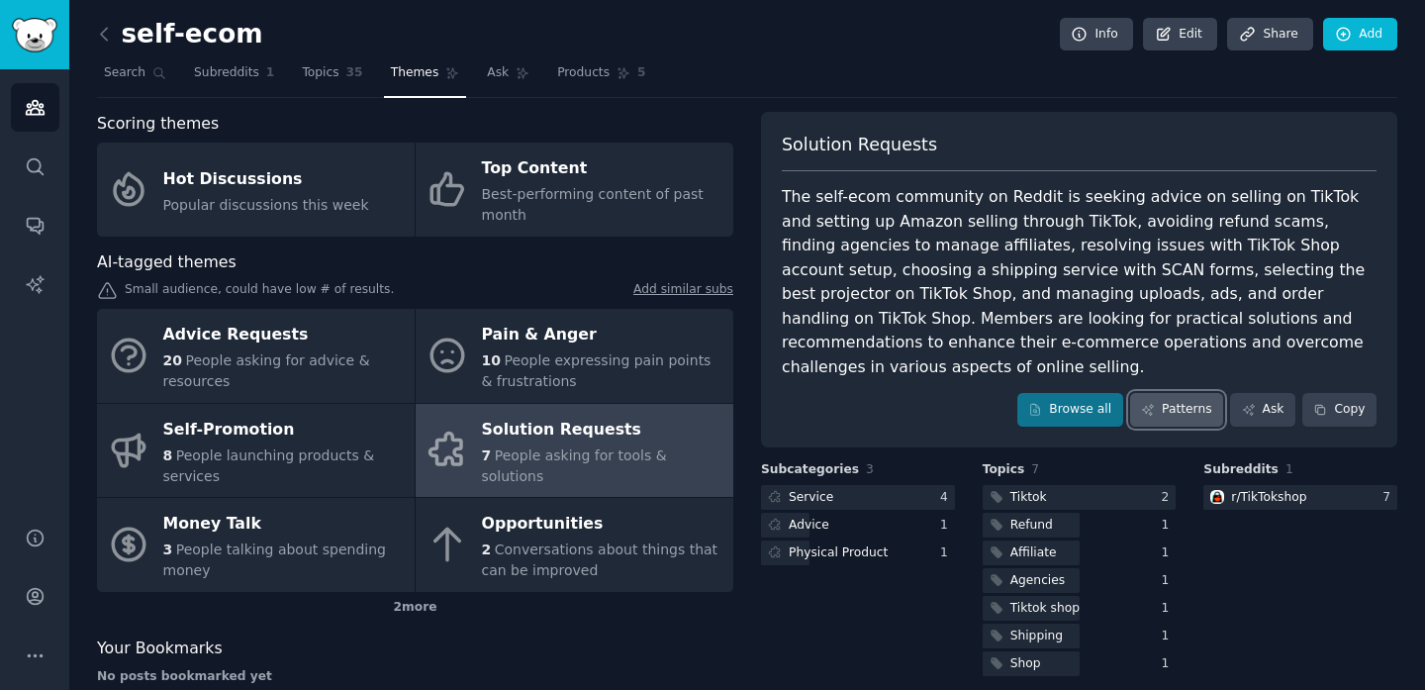
click at [1149, 403] on icon at bounding box center [1148, 410] width 14 height 14
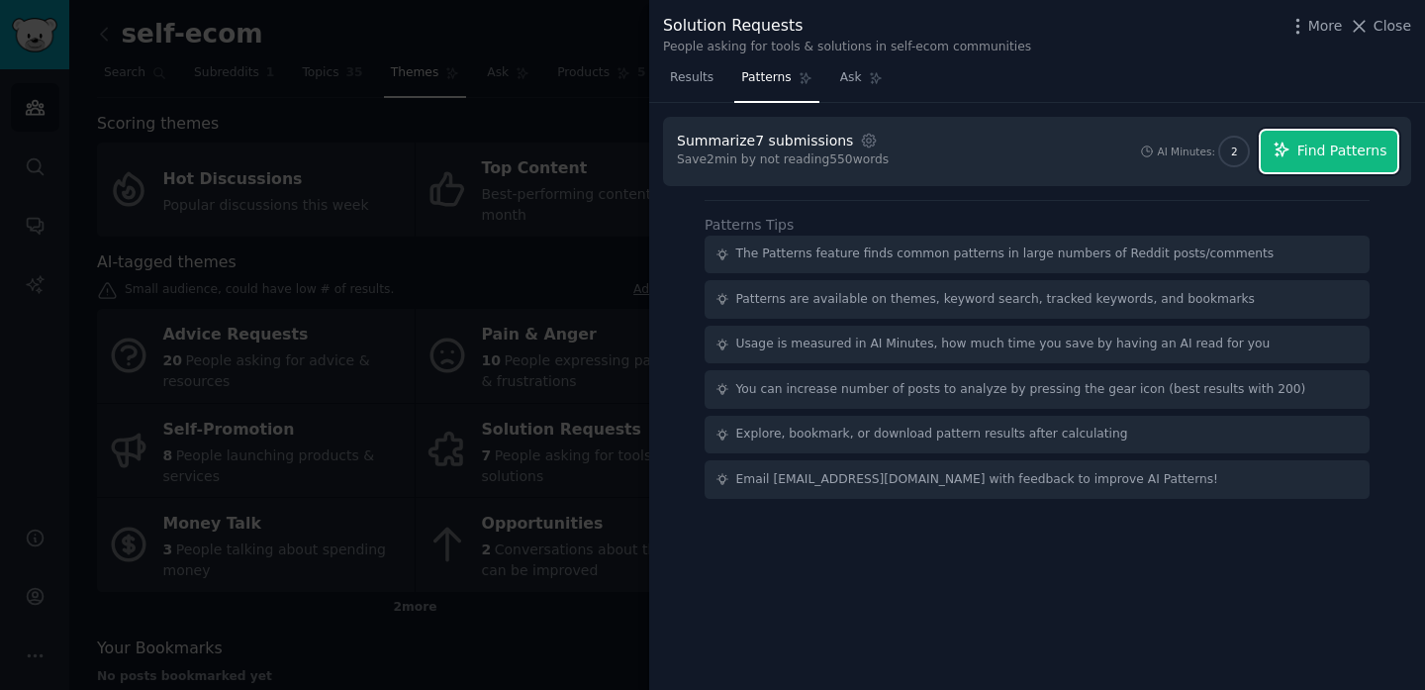
click at [1331, 151] on span "Find Patterns" at bounding box center [1343, 151] width 90 height 21
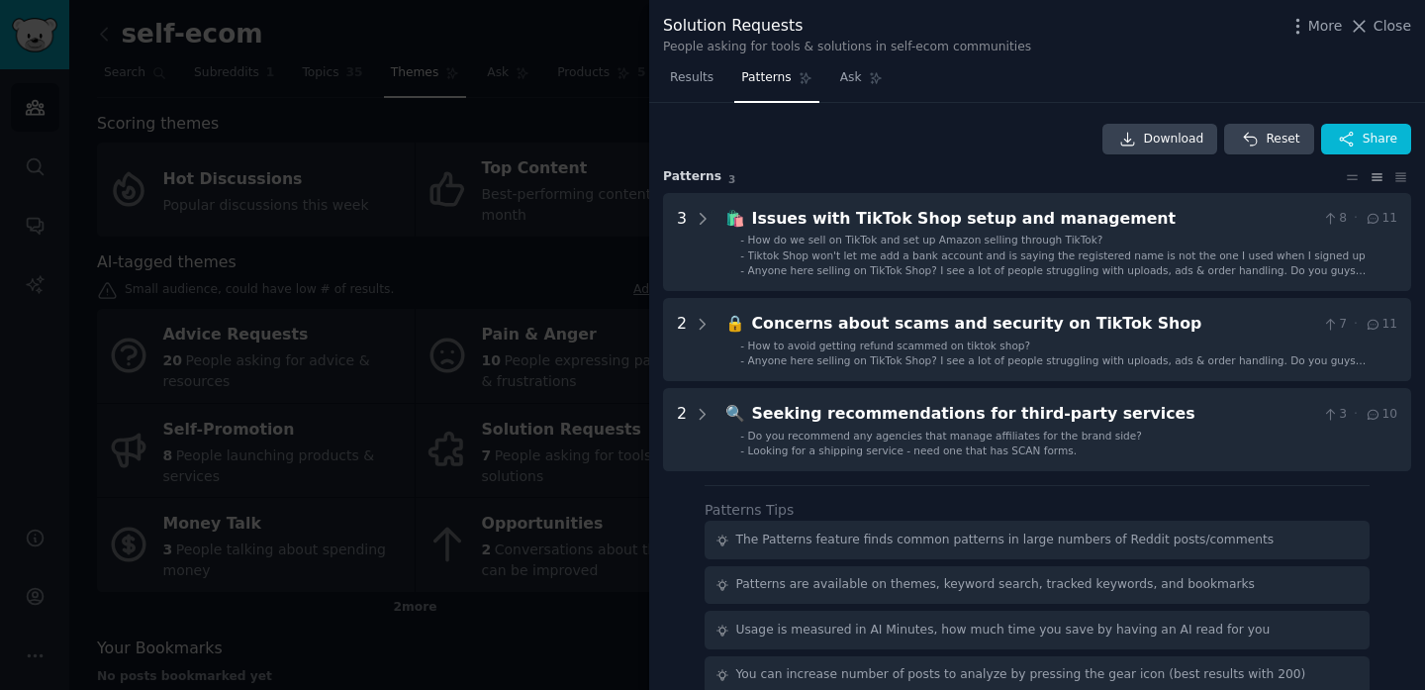
click at [1418, 31] on div "Solution Requests People asking for tools & solutions in self-ecom communities …" at bounding box center [1037, 31] width 776 height 62
click at [1391, 31] on span "Close" at bounding box center [1393, 26] width 38 height 21
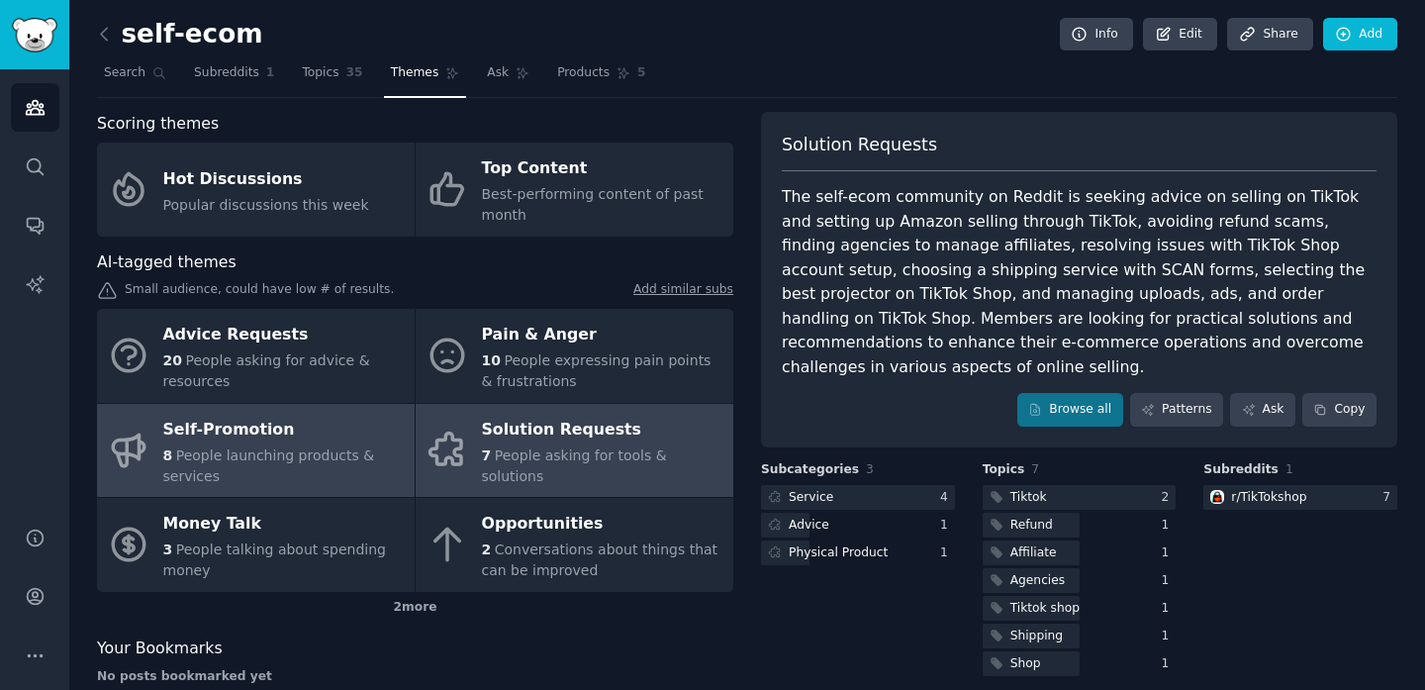
click at [375, 445] on div "8 People launching products & services" at bounding box center [284, 466] width 242 height 42
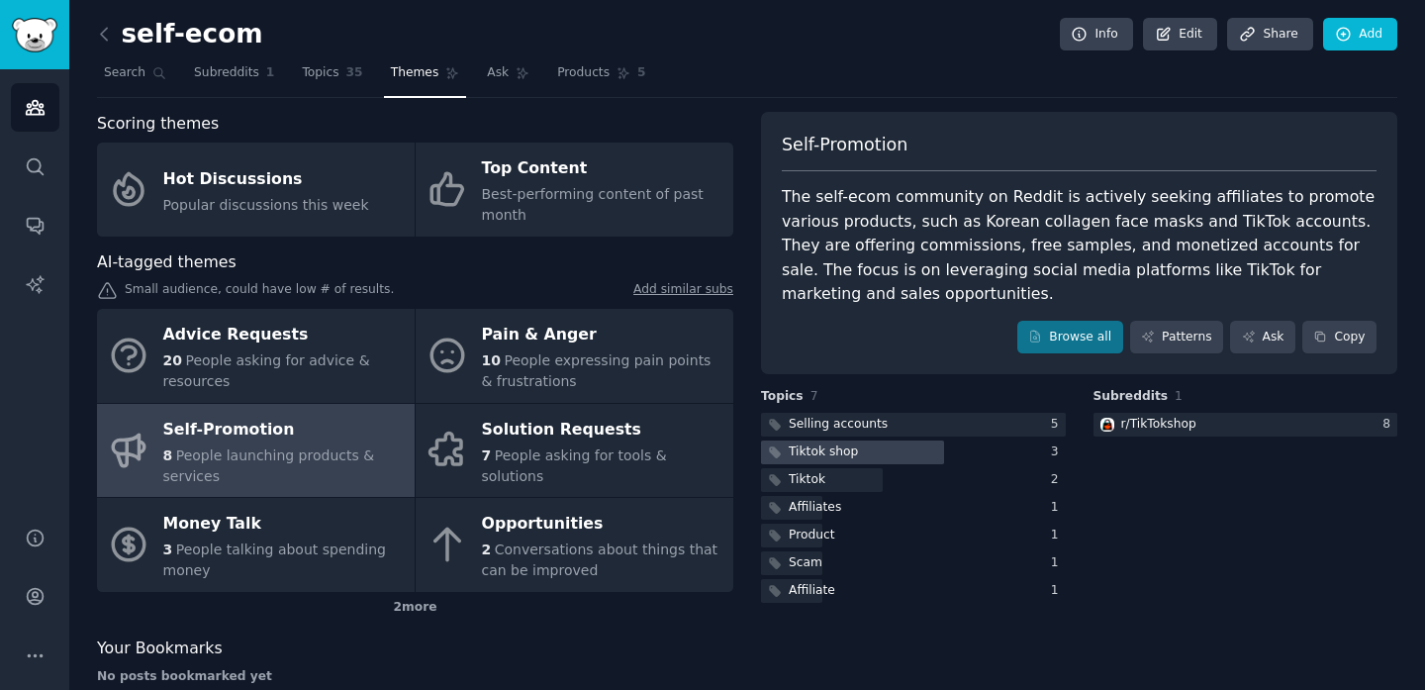
click at [921, 443] on div at bounding box center [852, 452] width 183 height 25
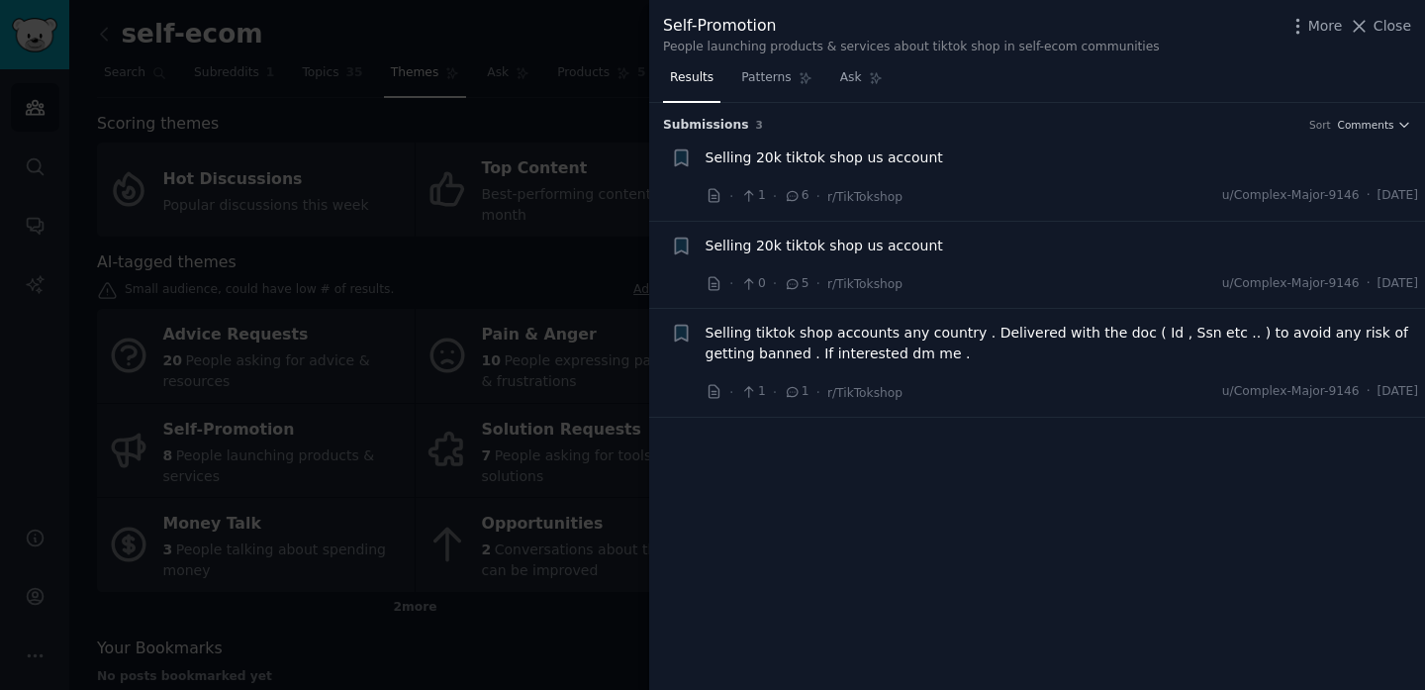
click at [527, 216] on div at bounding box center [712, 345] width 1425 height 690
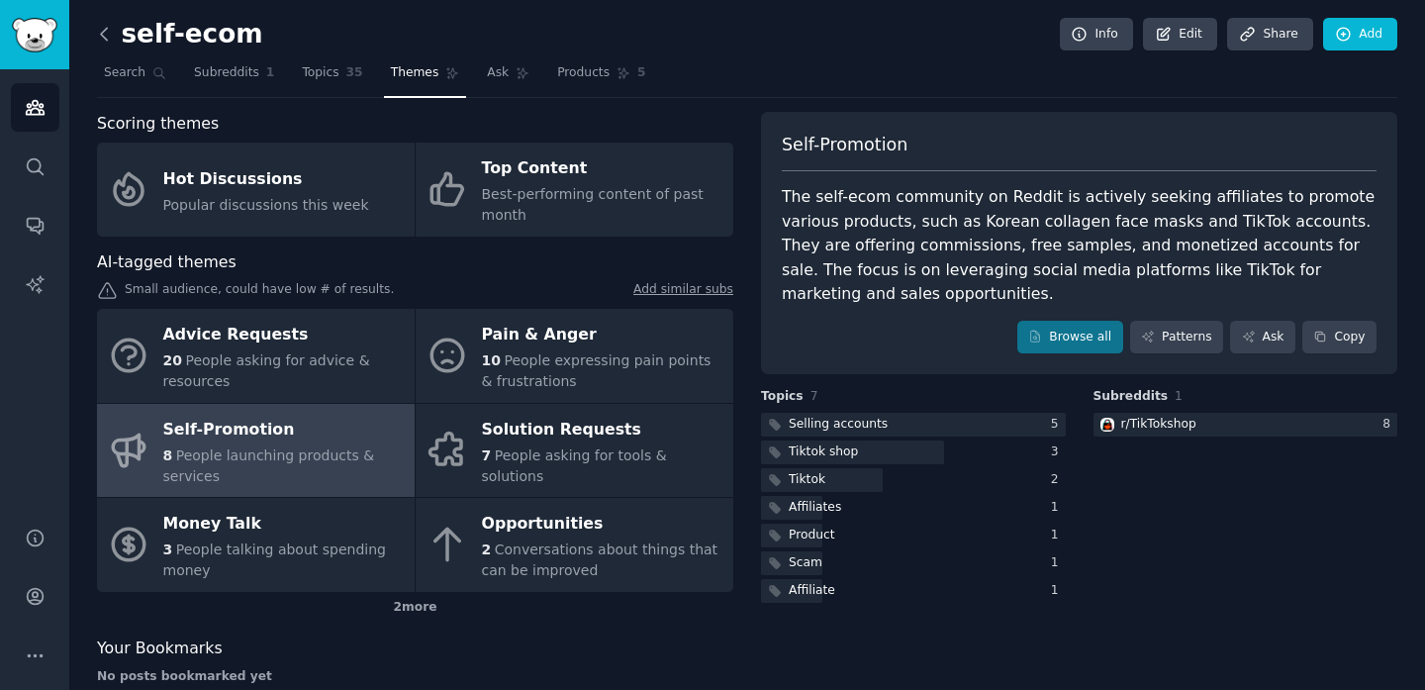
click at [106, 32] on icon at bounding box center [104, 34] width 21 height 21
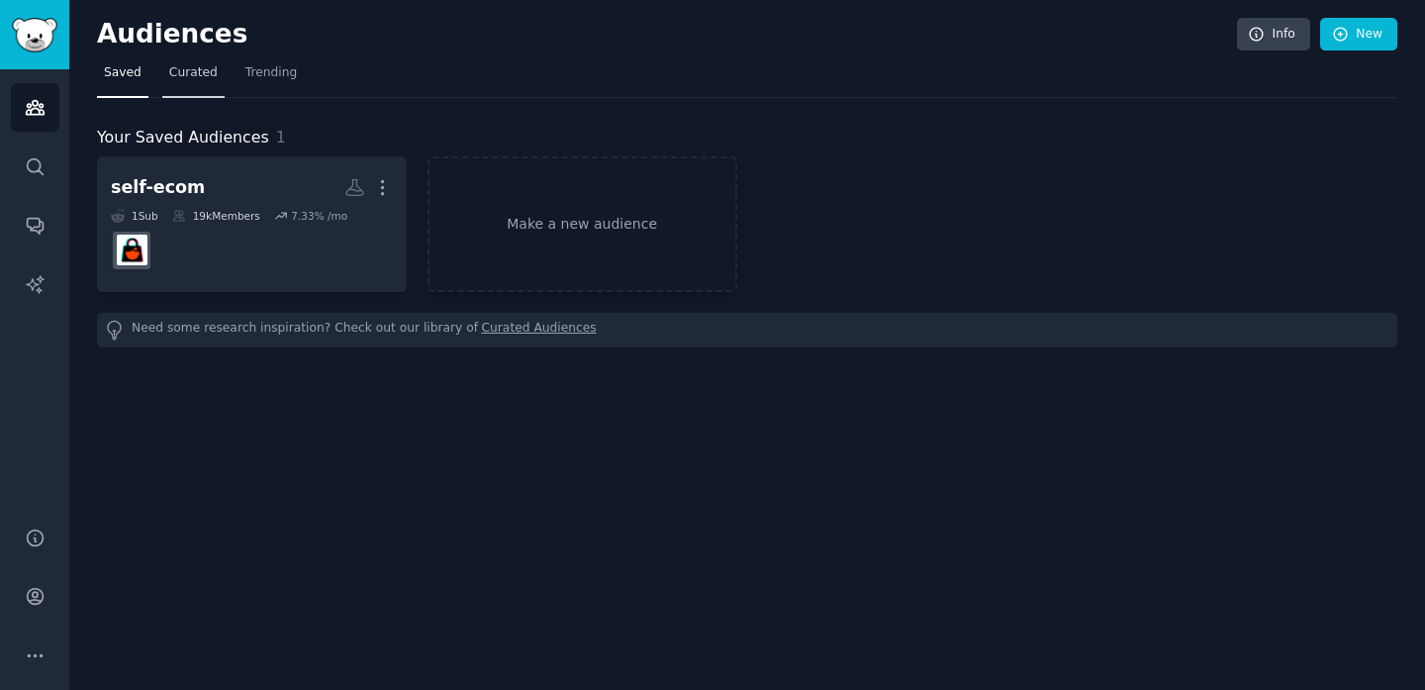
click at [192, 68] on span "Curated" at bounding box center [193, 73] width 49 height 18
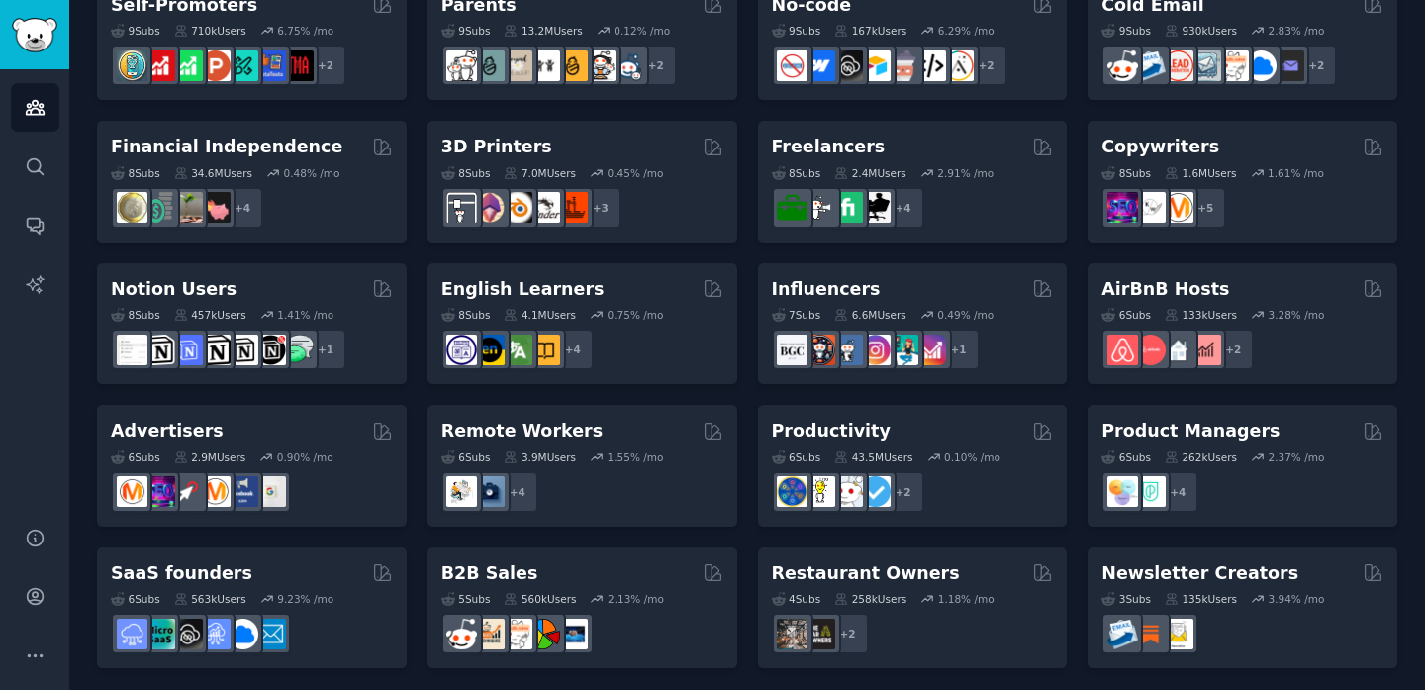
scroll to position [894, 0]
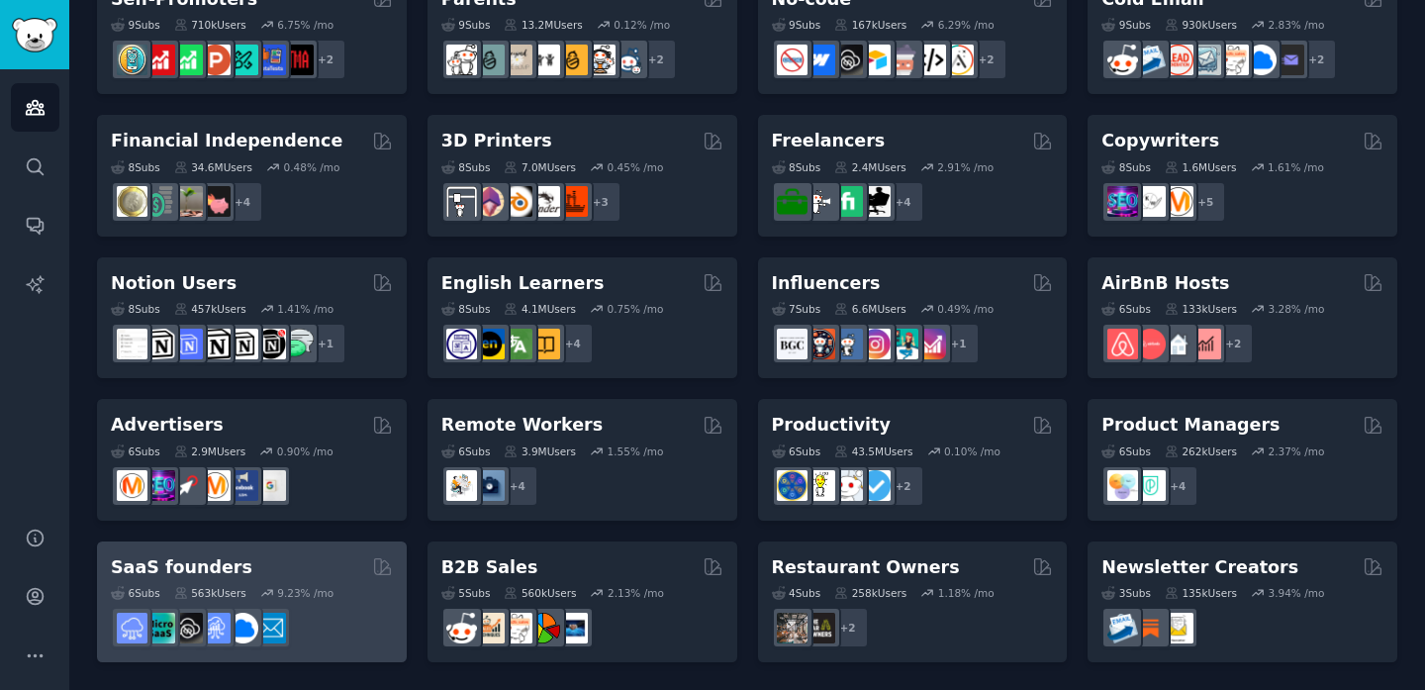
click at [289, 556] on div "SaaS founders" at bounding box center [252, 567] width 282 height 25
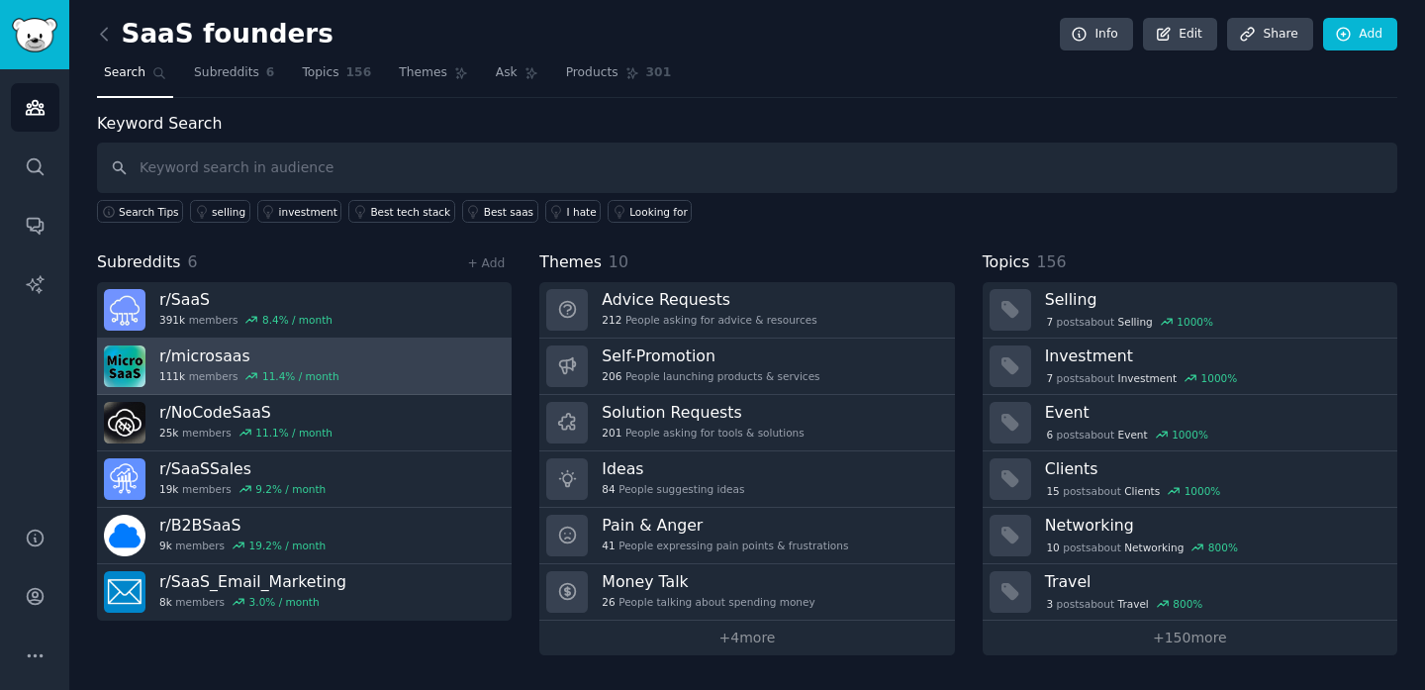
click at [381, 373] on link "r/ microsaas 111k members 11.4 % / month" at bounding box center [304, 367] width 415 height 56
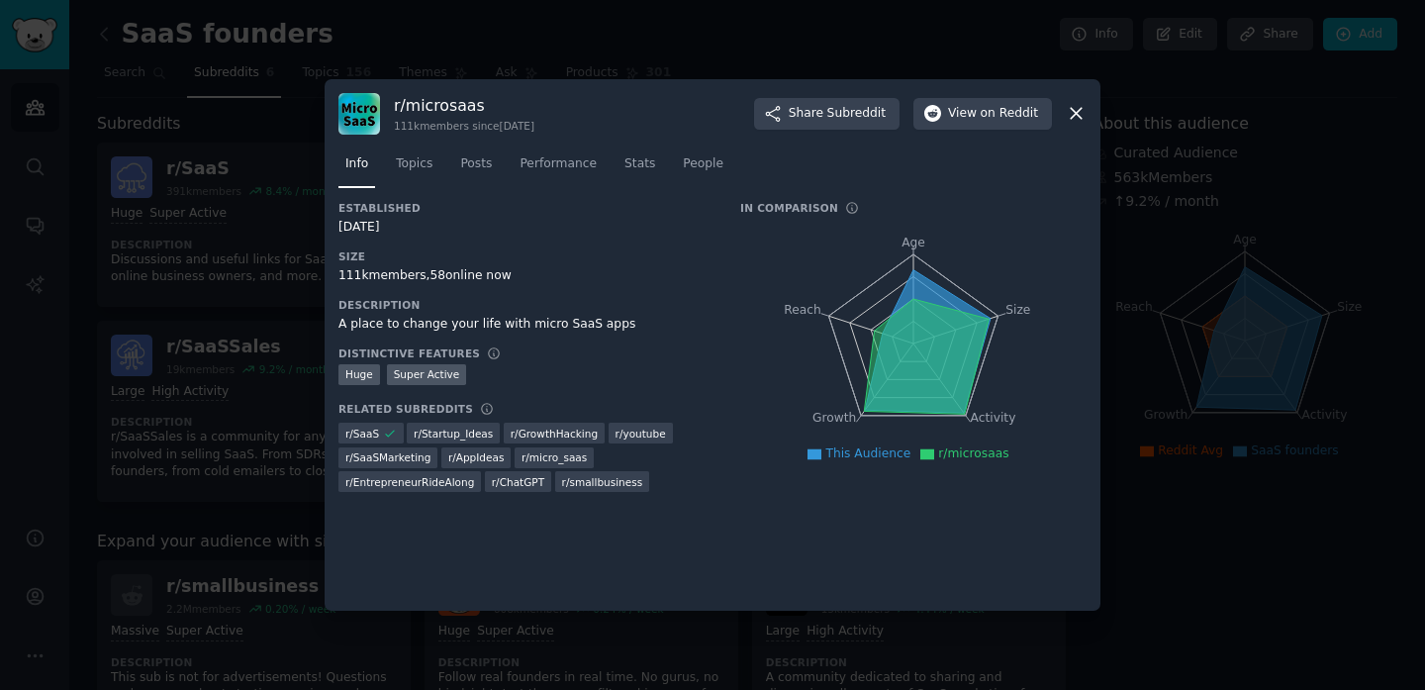
click at [1079, 110] on icon at bounding box center [1076, 114] width 11 height 11
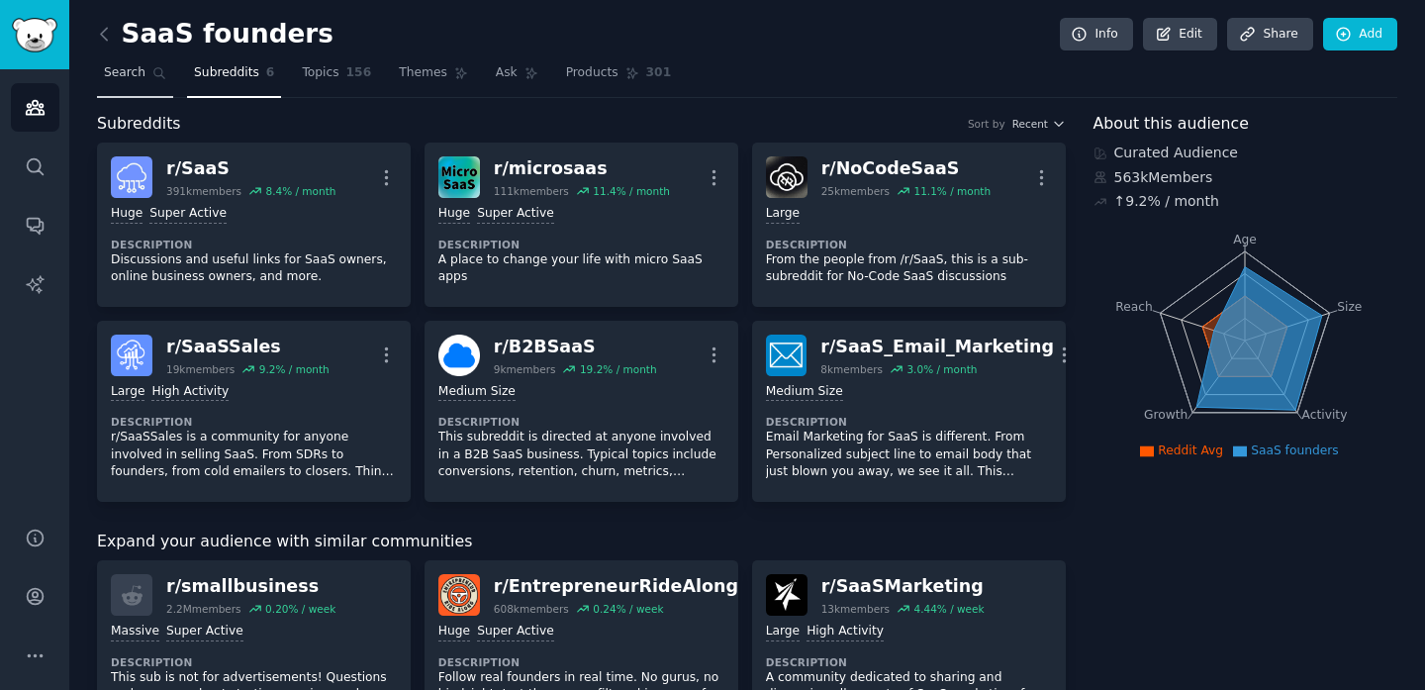
click at [147, 76] on link "Search" at bounding box center [135, 77] width 76 height 41
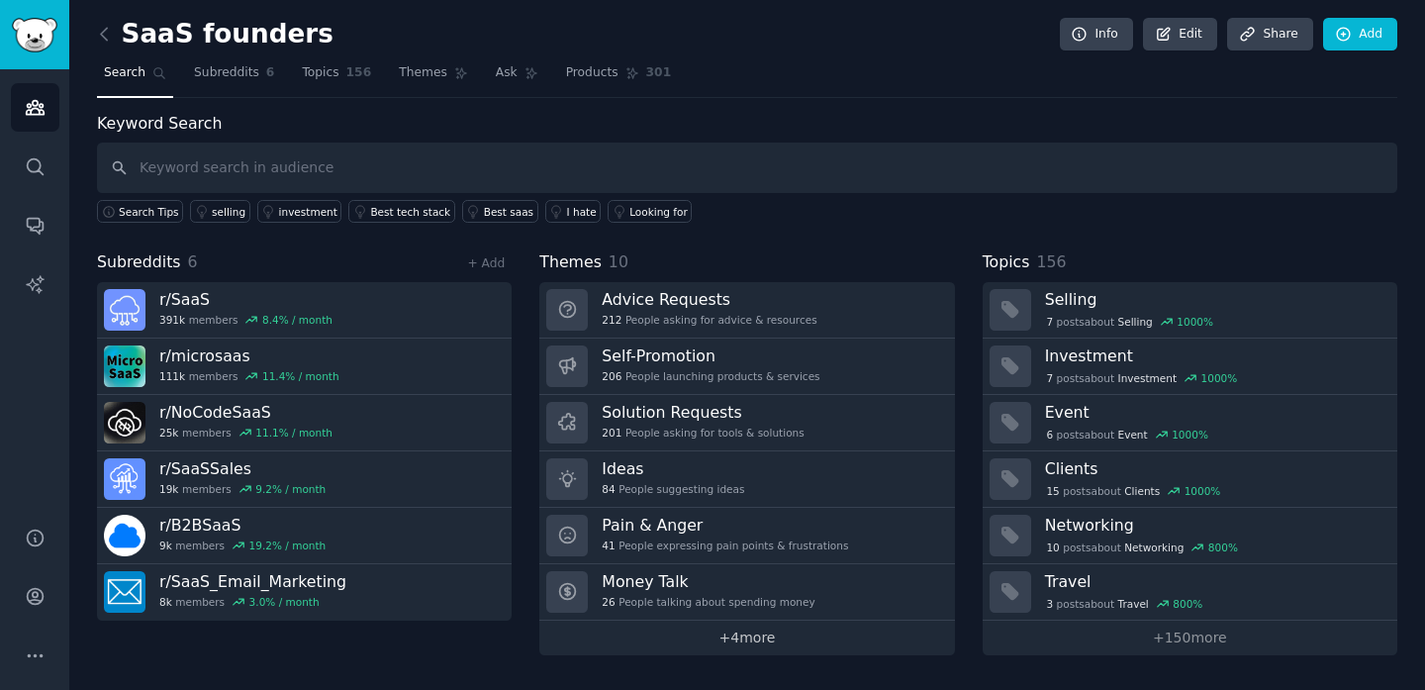
click at [758, 640] on link "+ 4 more" at bounding box center [746, 638] width 415 height 35
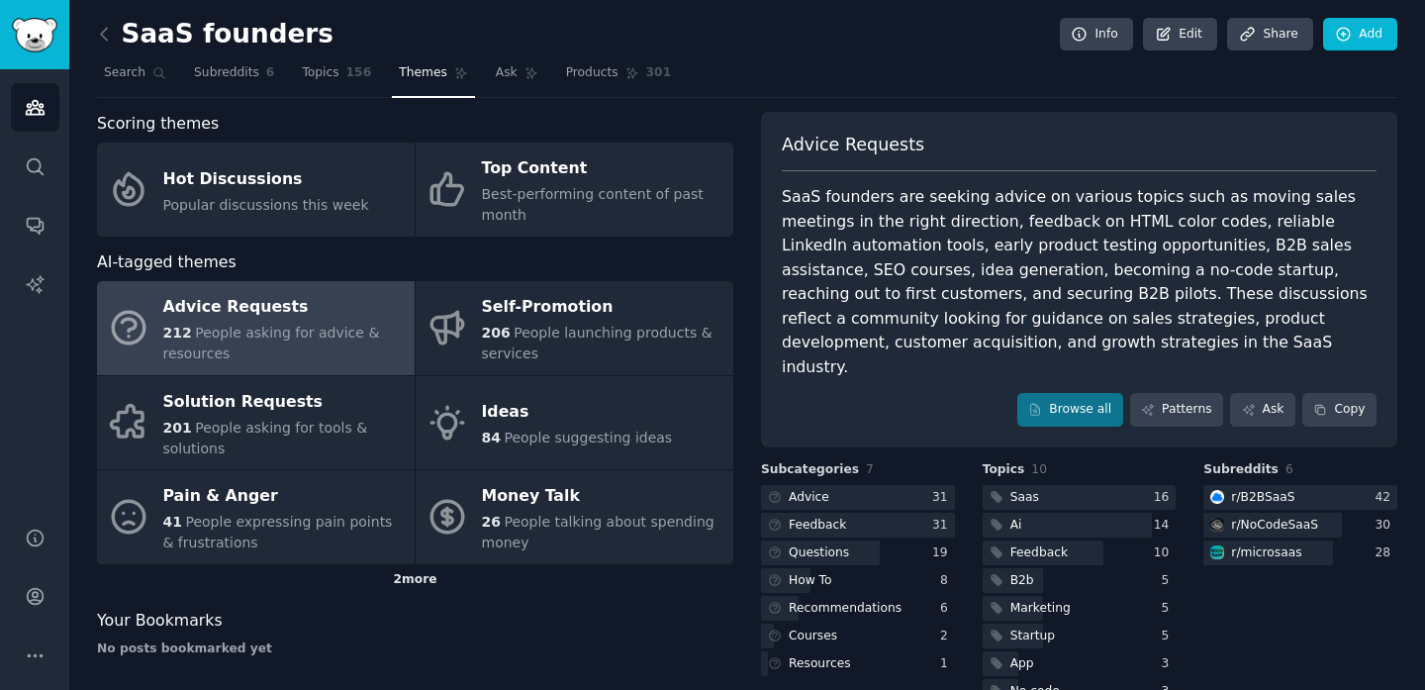
click at [400, 584] on div "2 more" at bounding box center [415, 580] width 636 height 32
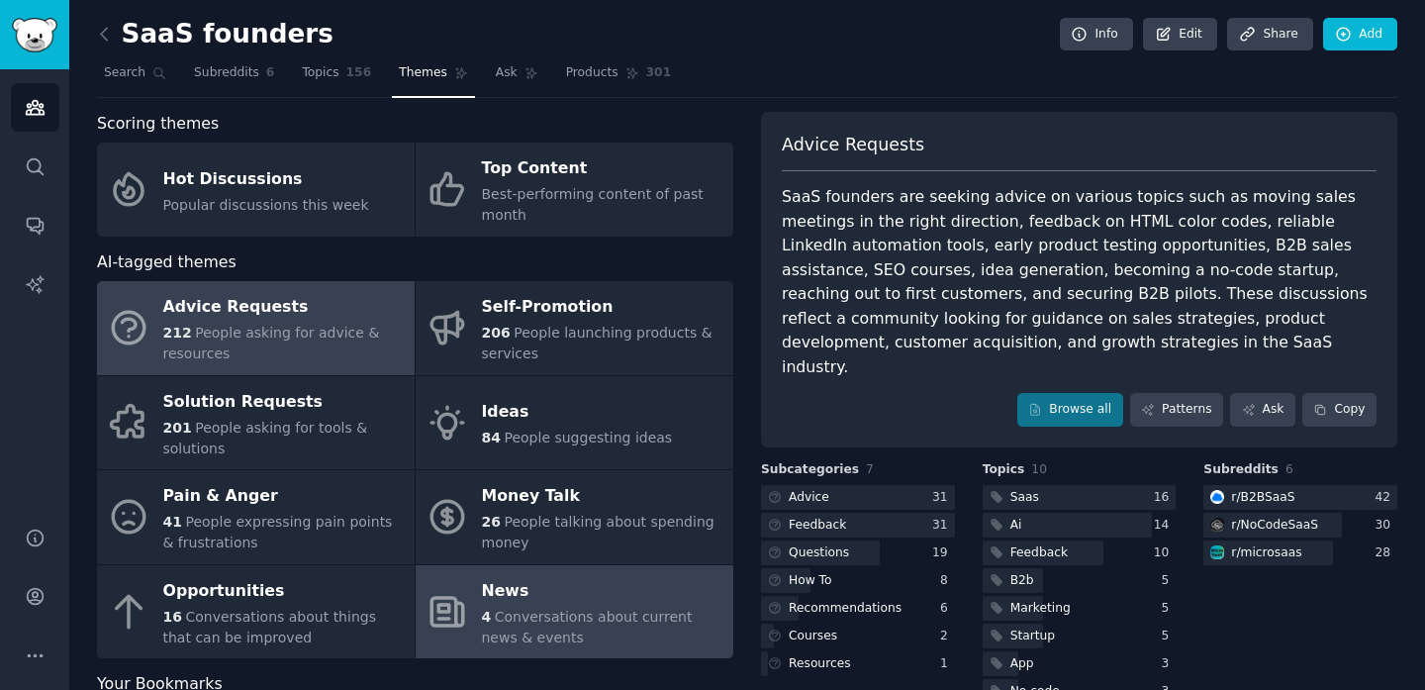
scroll to position [75, 0]
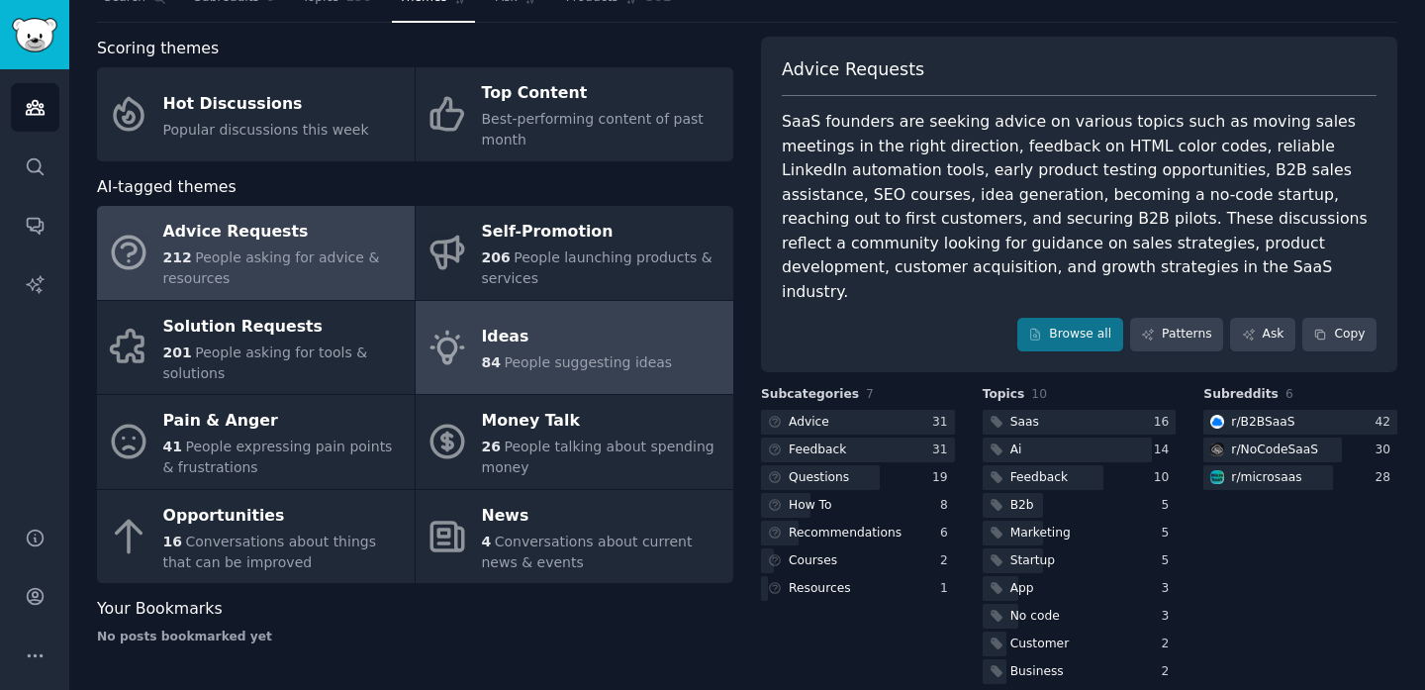
click at [597, 352] on div "84 People suggesting ideas" at bounding box center [577, 362] width 191 height 21
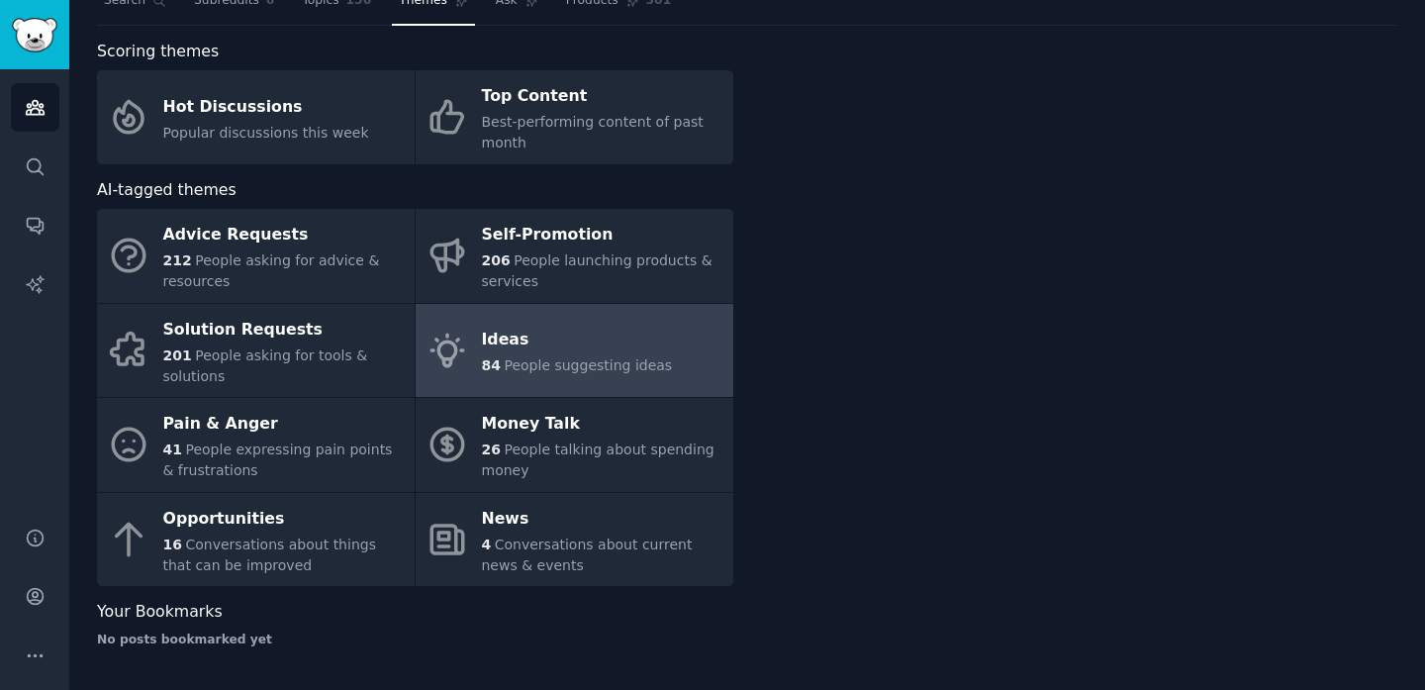
scroll to position [72, 0]
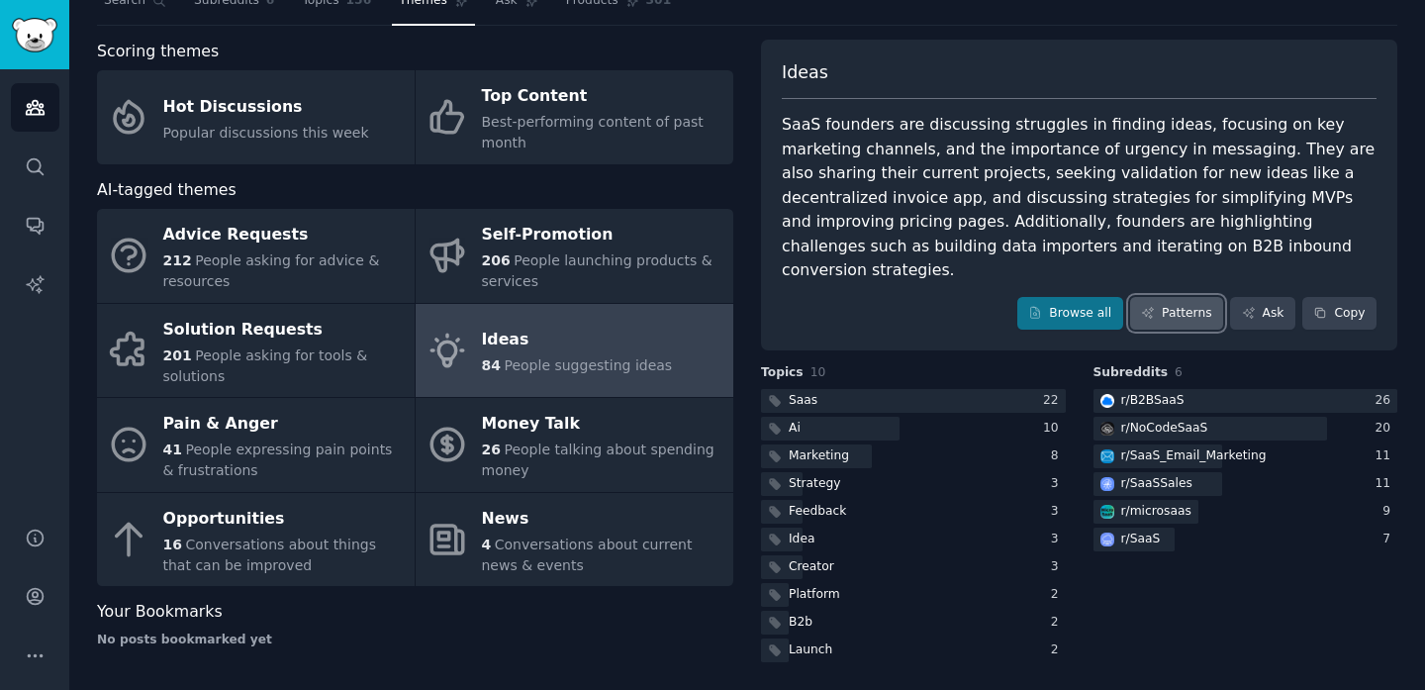
click at [1190, 297] on link "Patterns" at bounding box center [1176, 314] width 93 height 34
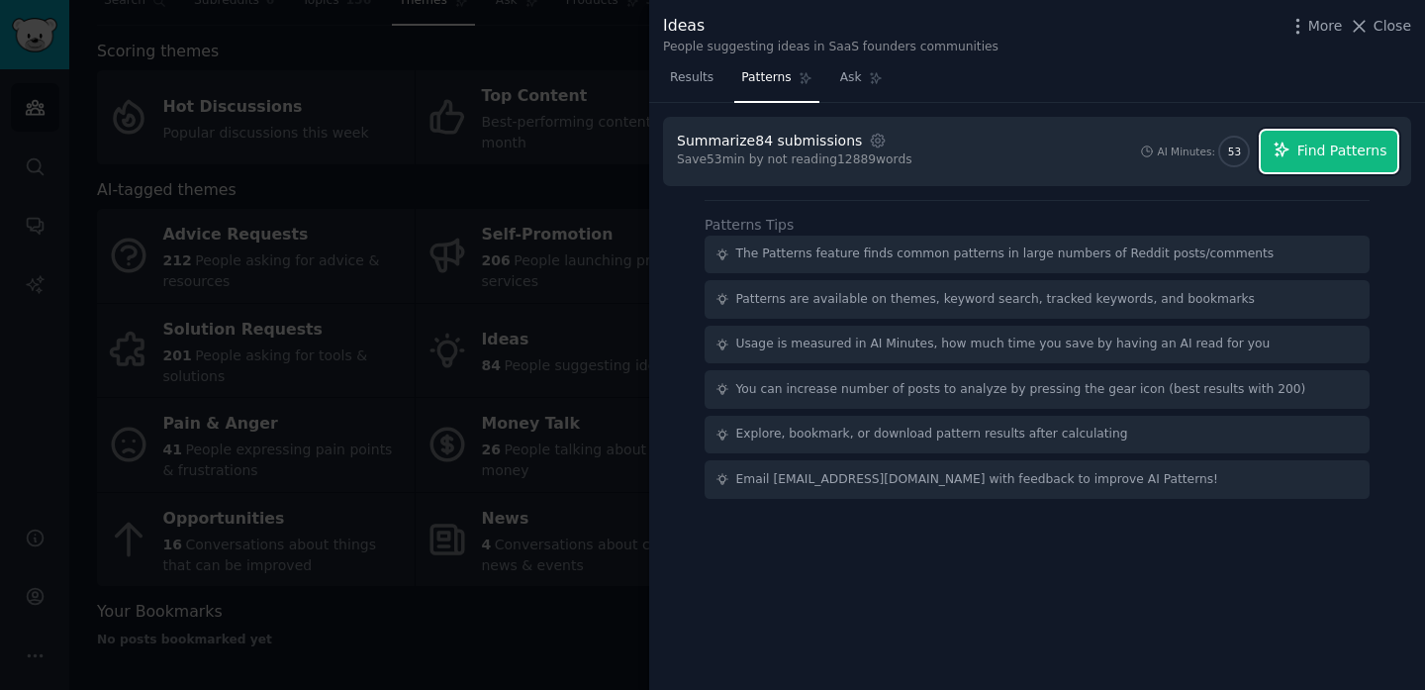
click at [1288, 144] on icon "button" at bounding box center [1282, 150] width 18 height 18
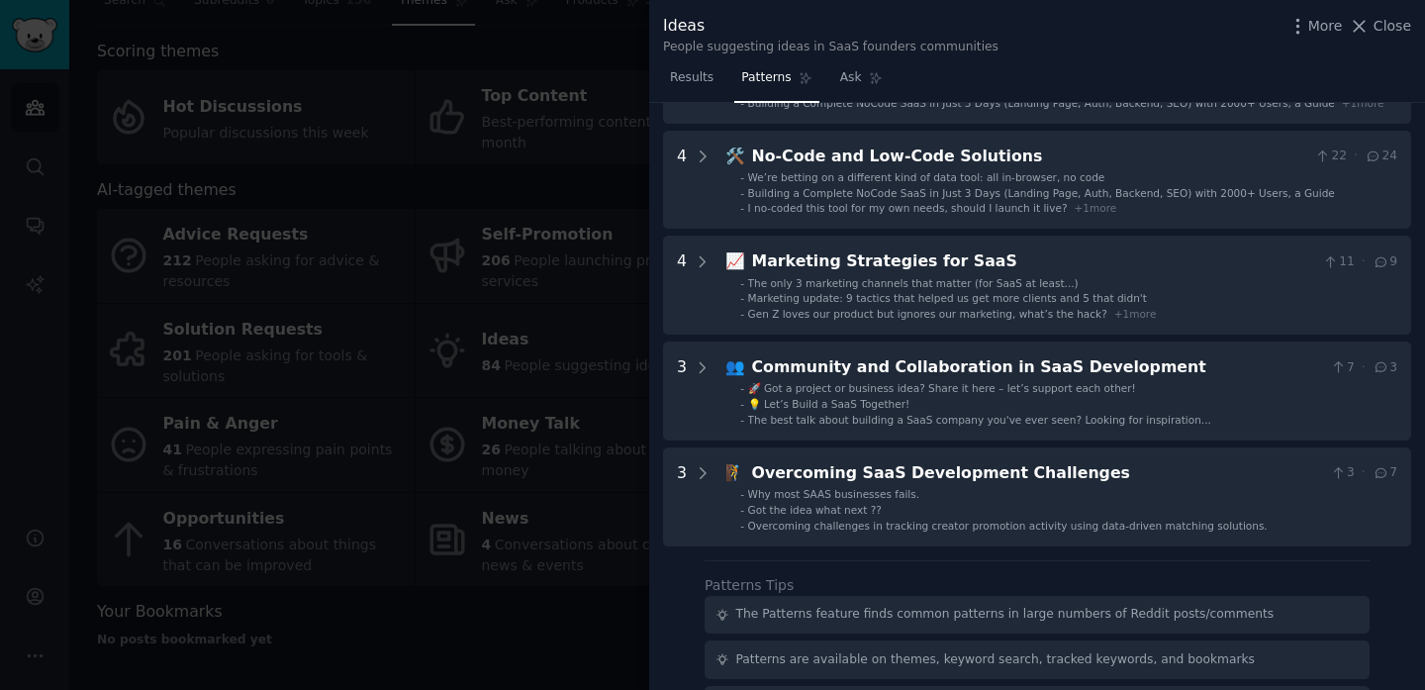
scroll to position [493, 0]
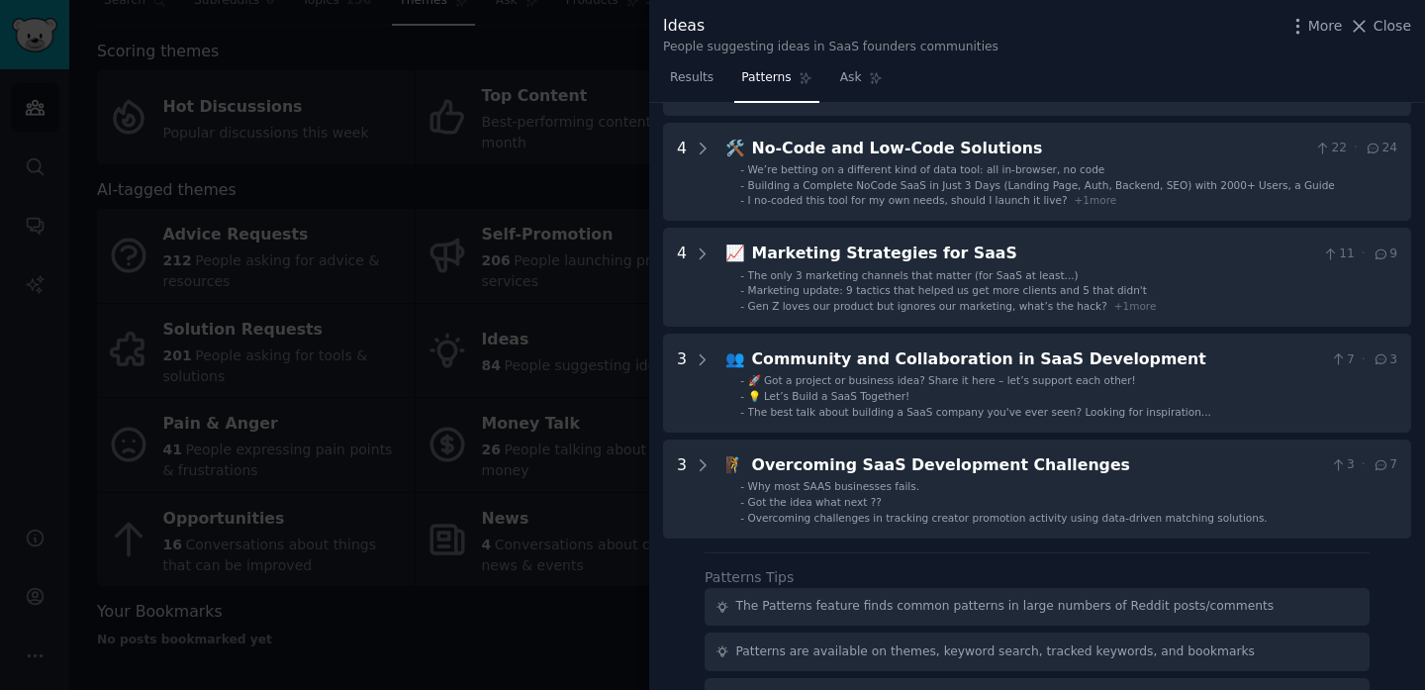
click at [542, 538] on div at bounding box center [712, 345] width 1425 height 690
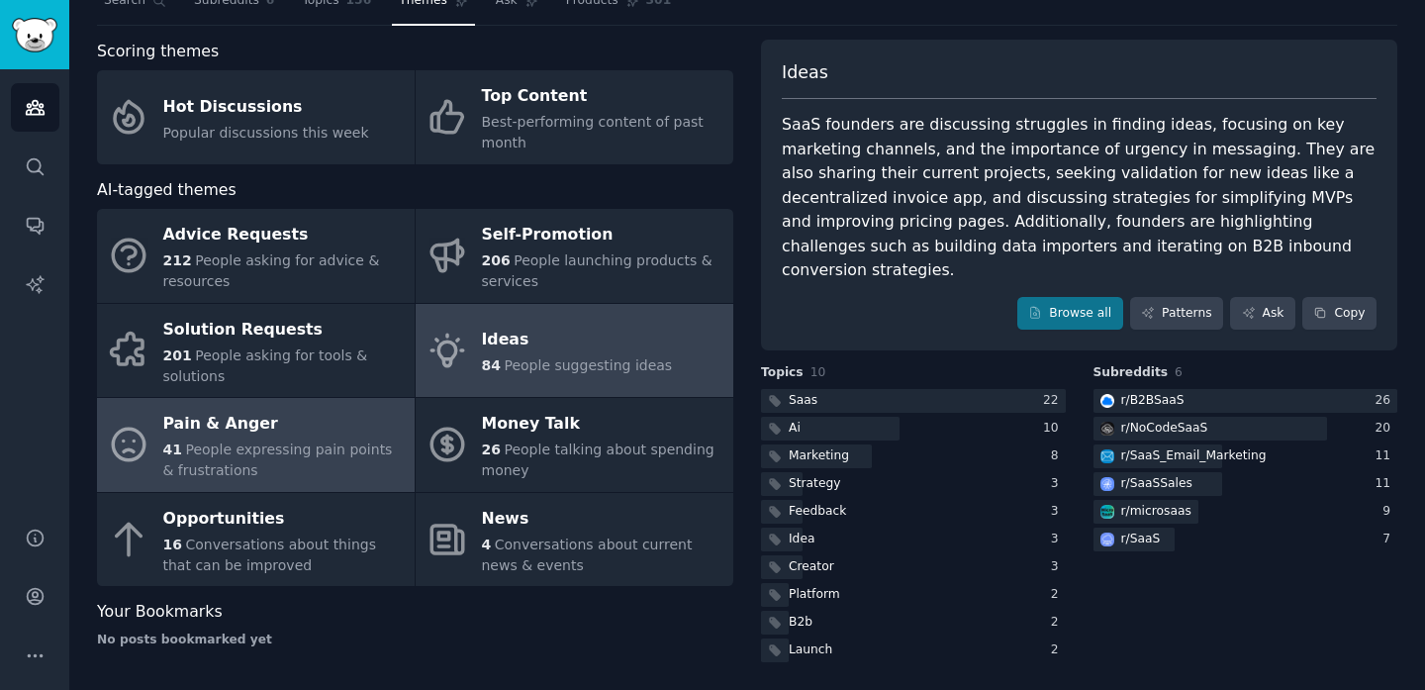
click at [264, 433] on div "Pain & Anger" at bounding box center [284, 425] width 242 height 32
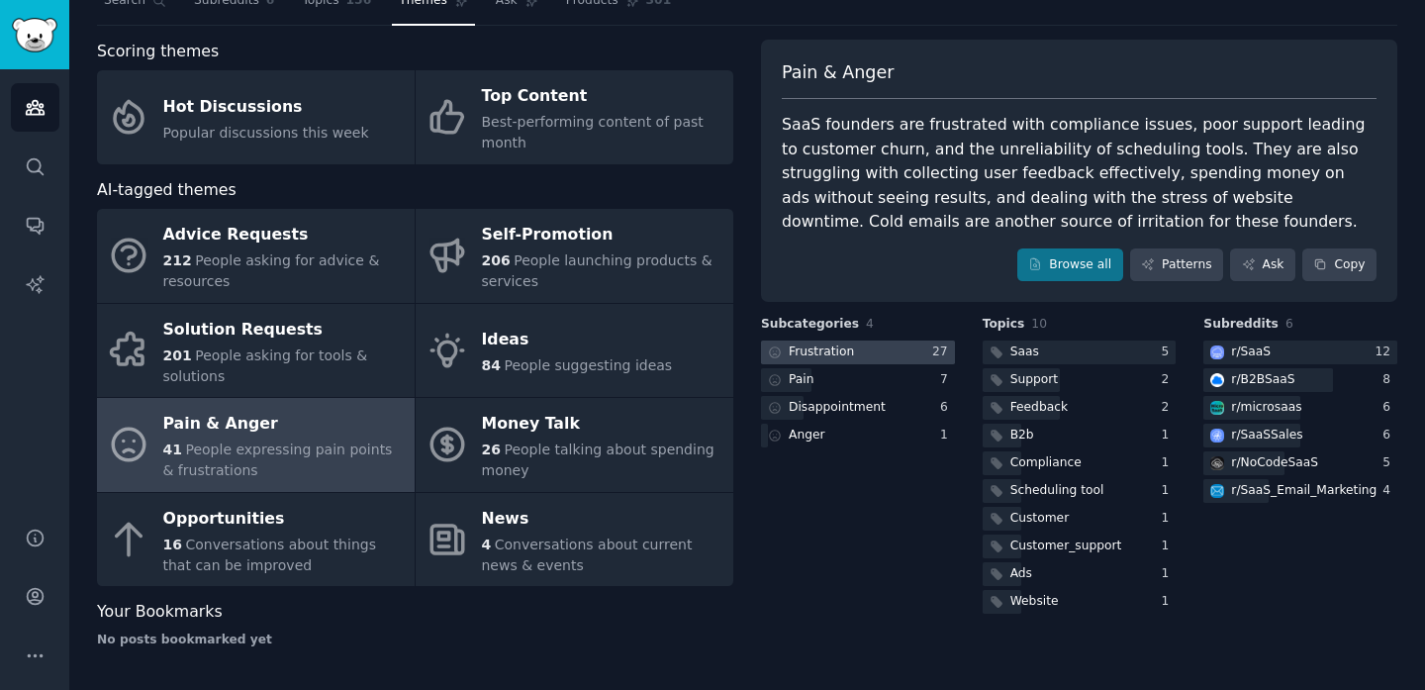
click at [776, 351] on icon at bounding box center [775, 352] width 14 height 14
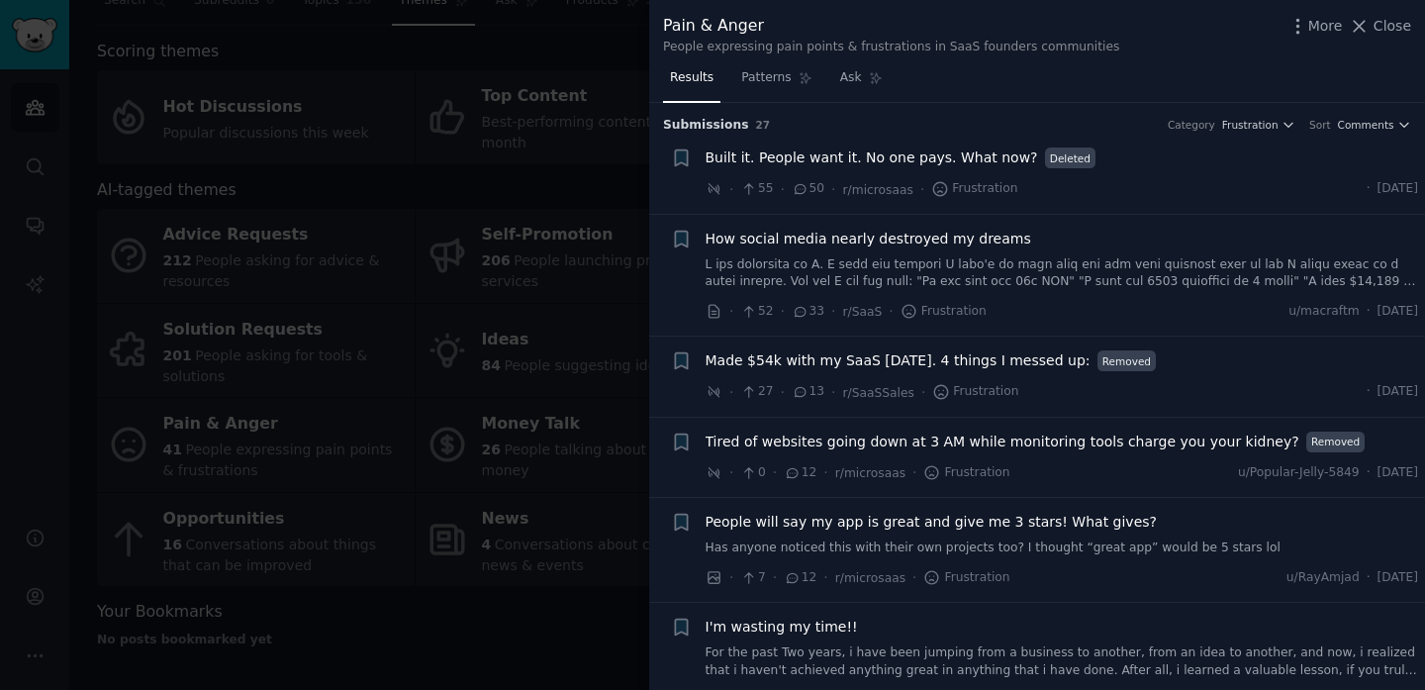
click at [1017, 354] on span "Made $54k with my SaaS [DATE]. 4 things I messed up:" at bounding box center [898, 360] width 385 height 21
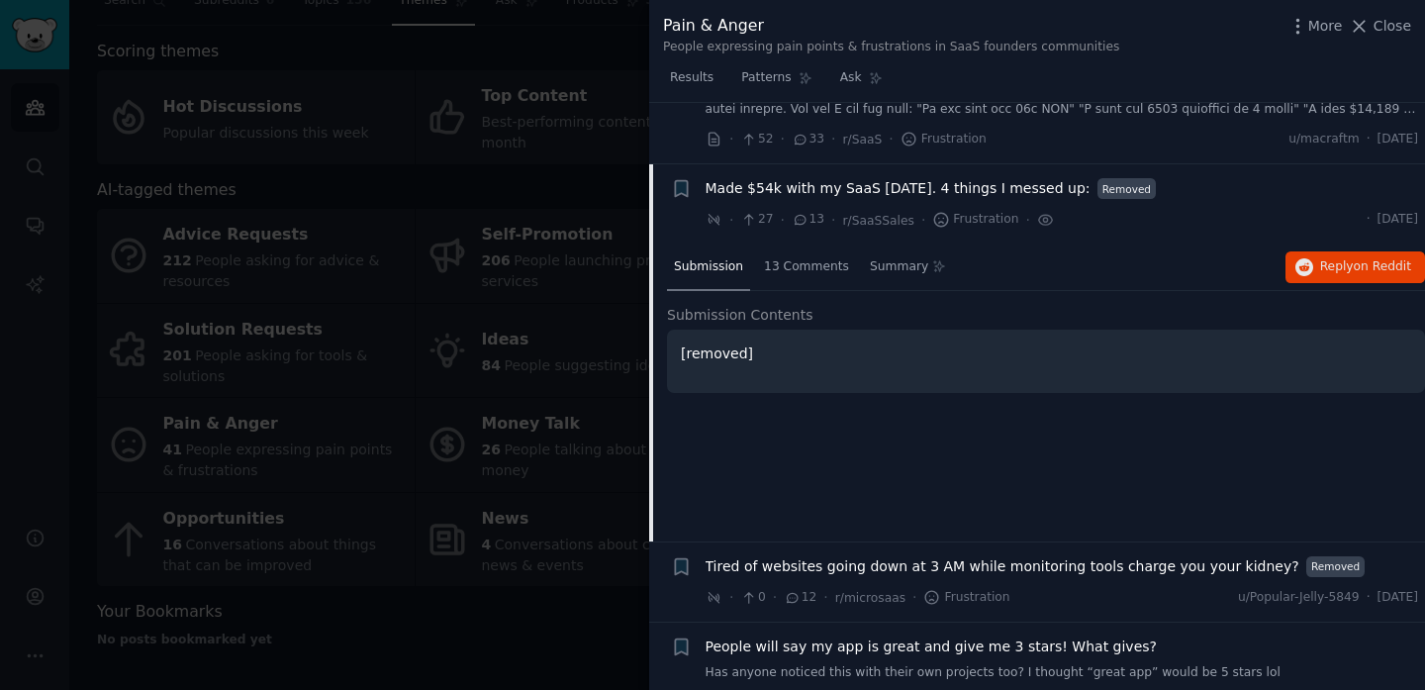
scroll to position [234, 0]
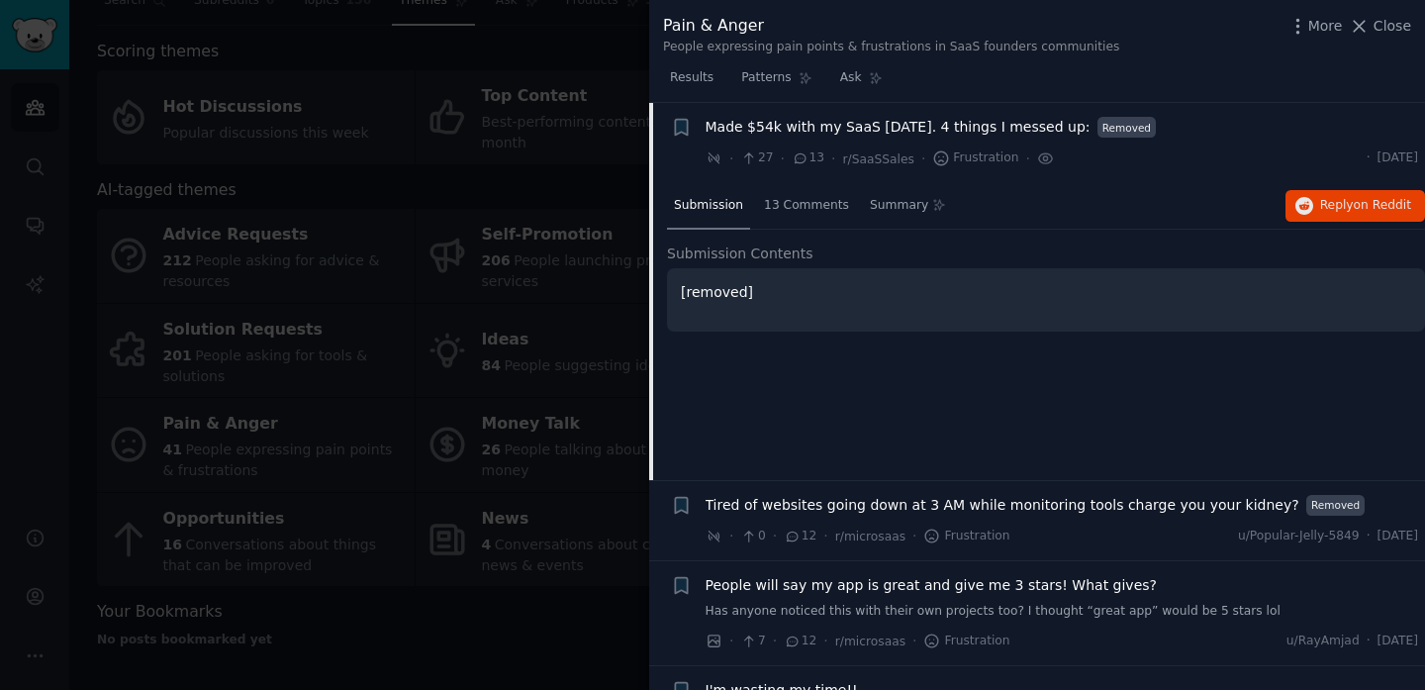
click at [503, 325] on div at bounding box center [712, 345] width 1425 height 690
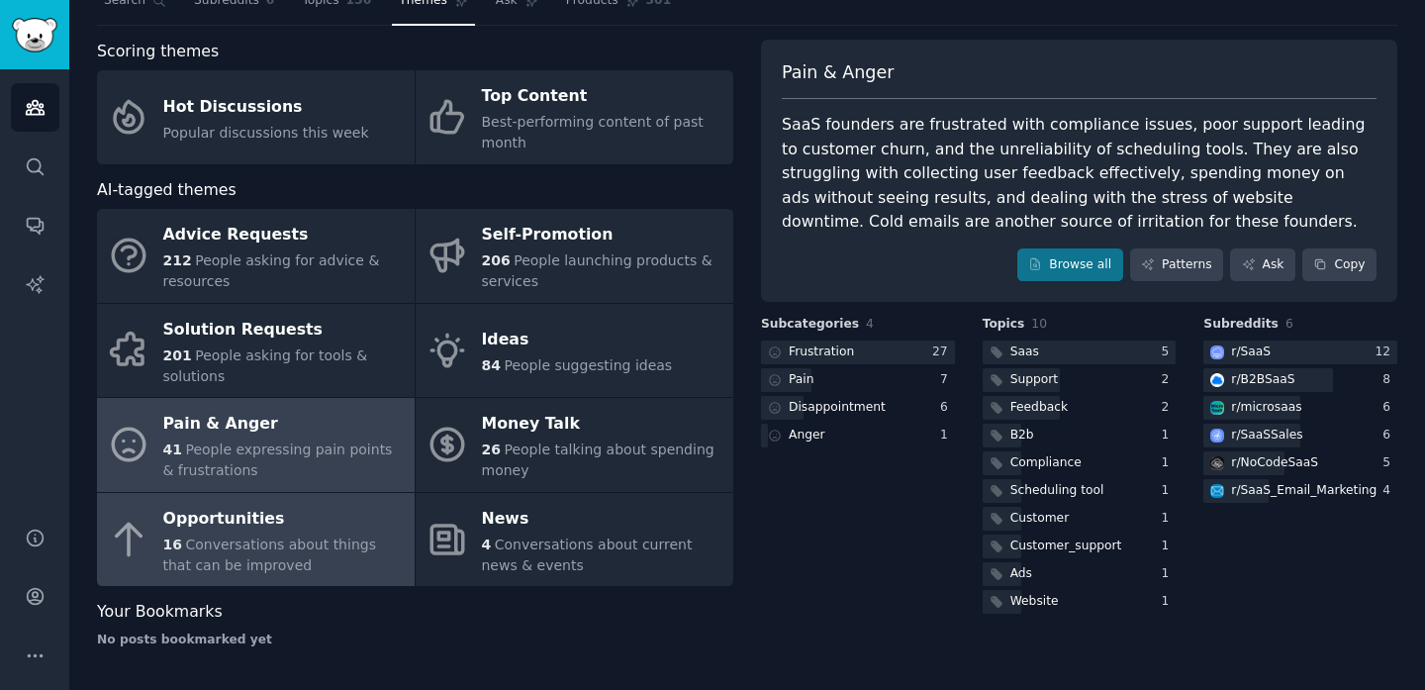
click at [360, 538] on span "Conversations about things that can be improved" at bounding box center [269, 554] width 213 height 37
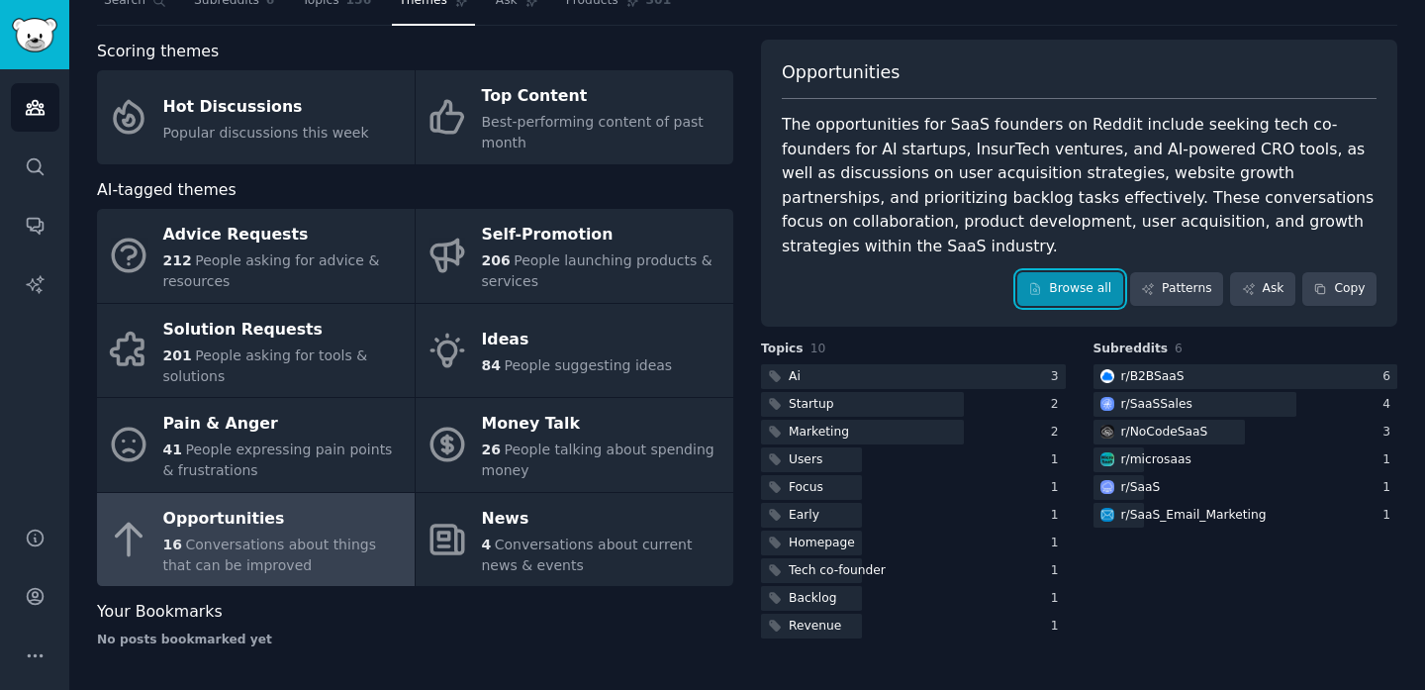
click at [1052, 272] on link "Browse all" at bounding box center [1071, 289] width 106 height 34
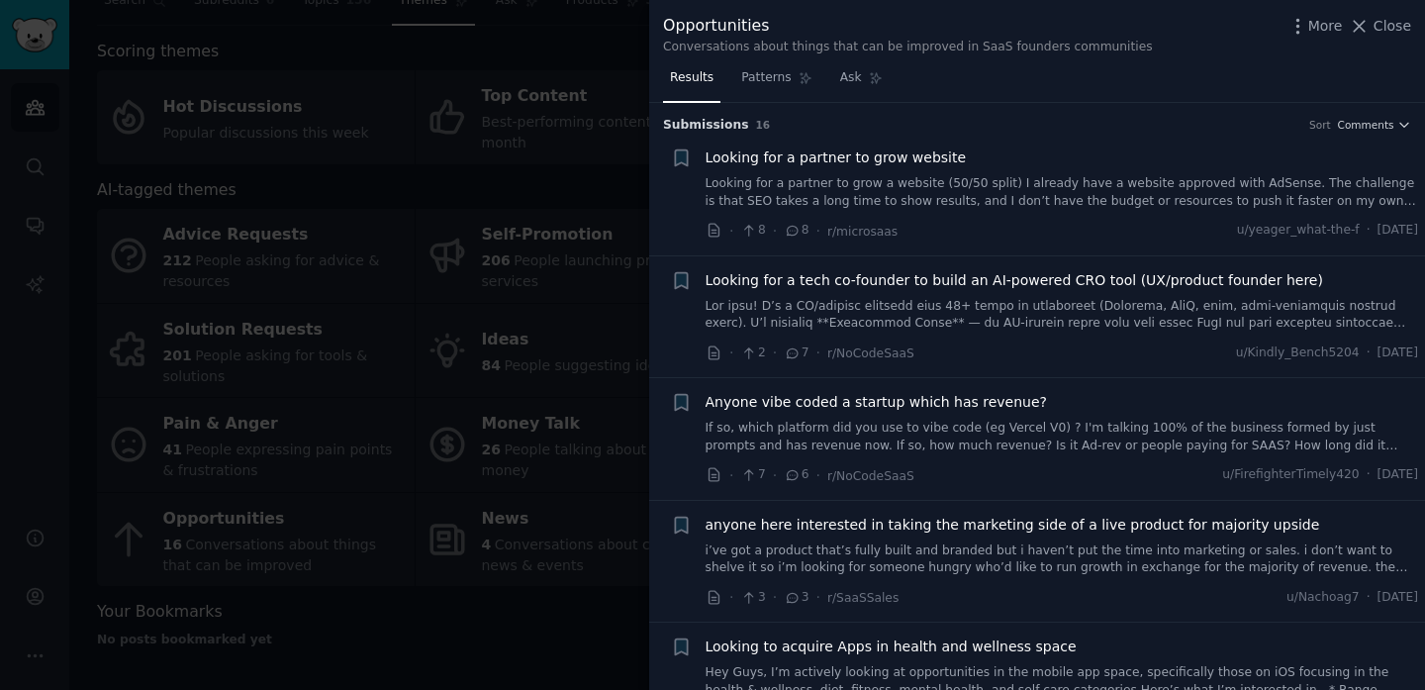
click at [1060, 452] on link "If so, which platform did you use to vibe code (eg Vercel V0) ? I'm talking 100…" at bounding box center [1063, 437] width 714 height 35
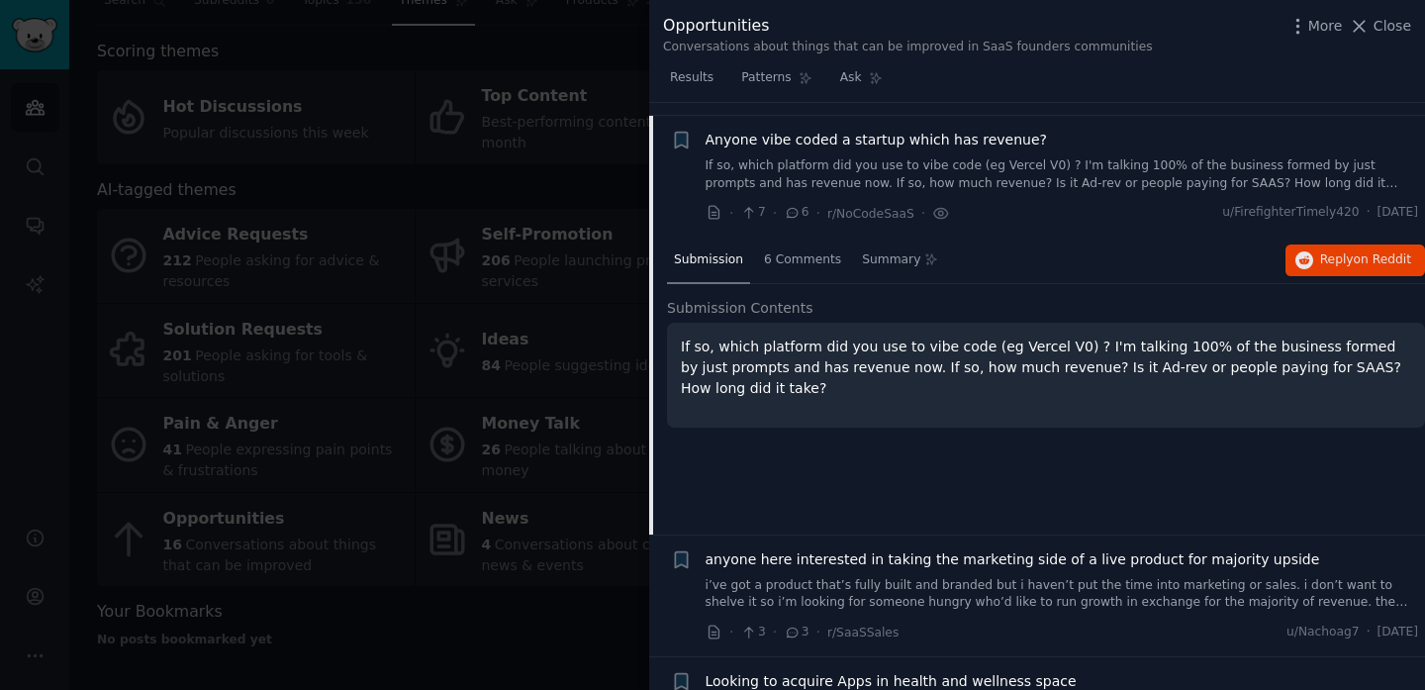
scroll to position [275, 0]
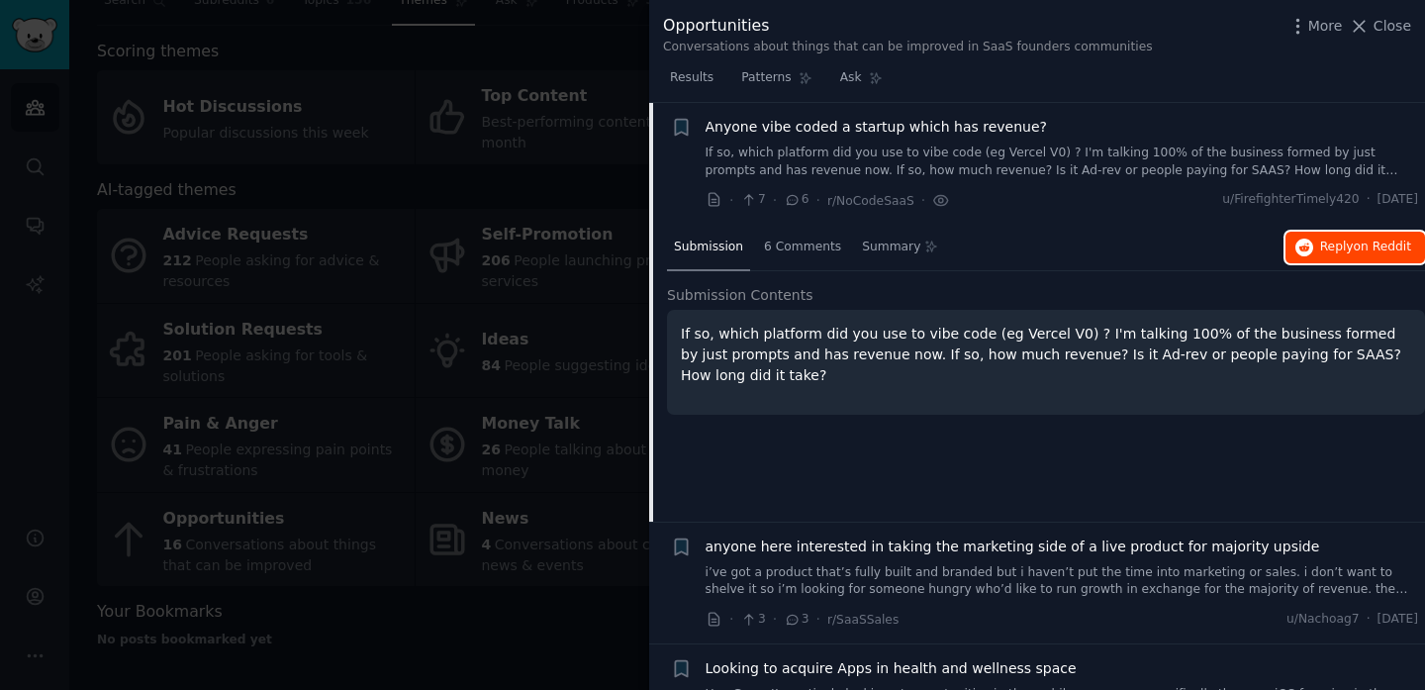
click at [1322, 239] on span "Reply on Reddit" at bounding box center [1365, 248] width 91 height 18
click at [307, 313] on div at bounding box center [712, 345] width 1425 height 690
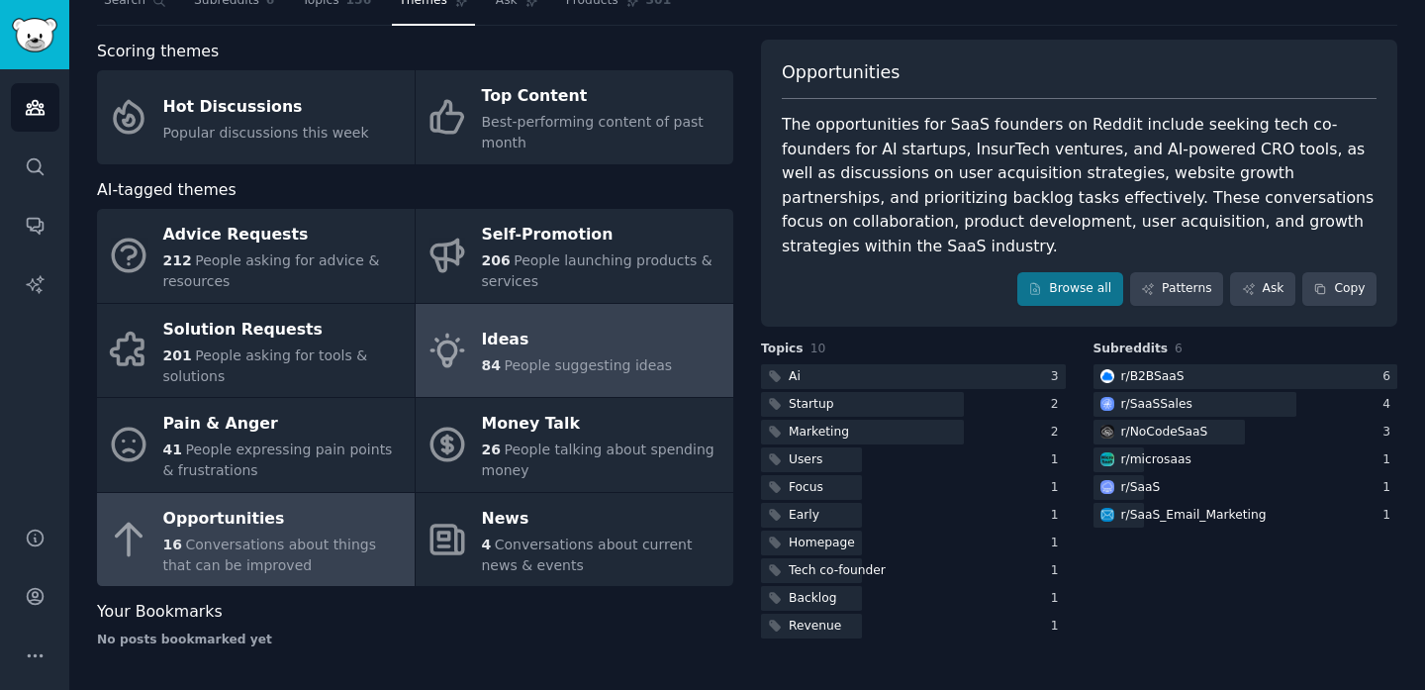
click at [529, 336] on div "Ideas" at bounding box center [577, 341] width 191 height 32
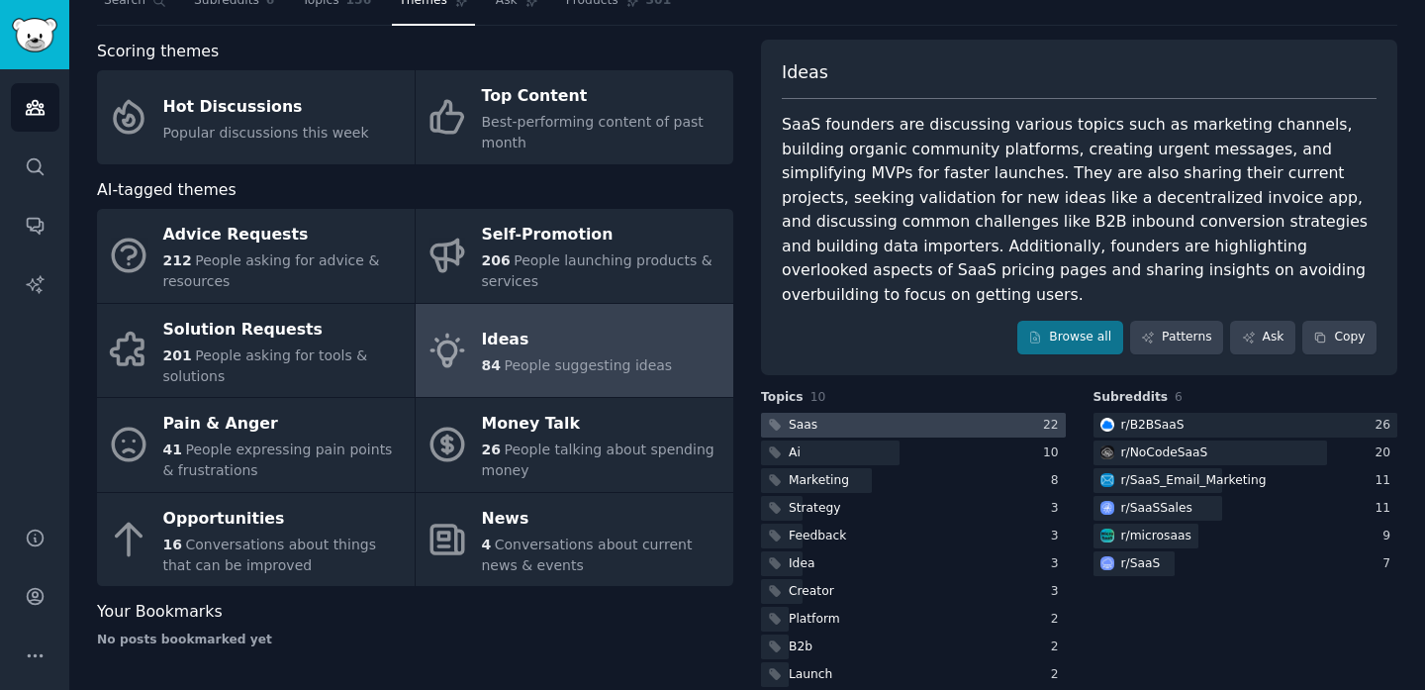
click at [1001, 413] on div at bounding box center [913, 425] width 305 height 25
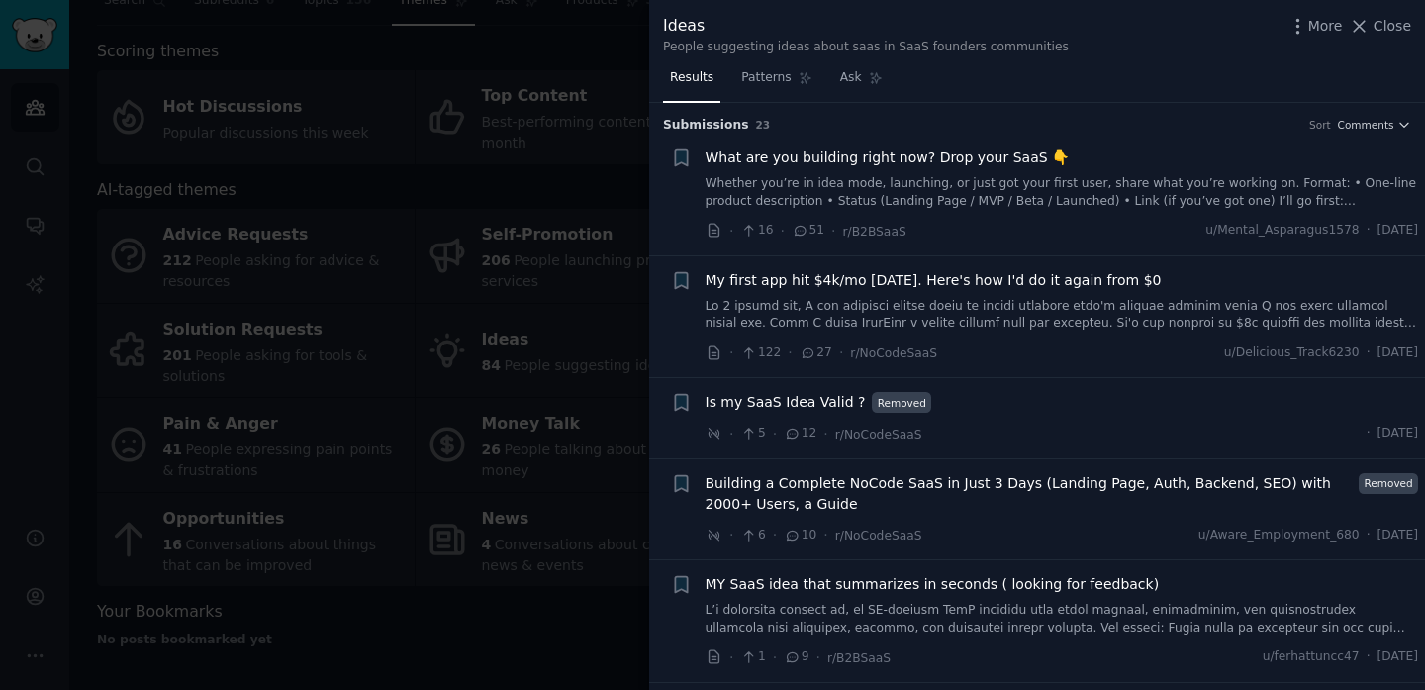
click at [1016, 316] on link at bounding box center [1063, 315] width 714 height 35
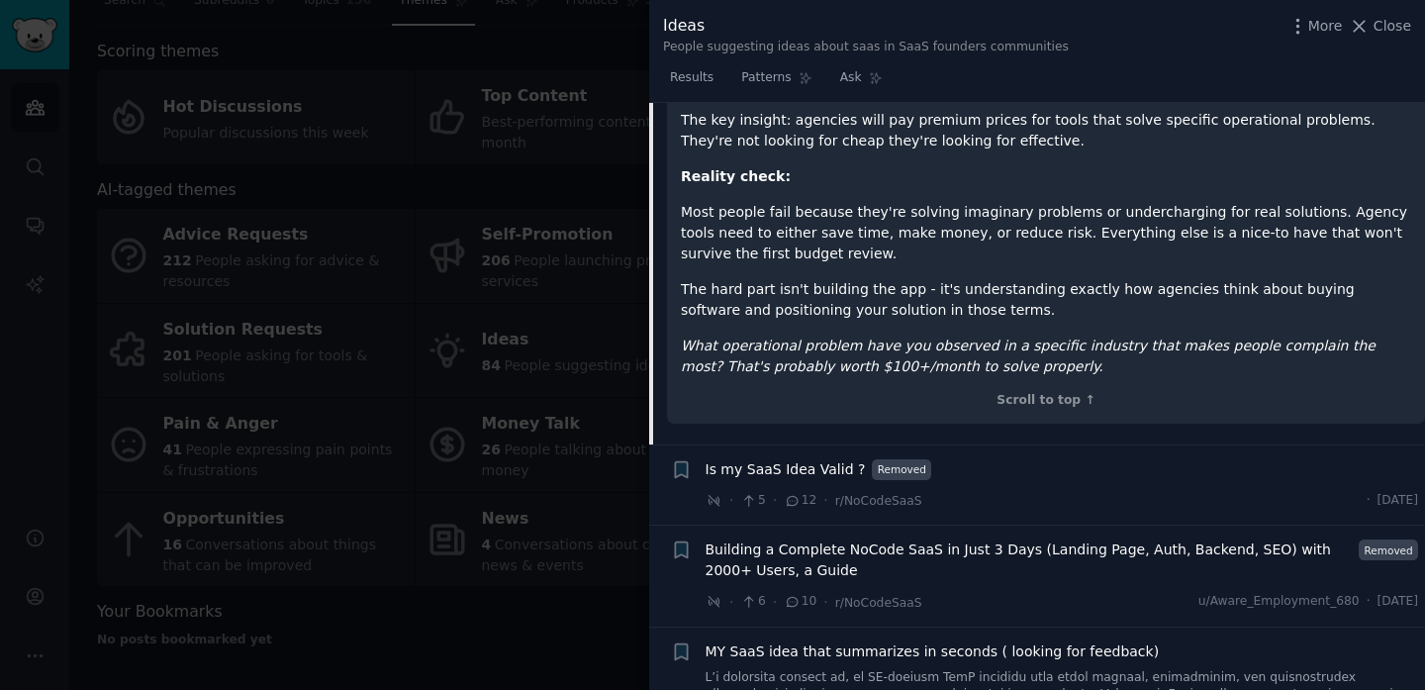
scroll to position [2278, 0]
click at [341, 491] on div at bounding box center [712, 345] width 1425 height 690
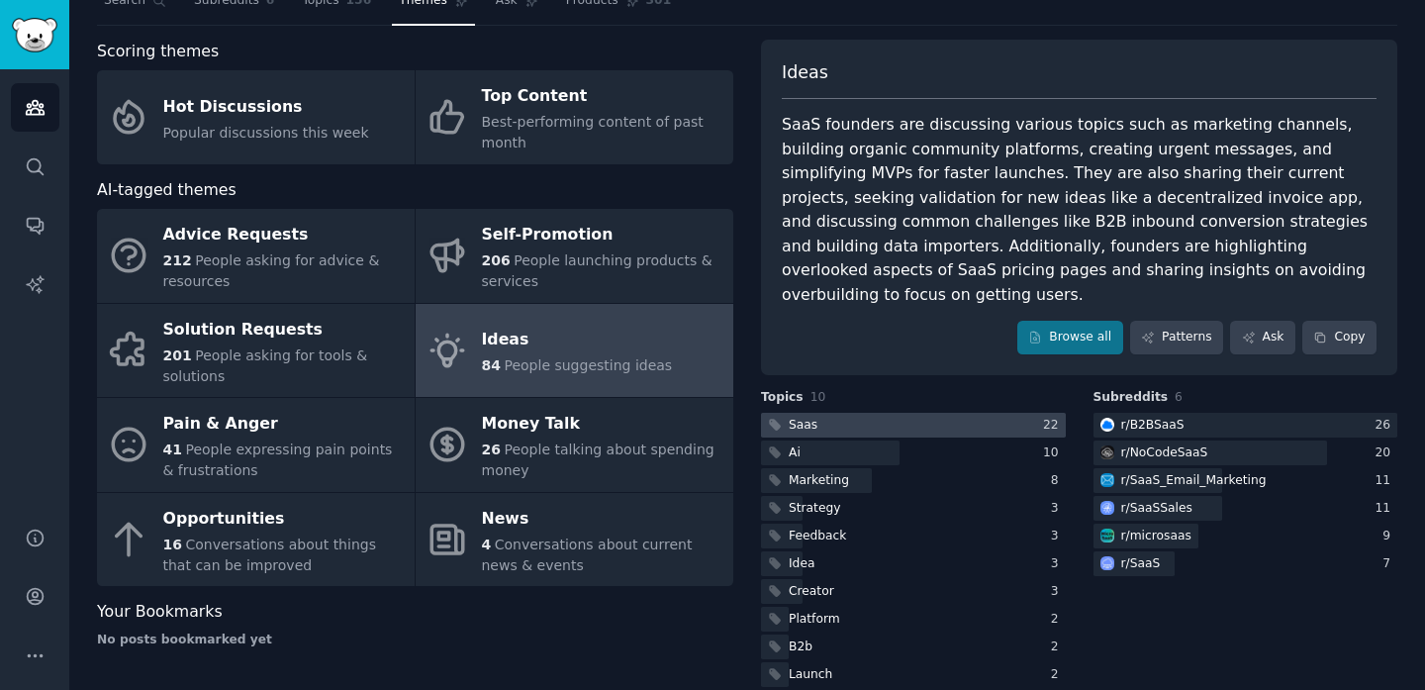
click at [894, 413] on div at bounding box center [913, 425] width 305 height 25
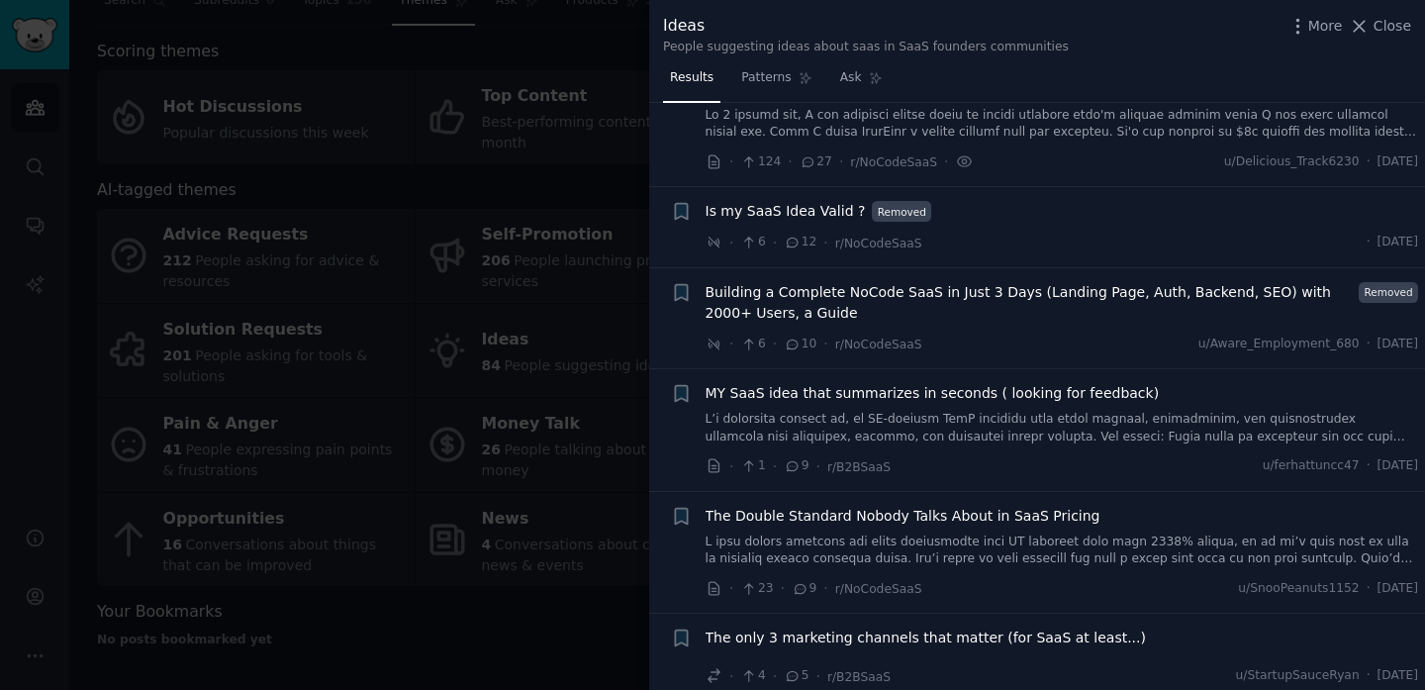
scroll to position [201, 0]
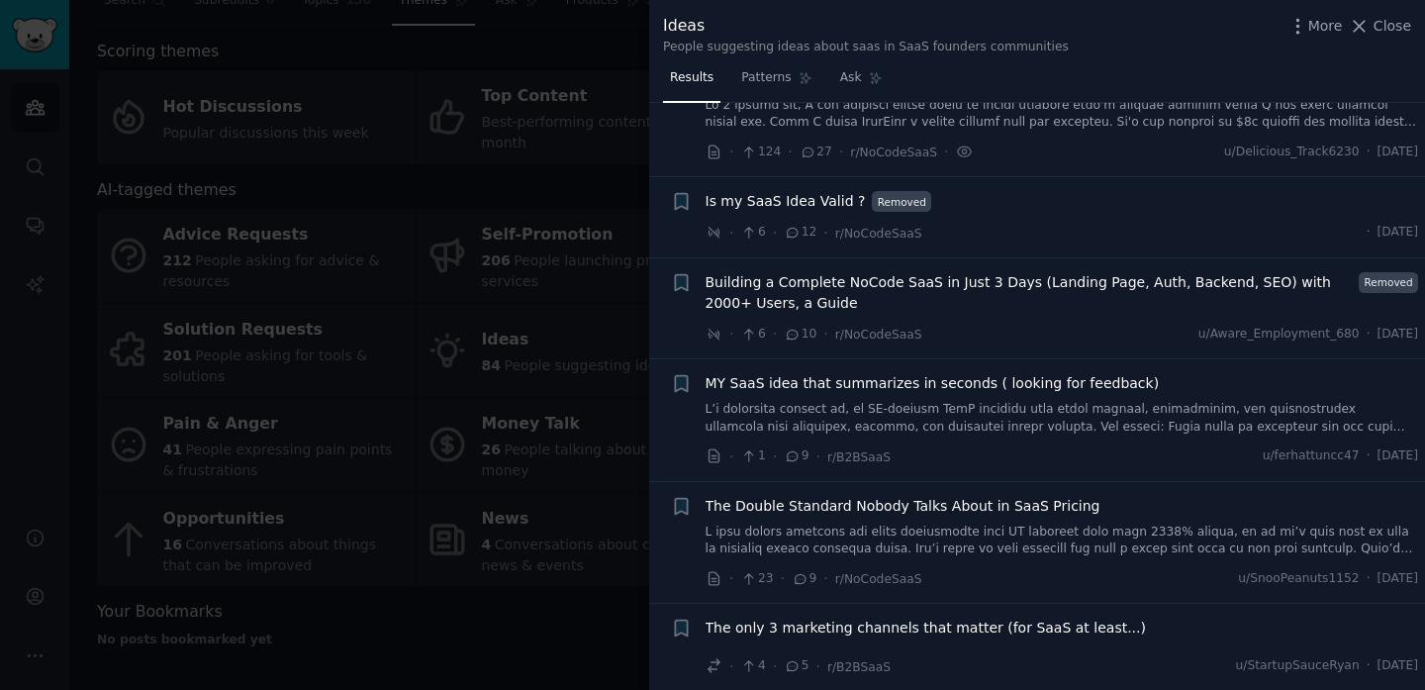
click at [954, 335] on div "· 6 · 10 · r/NoCodeSaaS u/Aware_Employment_680 · [DATE]" at bounding box center [1063, 334] width 714 height 21
click at [942, 298] on span "Building a Complete NoCode SaaS in Just 3 Days (Landing Page, Auth, Backend, SE…" at bounding box center [1029, 293] width 647 height 42
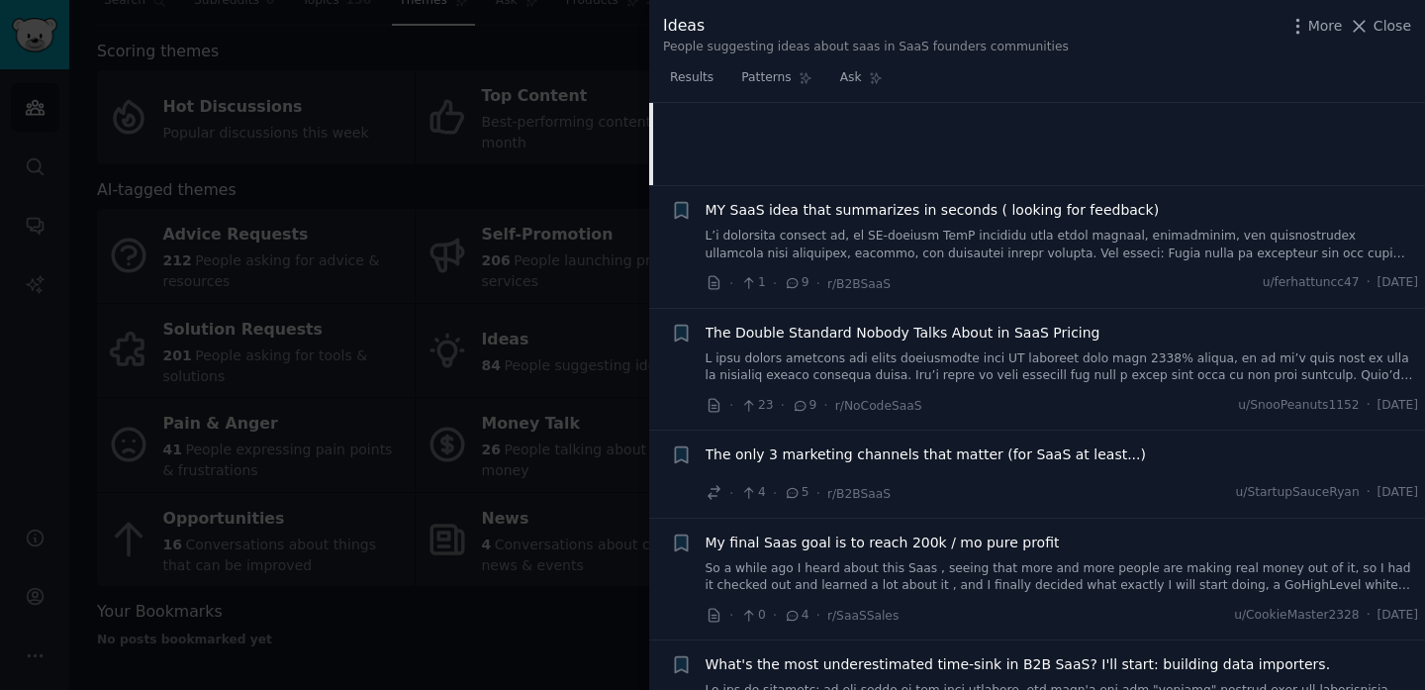
scroll to position [672, 0]
